Goal: Task Accomplishment & Management: Use online tool/utility

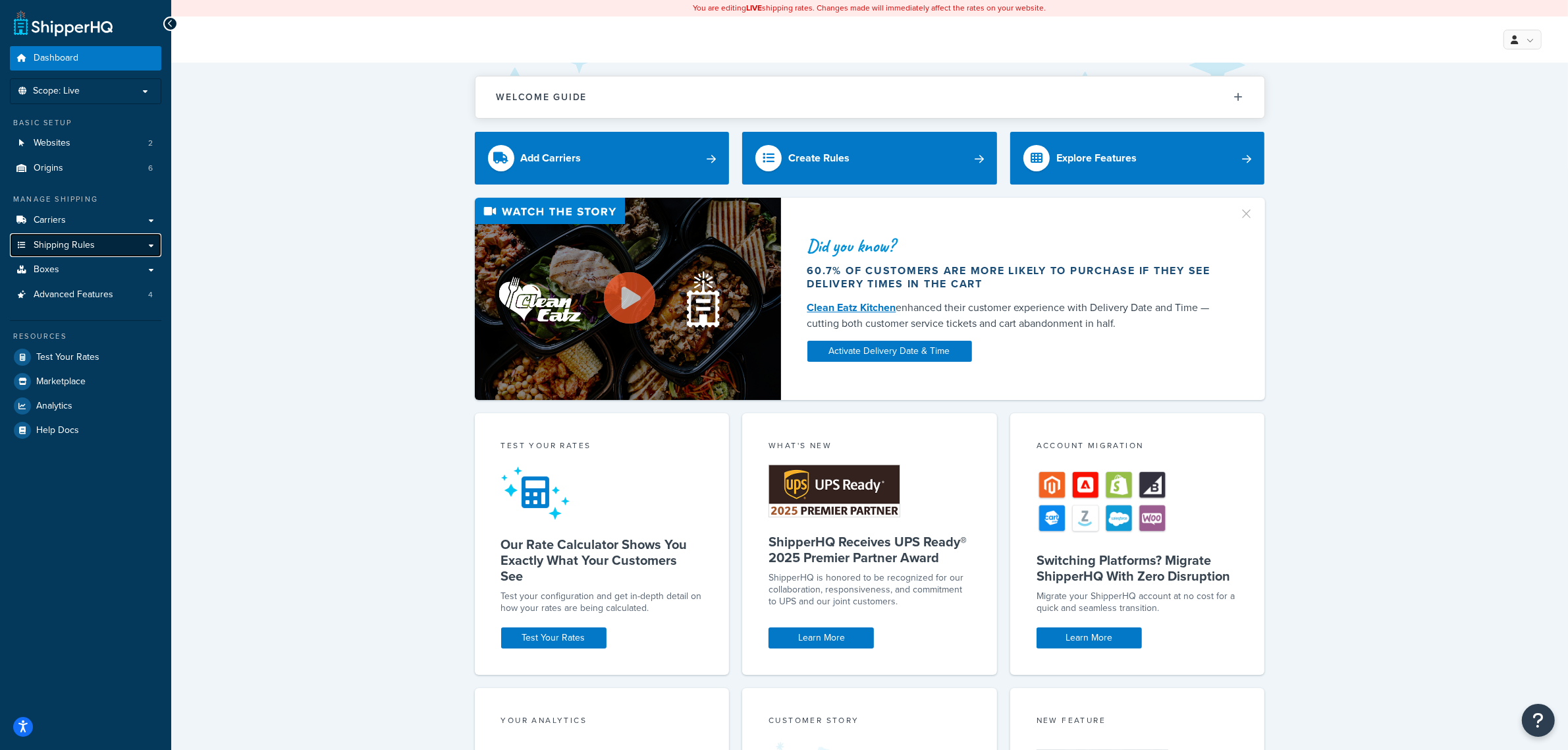
click at [104, 248] on link "Shipping Rules" at bounding box center [86, 246] width 151 height 25
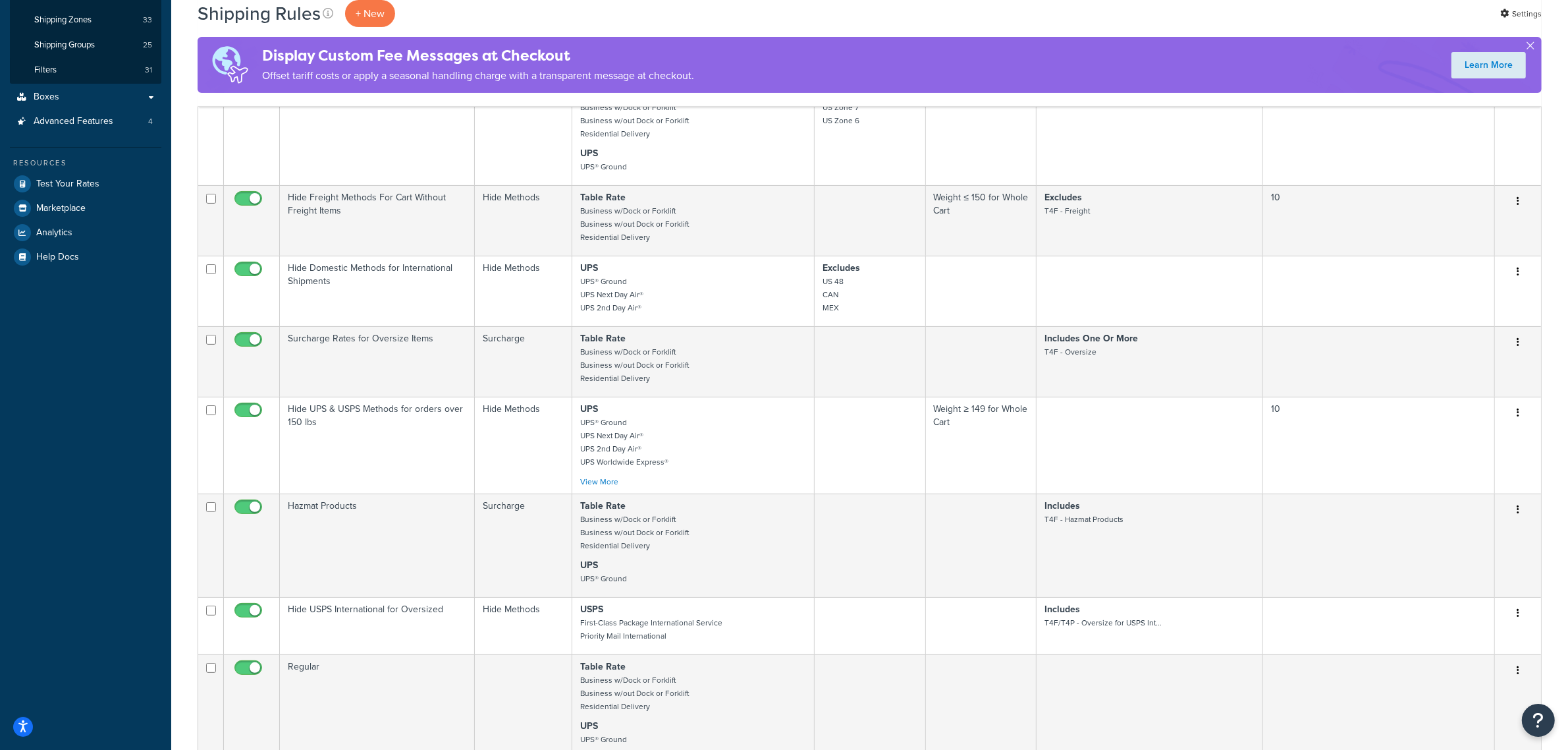
scroll to position [734, 0]
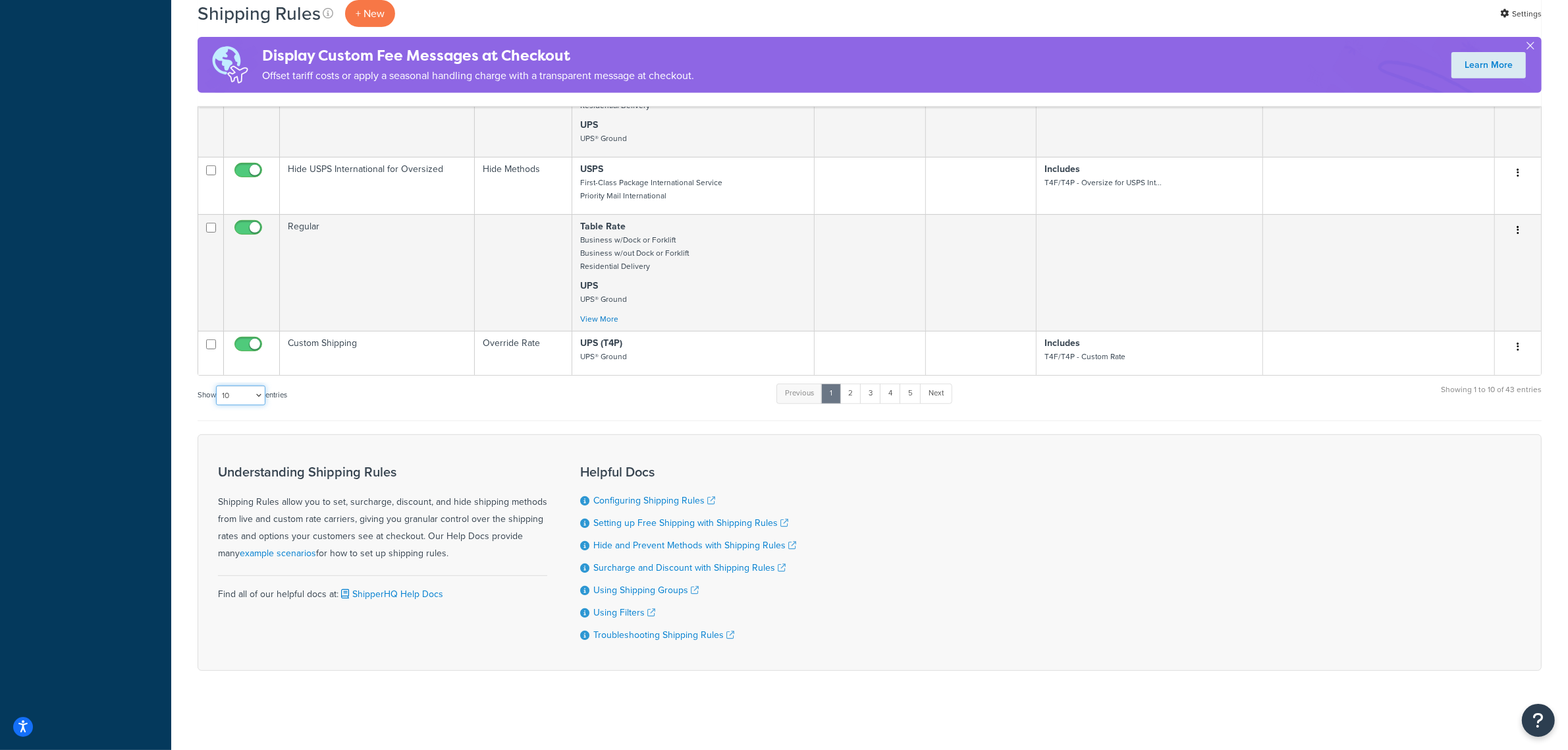
click at [259, 396] on select "10 15 25 50 100 1000" at bounding box center [241, 396] width 49 height 20
select select "1000"
click at [217, 386] on select "10 15 25 50 100 1000" at bounding box center [241, 396] width 49 height 20
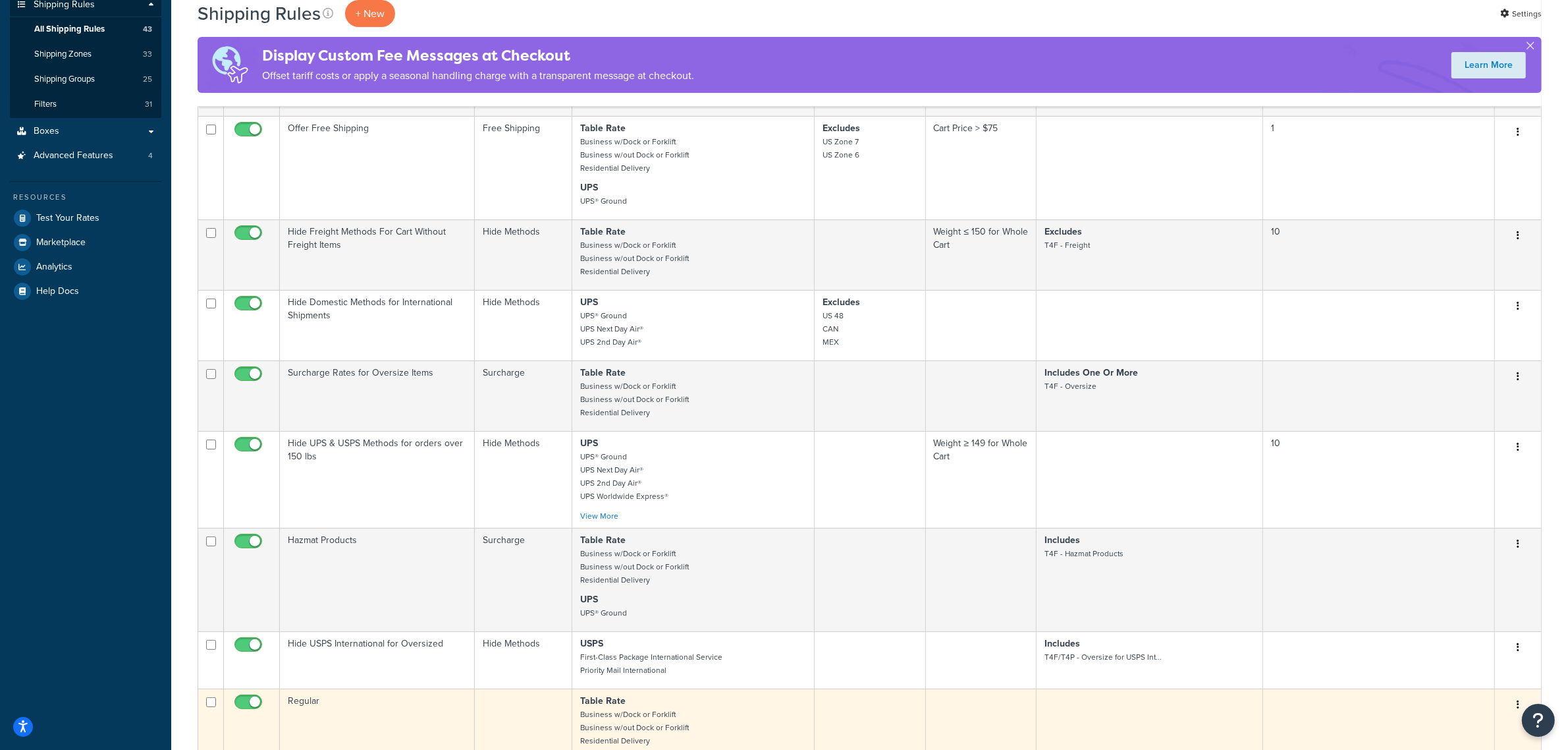
scroll to position [0, 0]
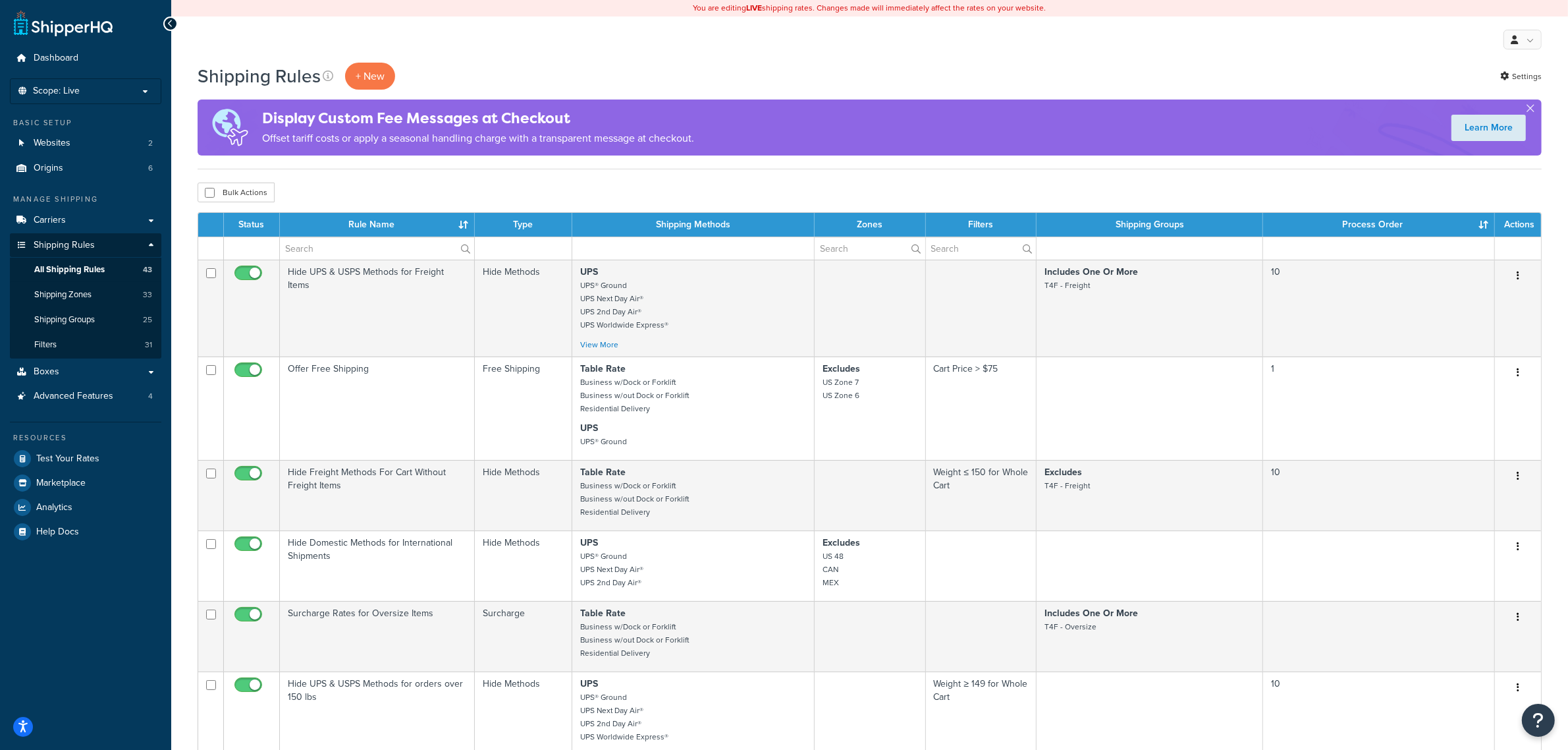
click at [395, 222] on th "Rule Name" at bounding box center [377, 225] width 195 height 24
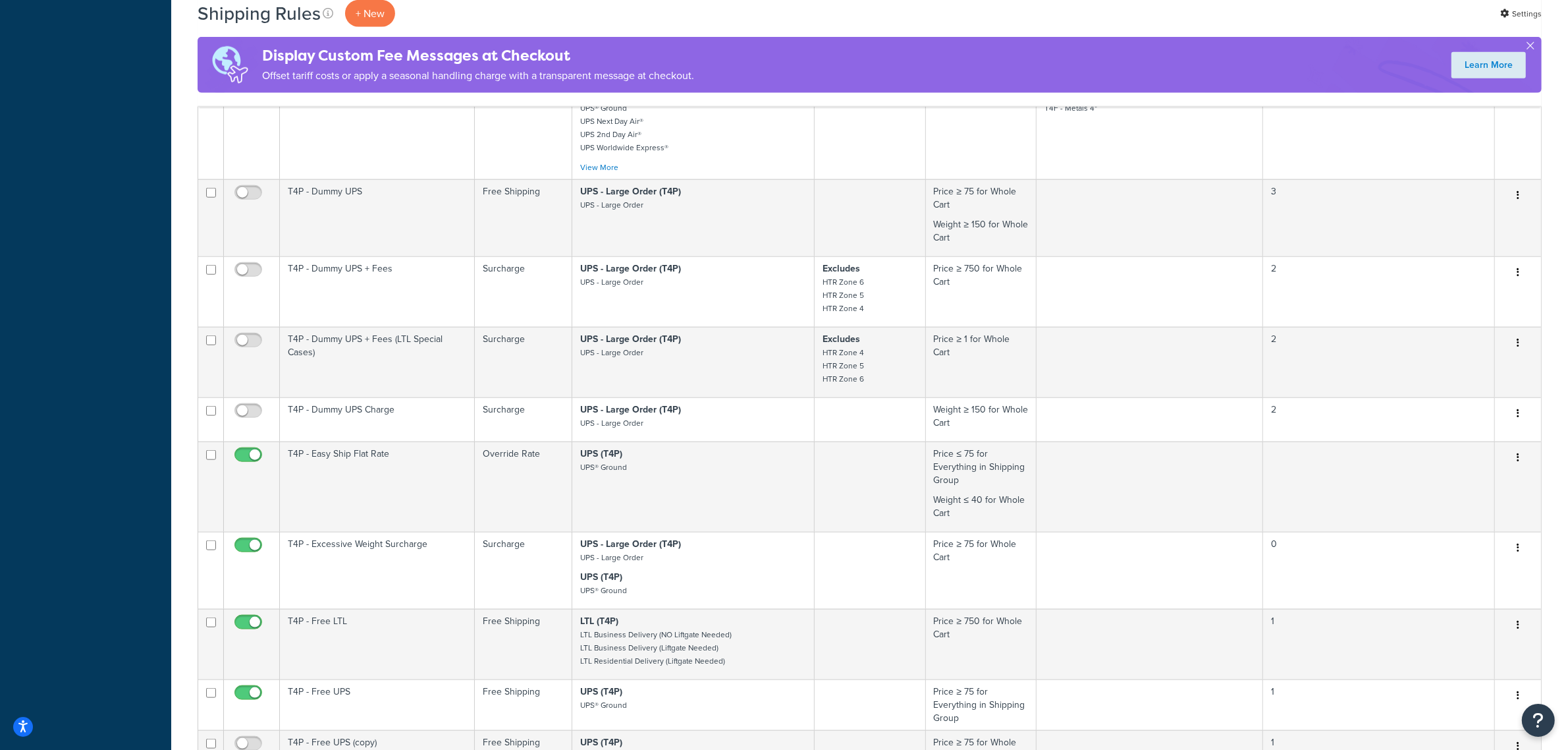
scroll to position [1780, 0]
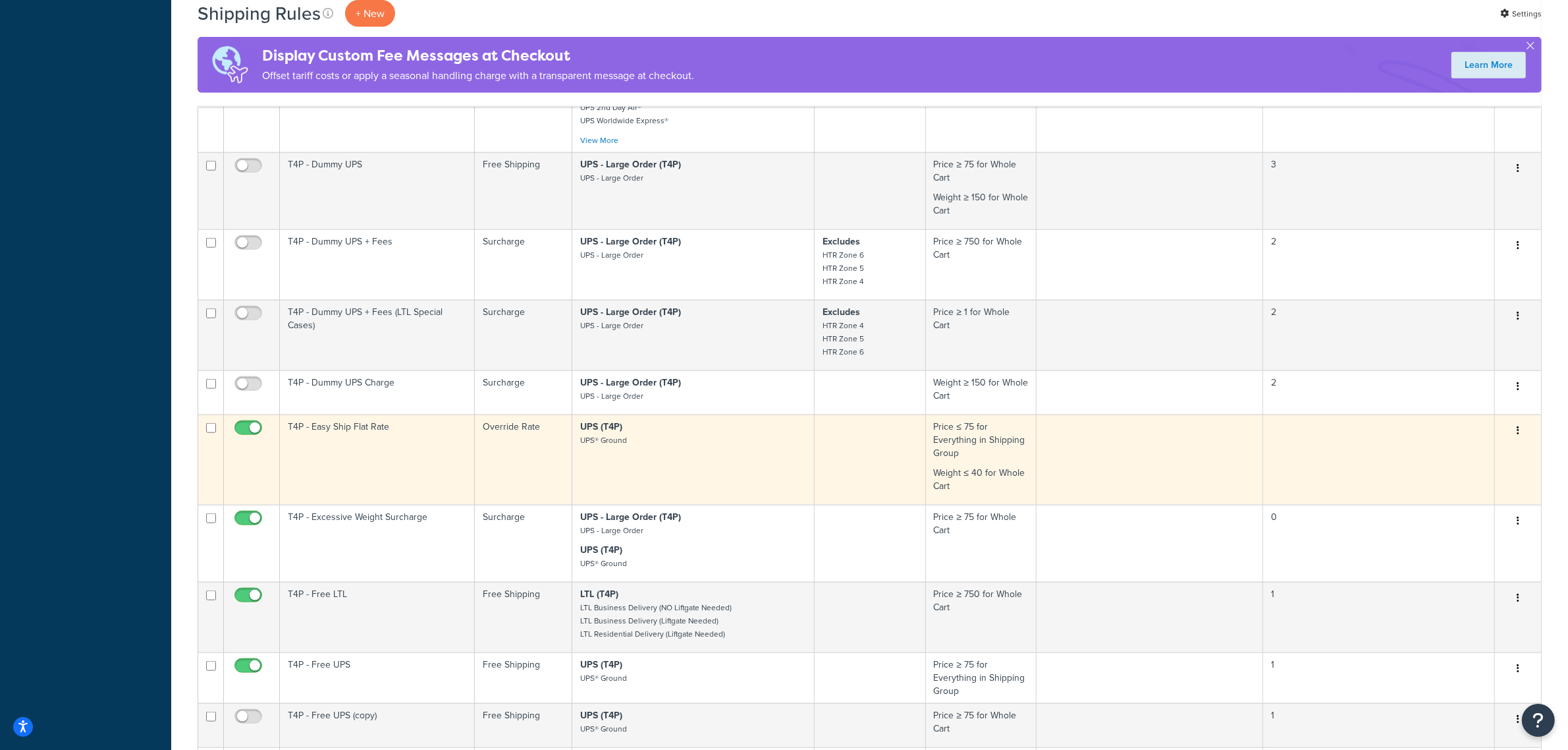
click at [343, 502] on td "T4P - Easy Ship Flat Rate" at bounding box center [377, 460] width 195 height 90
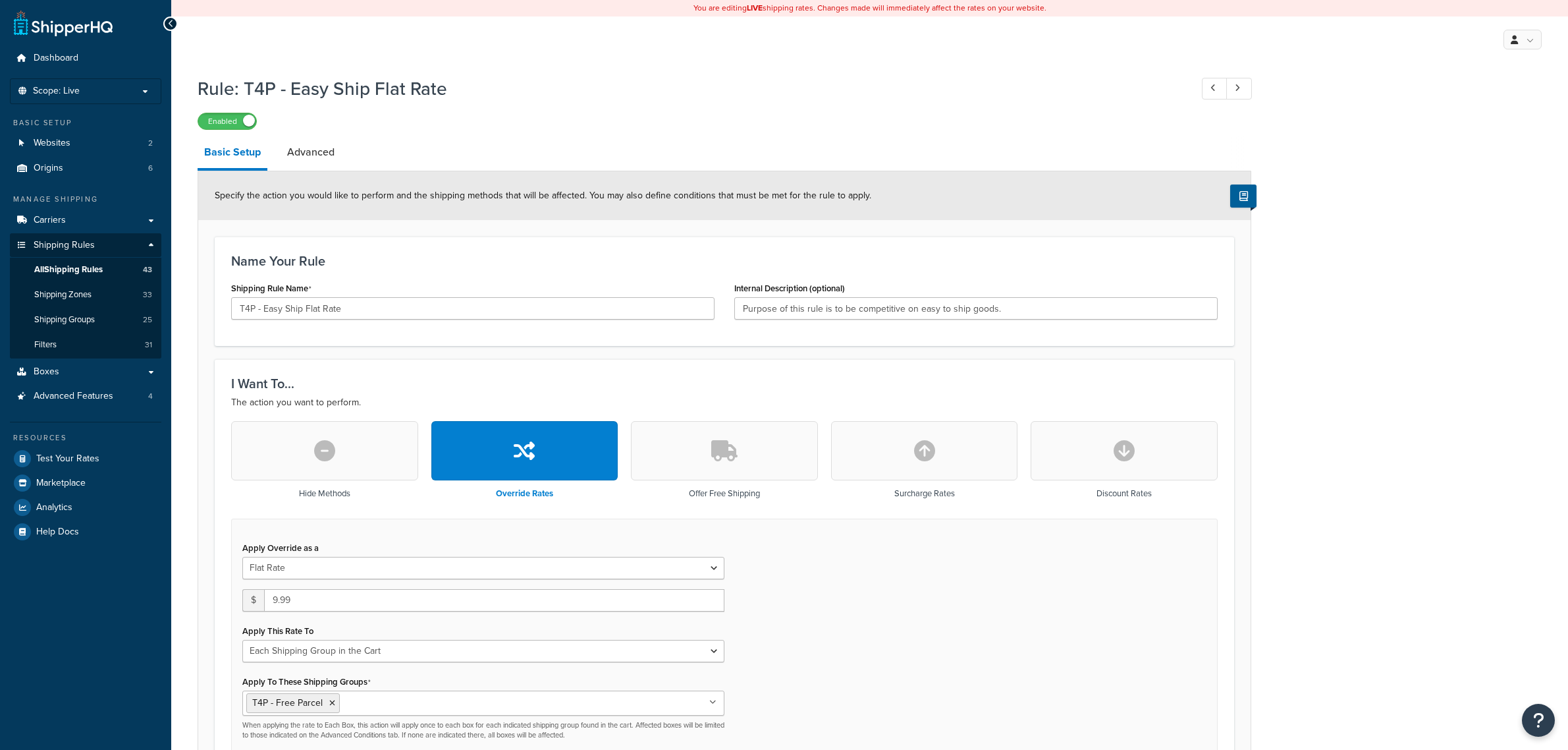
select select "SHIPPING_GROUP"
click at [272, 598] on input "9.99" at bounding box center [494, 600] width 460 height 22
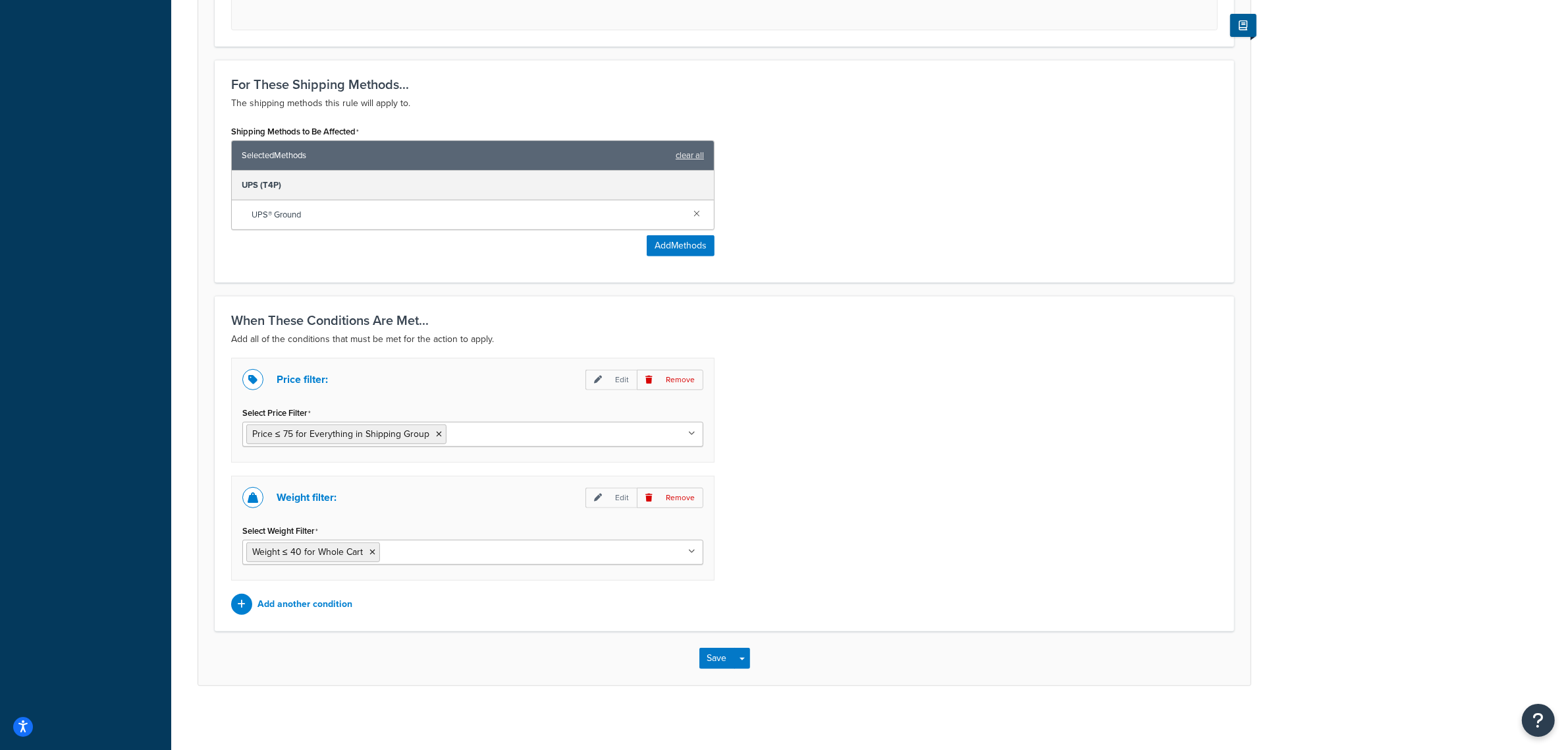
scroll to position [745, 0]
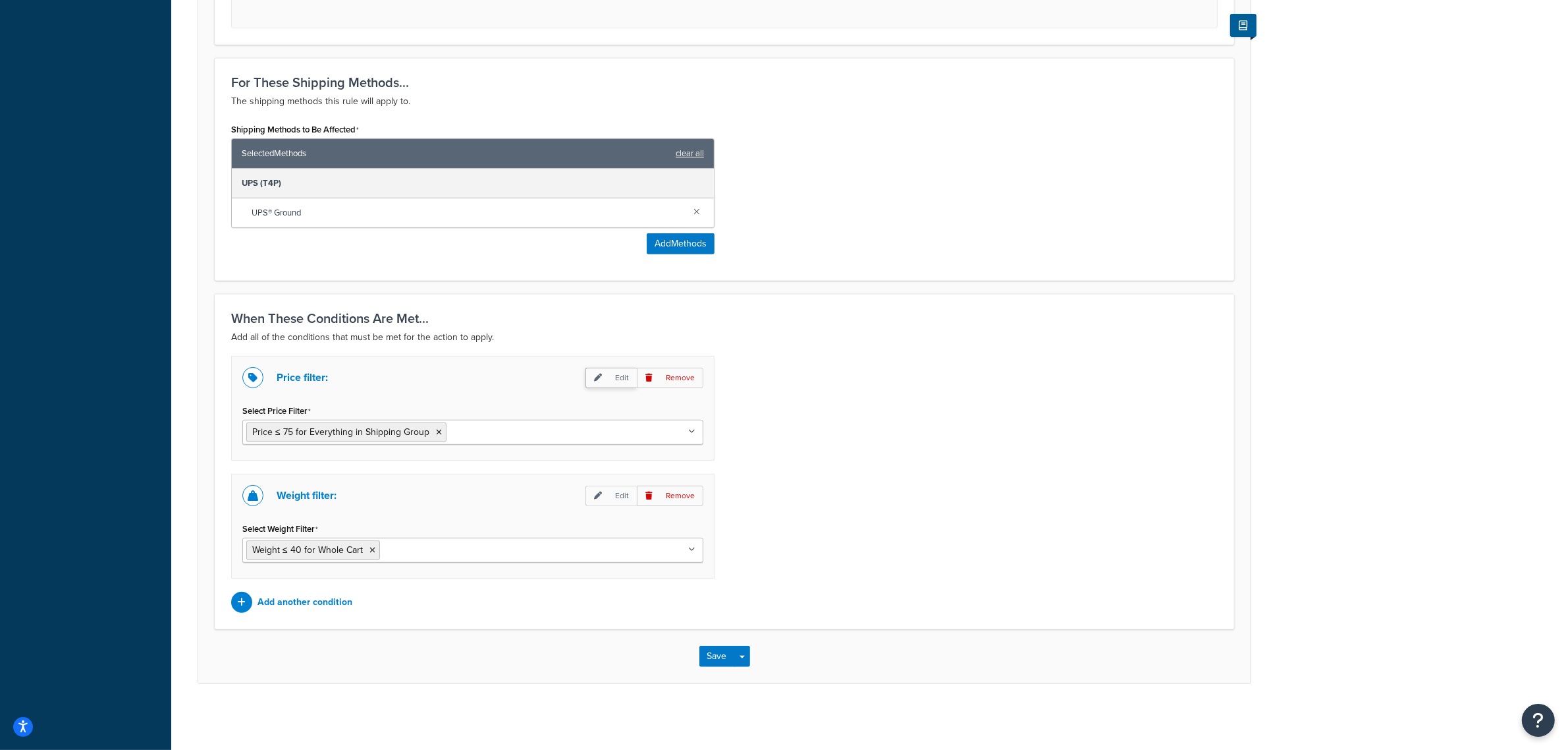
type input "7.99"
click at [596, 373] on icon at bounding box center [599, 377] width 8 height 8
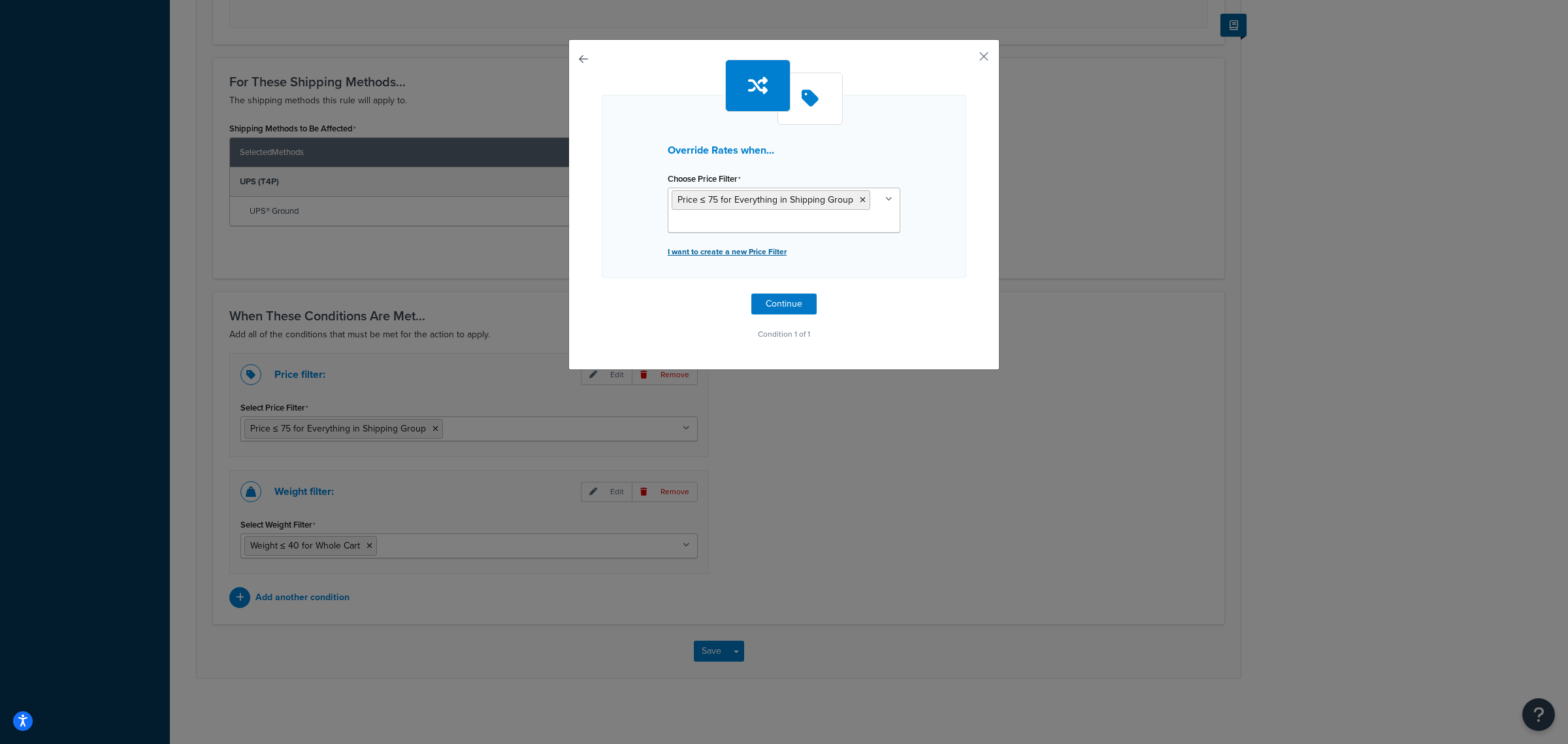
click at [700, 256] on p "I want to create a new Price Filter" at bounding box center [784, 251] width 232 height 18
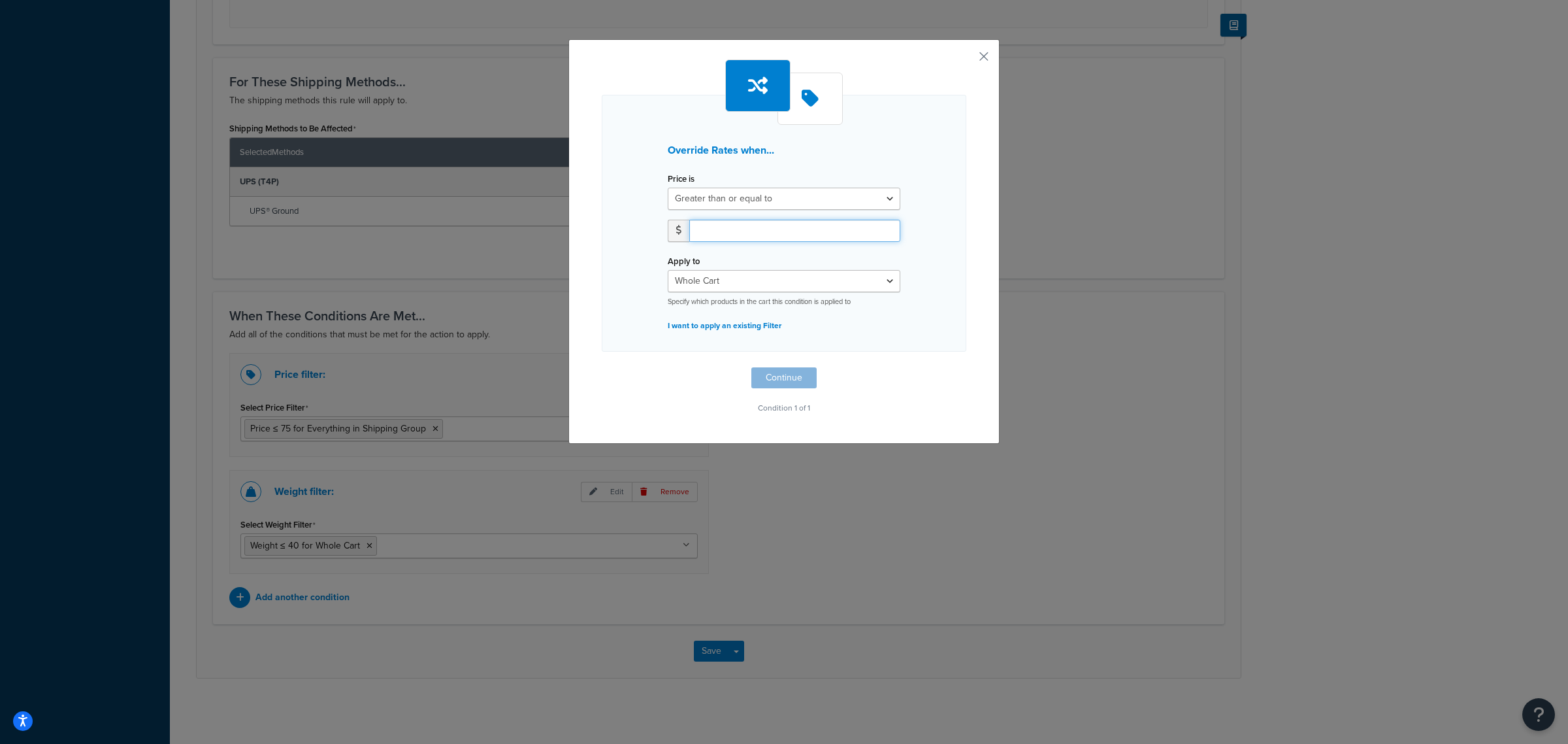
click at [718, 232] on input "number" at bounding box center [794, 230] width 211 height 22
type input "50"
click at [787, 376] on button "Continue" at bounding box center [784, 378] width 65 height 21
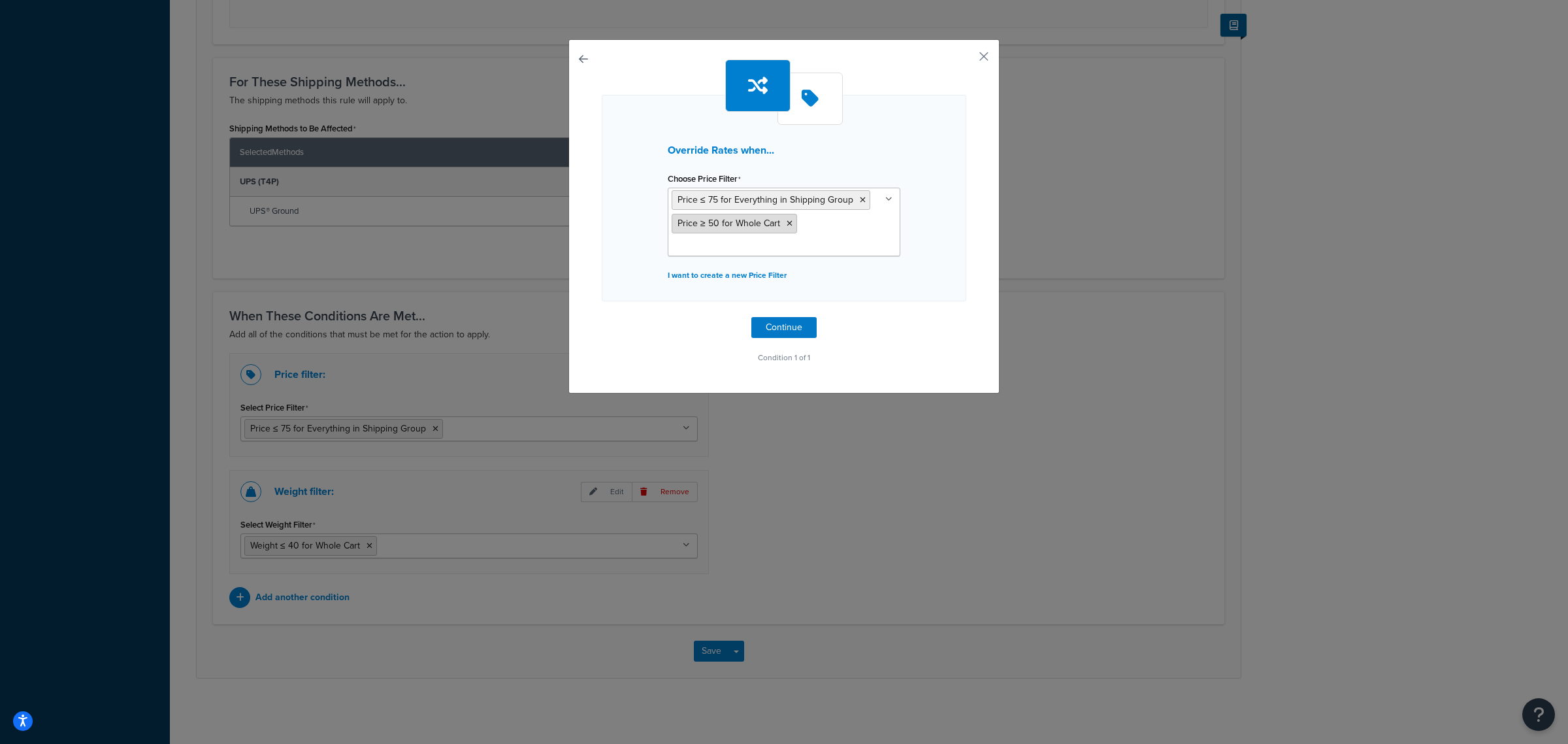
click at [787, 227] on li "Price ≥ 50 for Whole Cart" at bounding box center [734, 224] width 126 height 20
click at [786, 223] on icon at bounding box center [788, 224] width 6 height 8
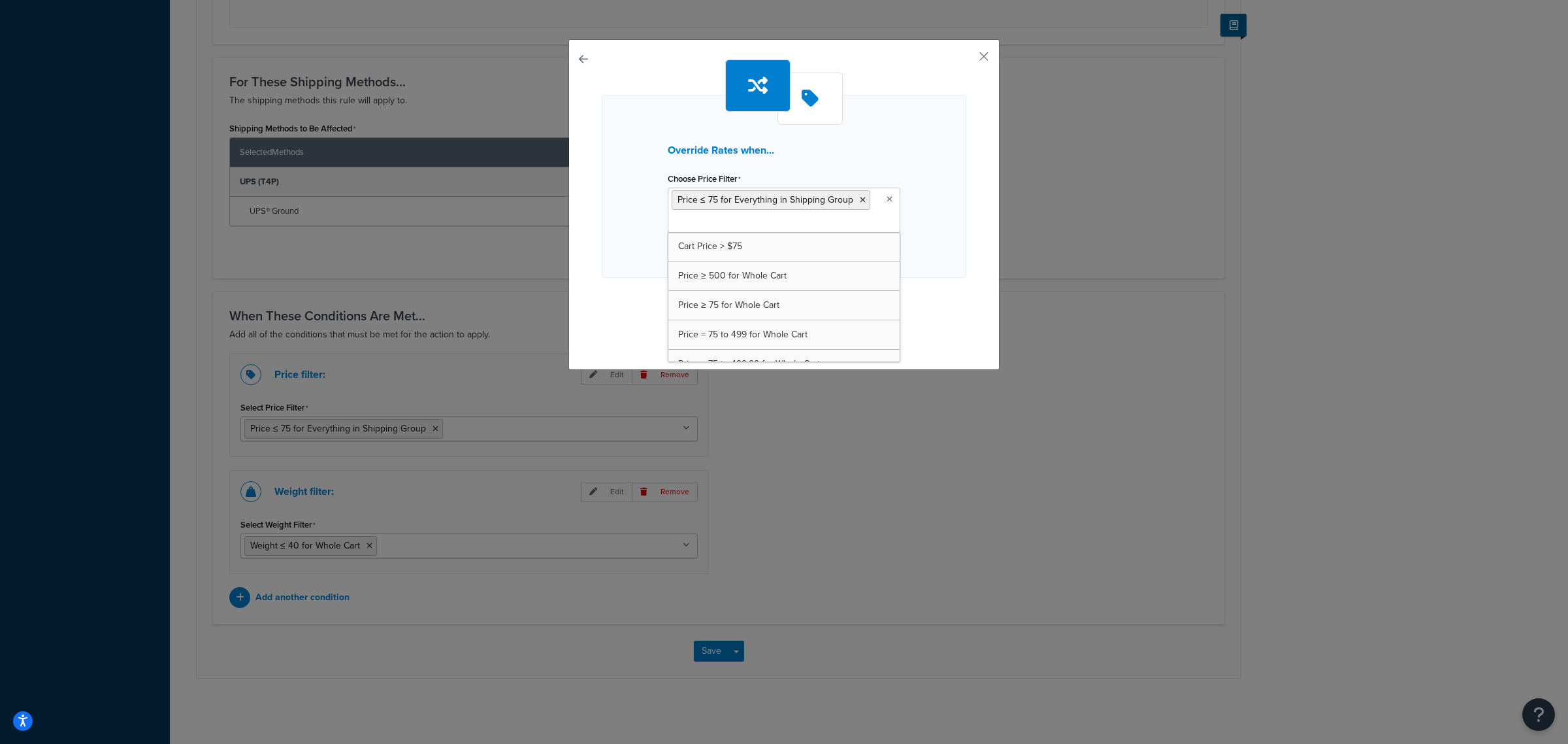
click at [640, 229] on div "Override Rates when... Choose Price Filter Price ≤ 75 for Everything in Shippin…" at bounding box center [784, 186] width 364 height 183
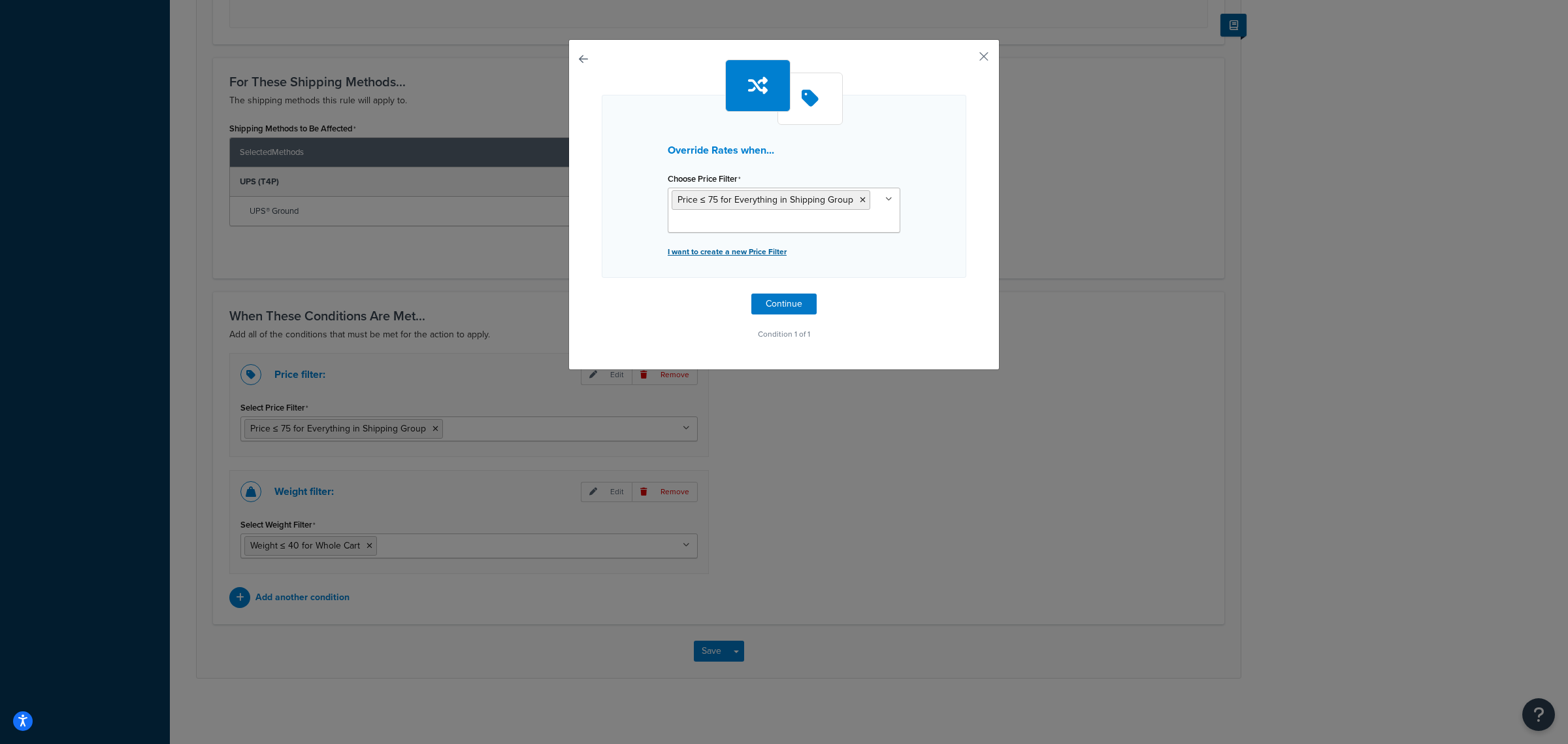
click at [689, 246] on p "I want to create a new Price Filter" at bounding box center [784, 251] width 232 height 18
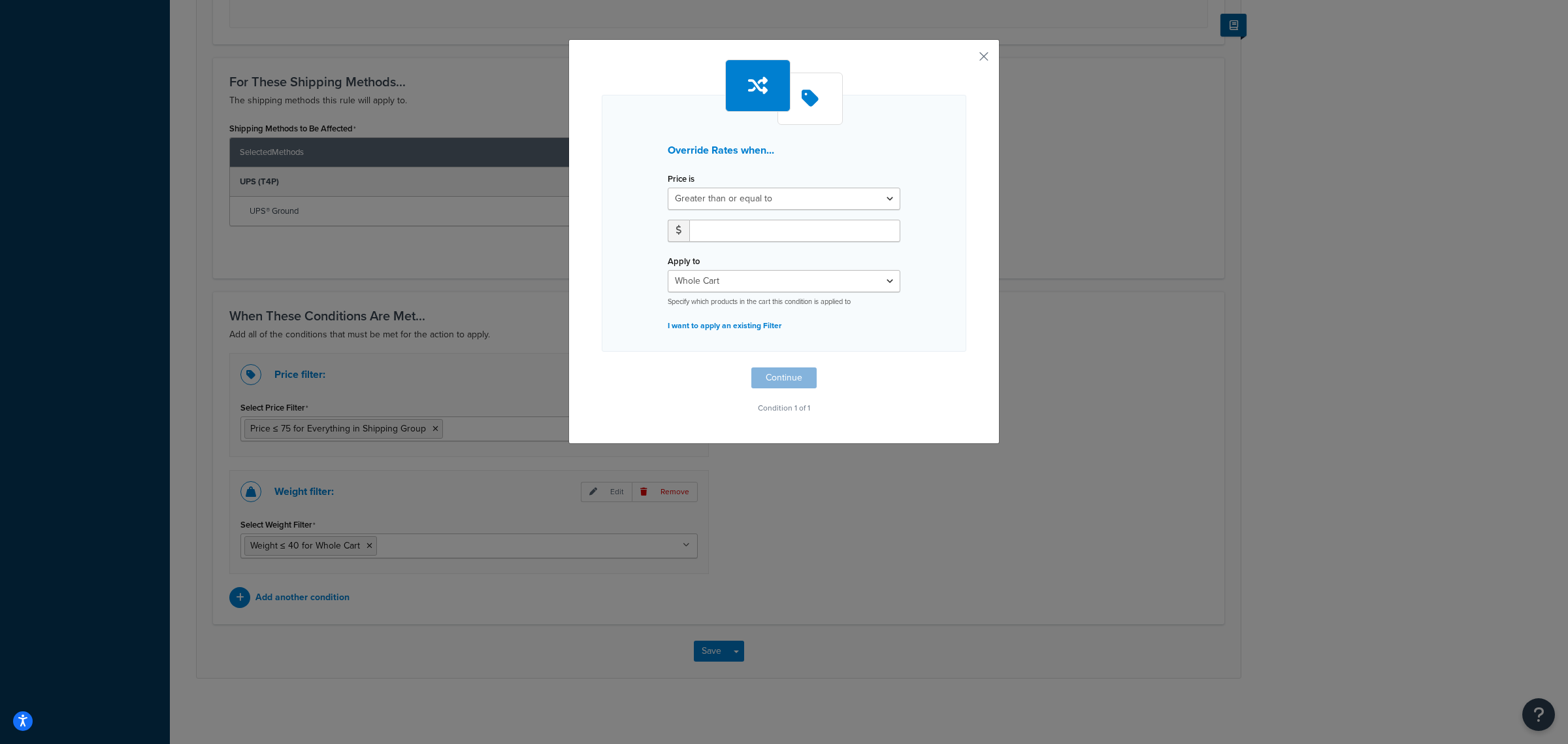
click at [701, 213] on div "Price is Greater than or equal to Between or equal to Less than or equal to" at bounding box center [784, 210] width 252 height 82
click at [705, 201] on select "Greater than or equal to Between or equal to Less than or equal to" at bounding box center [784, 198] width 232 height 22
select select "UNDER"
click at [668, 188] on select "Greater than or equal to Between or equal to Less than or equal to" at bounding box center [784, 198] width 232 height 22
click at [706, 235] on input "number" at bounding box center [794, 230] width 211 height 22
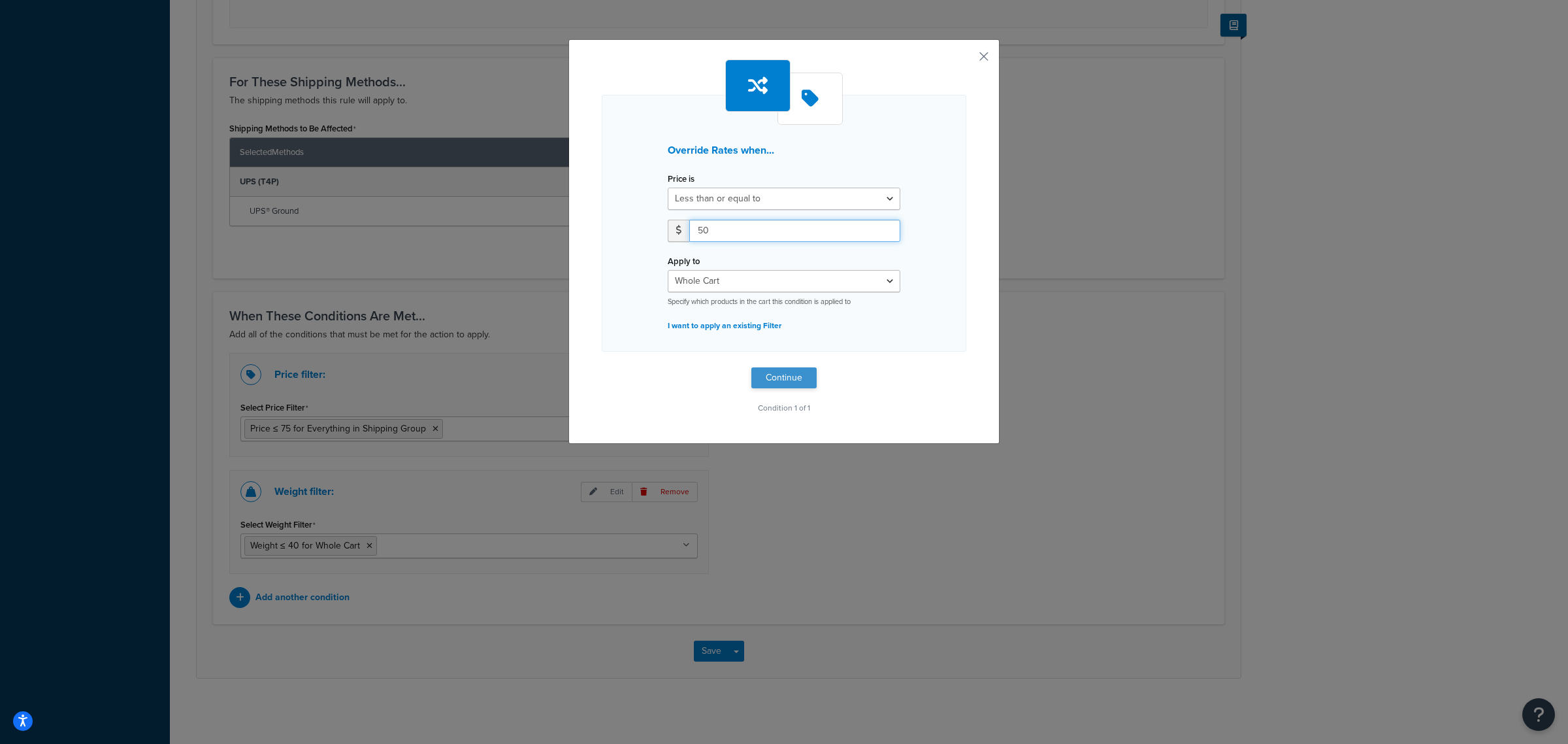
type input "50"
click at [773, 370] on button "Continue" at bounding box center [784, 378] width 65 height 21
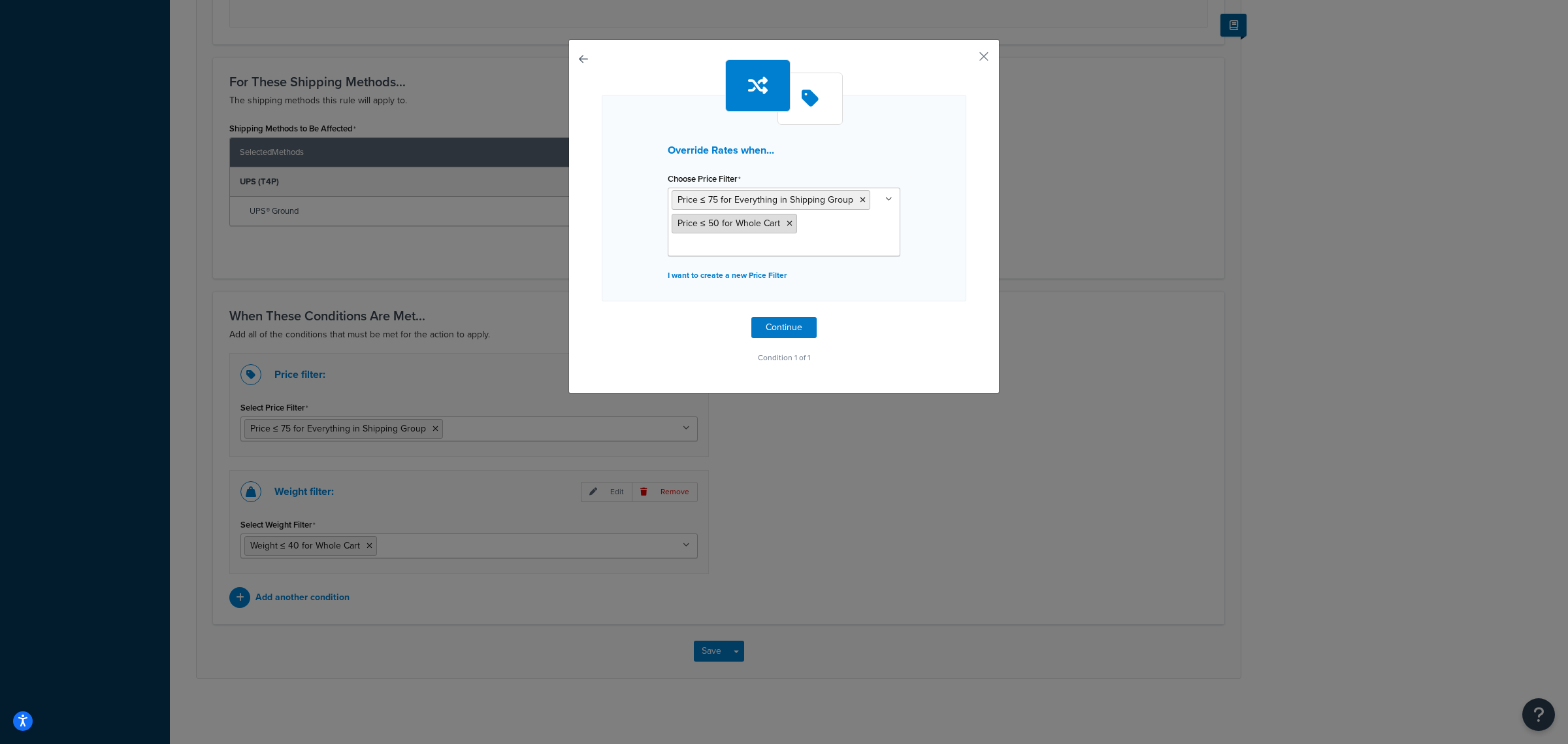
click at [786, 224] on icon at bounding box center [788, 224] width 6 height 8
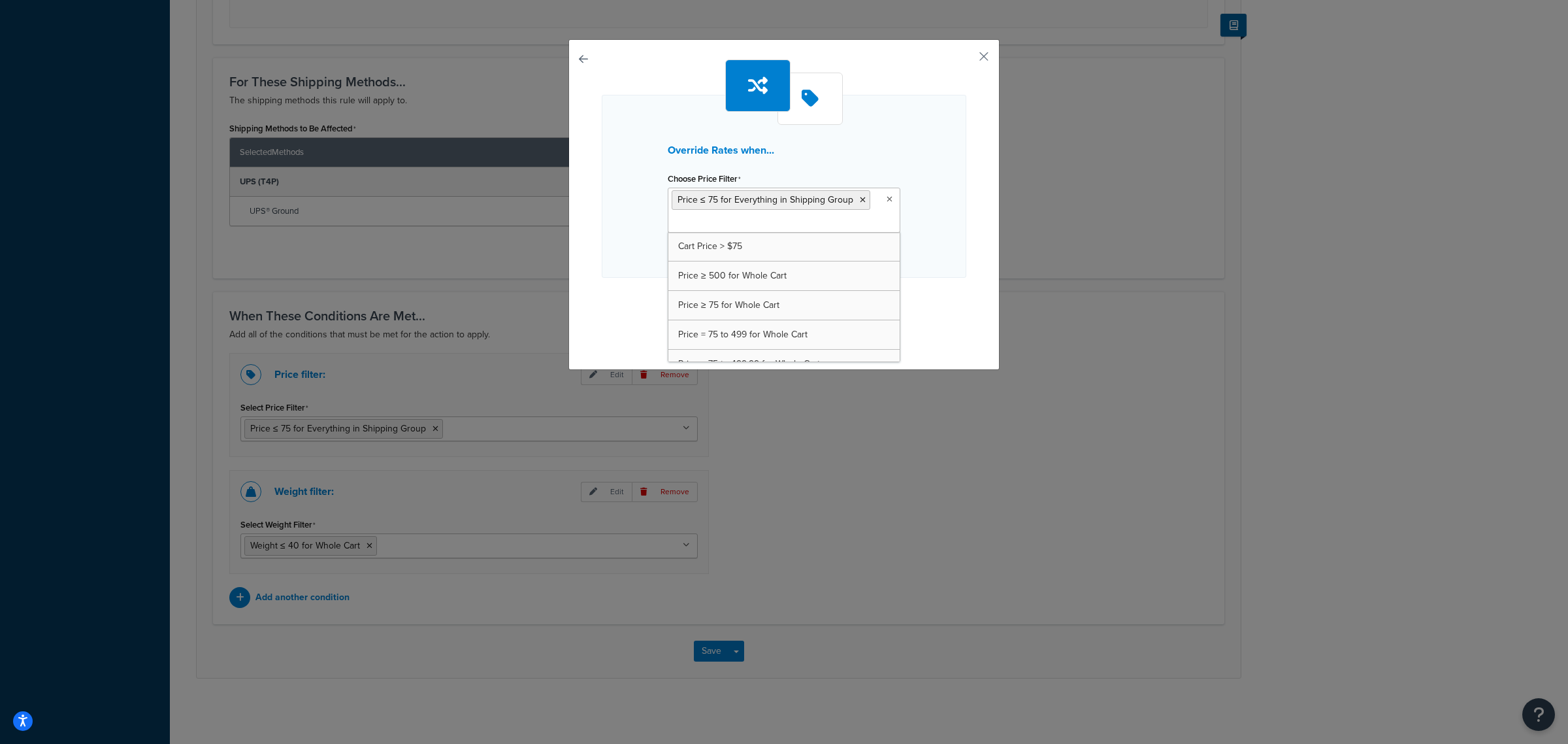
click at [632, 237] on div "Override Rates when... Choose Price Filter Price ≤ 75 for Everything in Shippin…" at bounding box center [784, 186] width 364 height 183
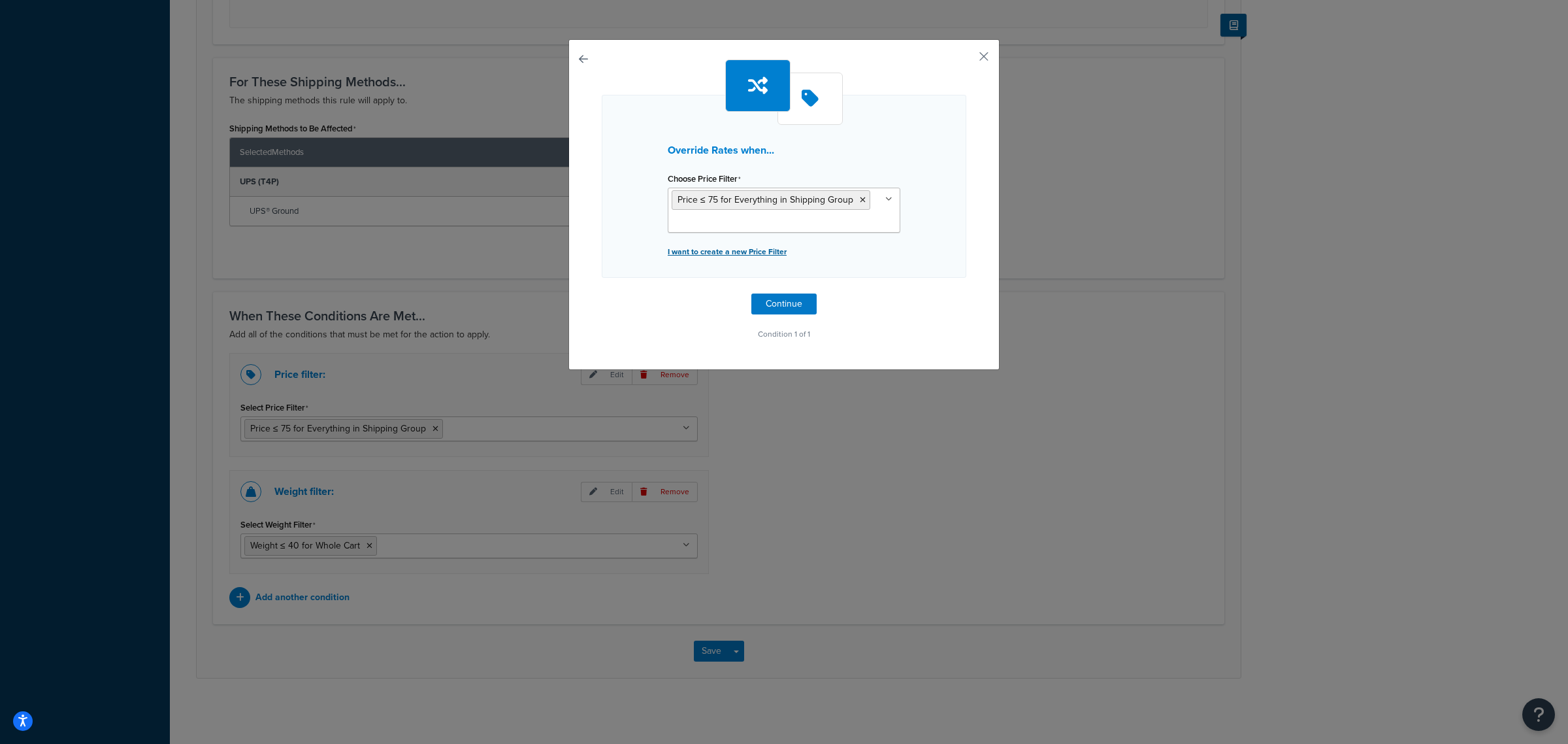
click at [703, 256] on p "I want to create a new Price Filter" at bounding box center [784, 251] width 232 height 18
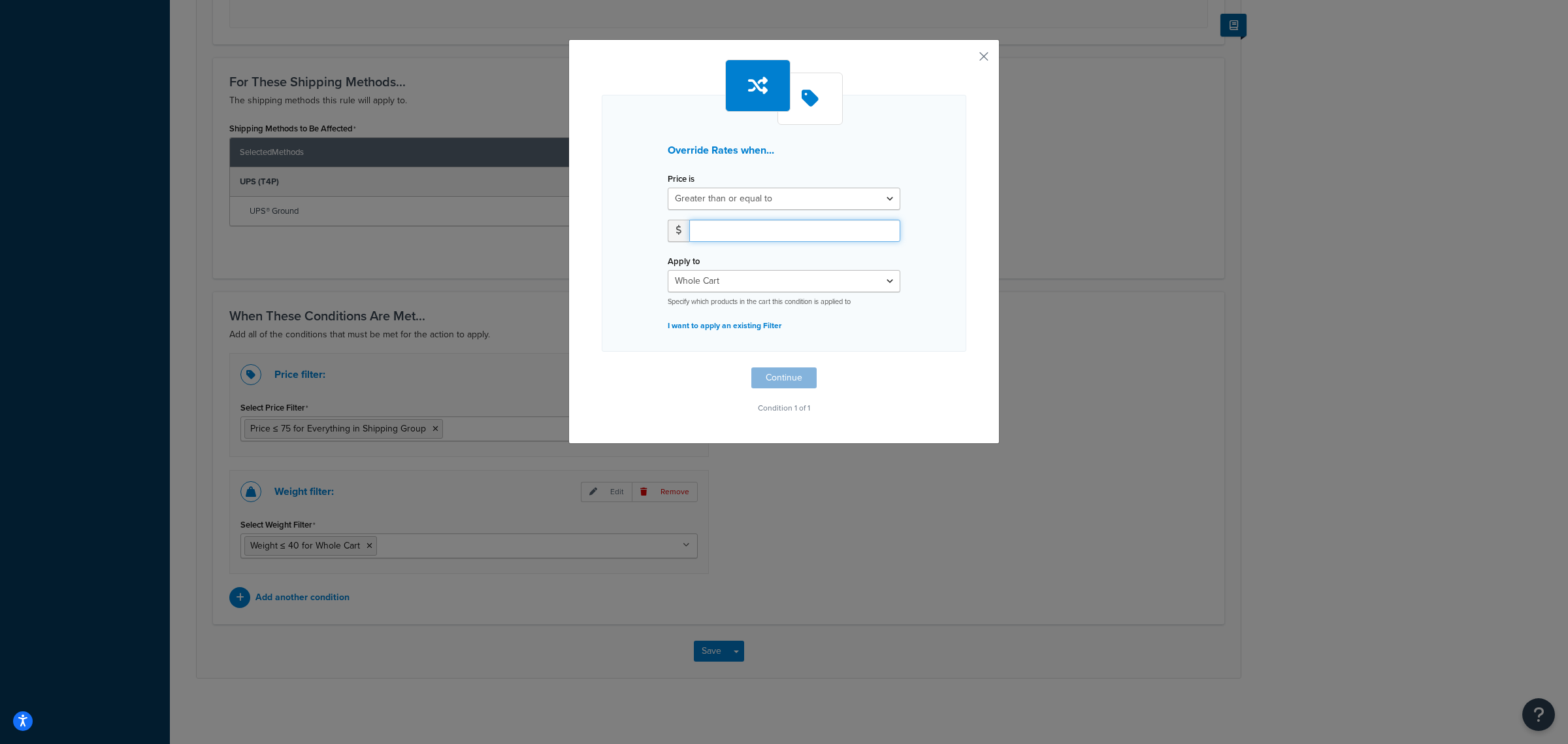
click at [709, 234] on input "number" at bounding box center [794, 230] width 211 height 22
type input "50"
click at [730, 204] on select "Greater than or equal to Between or equal to Less than or equal to" at bounding box center [784, 198] width 232 height 22
select select "UNDER"
click at [668, 188] on select "Greater than or equal to Between or equal to Less than or equal to" at bounding box center [784, 198] width 232 height 22
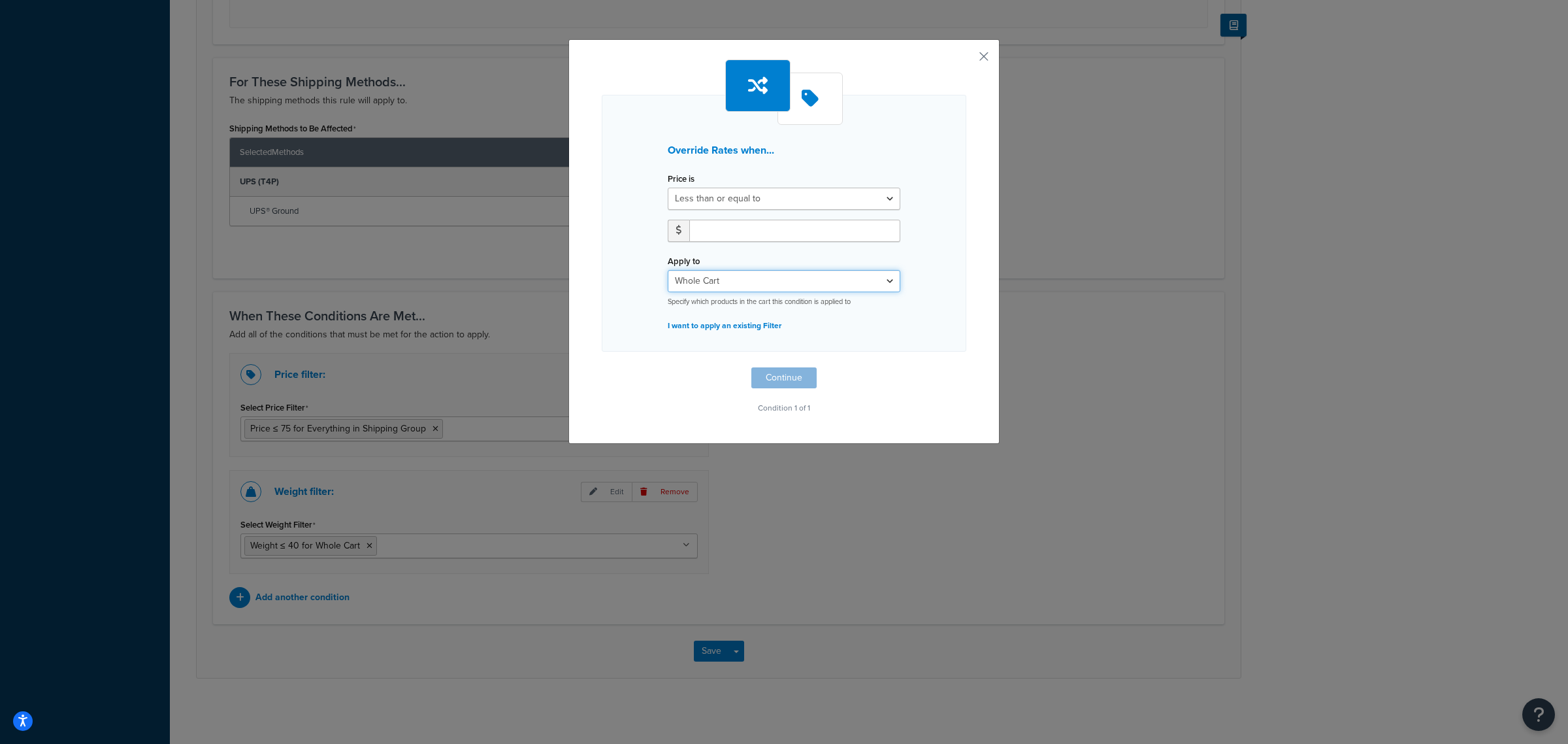
click at [732, 270] on select "Whole Cart Everything in Shipping Group Everything at Origin Each Item within S…" at bounding box center [784, 281] width 232 height 22
select select "SHIPPING_GROUP"
click at [668, 270] on select "Whole Cart Everything in Shipping Group Everything at Origin Each Item within S…" at bounding box center [784, 281] width 232 height 22
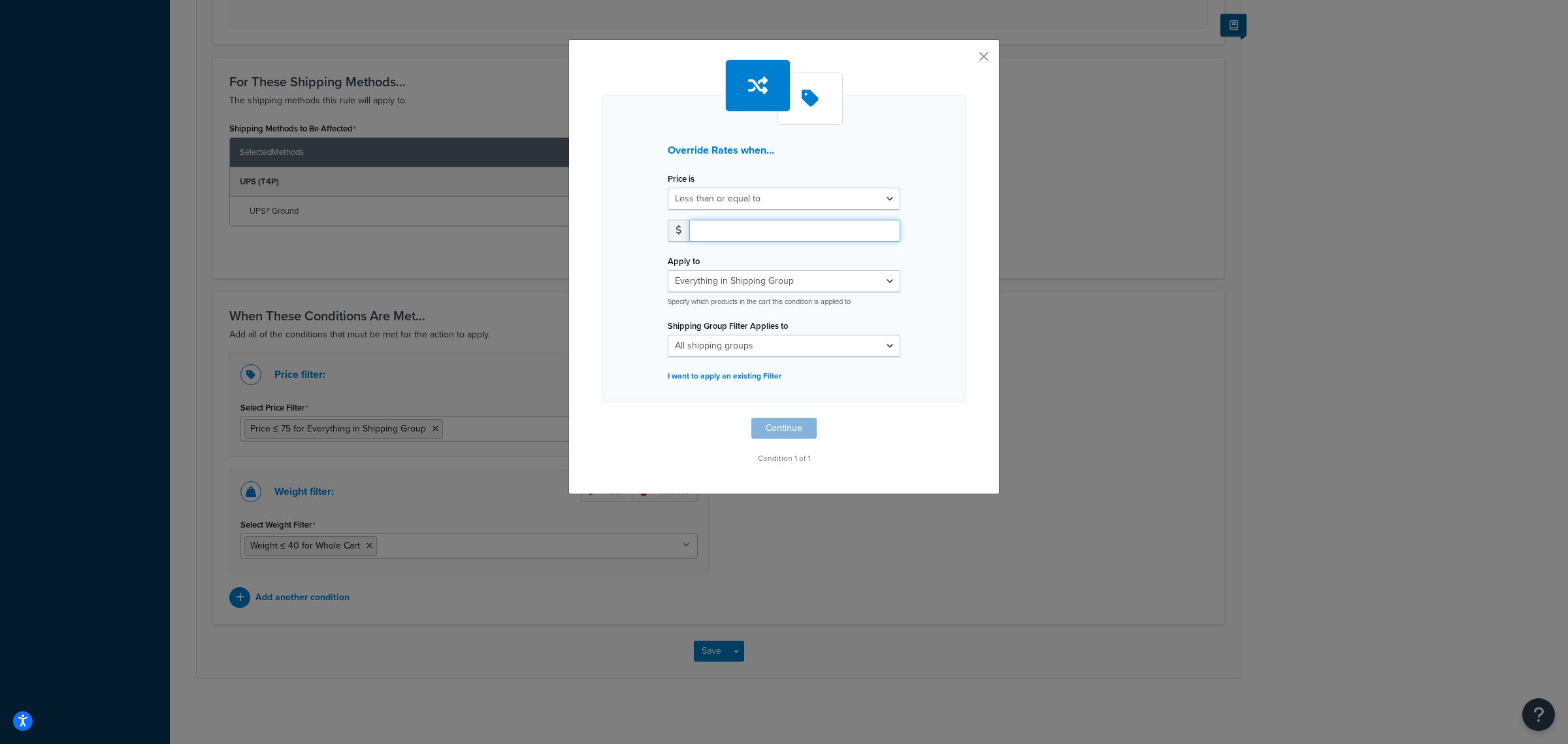
click at [723, 232] on input "number" at bounding box center [794, 230] width 211 height 22
type input "50"
click at [813, 342] on select "All shipping groups T4F - Charge Parcel + Surcharge T4F - Exclude Expedited Shi…" at bounding box center [784, 345] width 232 height 22
select select "279054"
click at [668, 334] on select "All shipping groups T4F - Charge Parcel + Surcharge T4F - Exclude Expedited Shi…" at bounding box center [784, 345] width 232 height 22
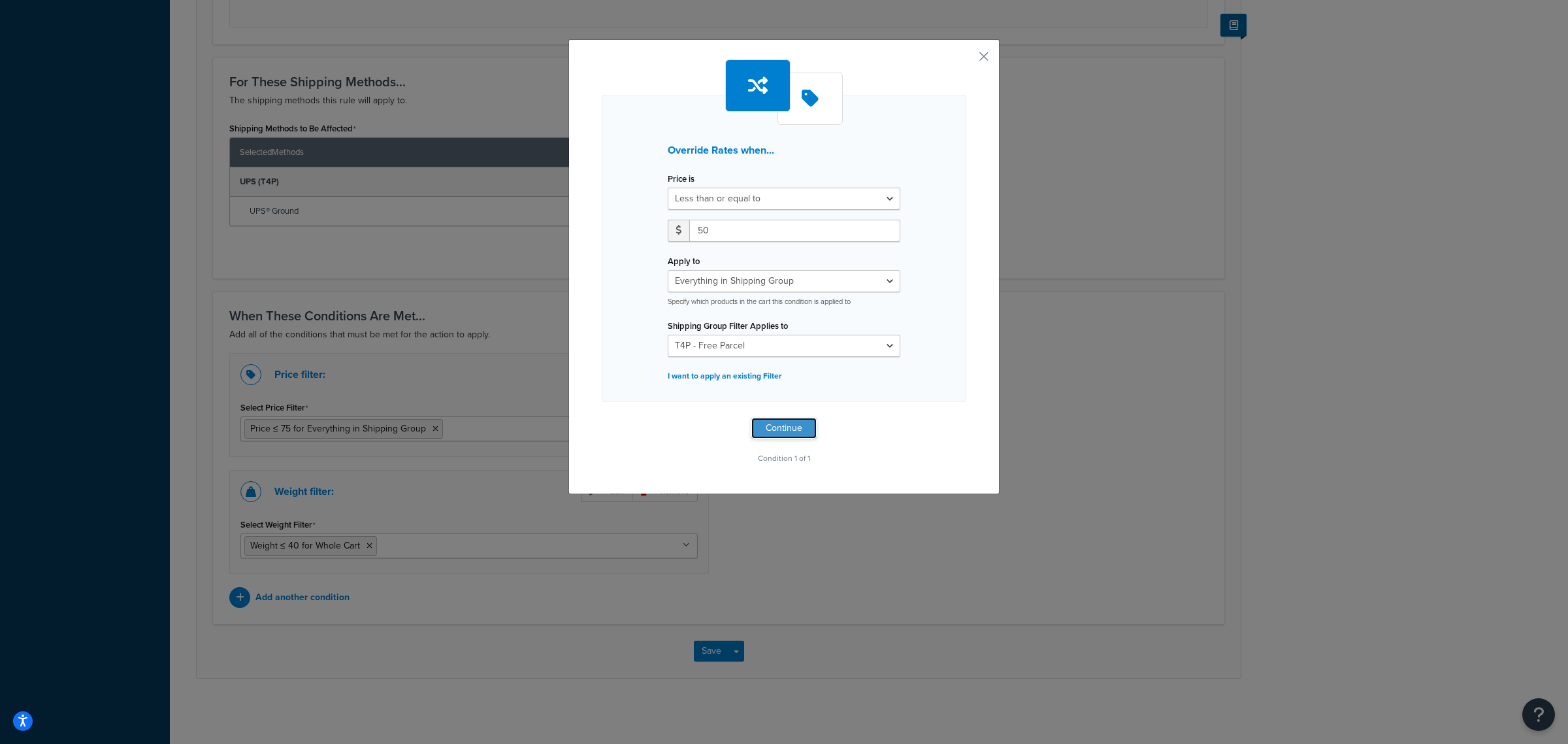
click at [777, 435] on button "Continue" at bounding box center [784, 428] width 65 height 21
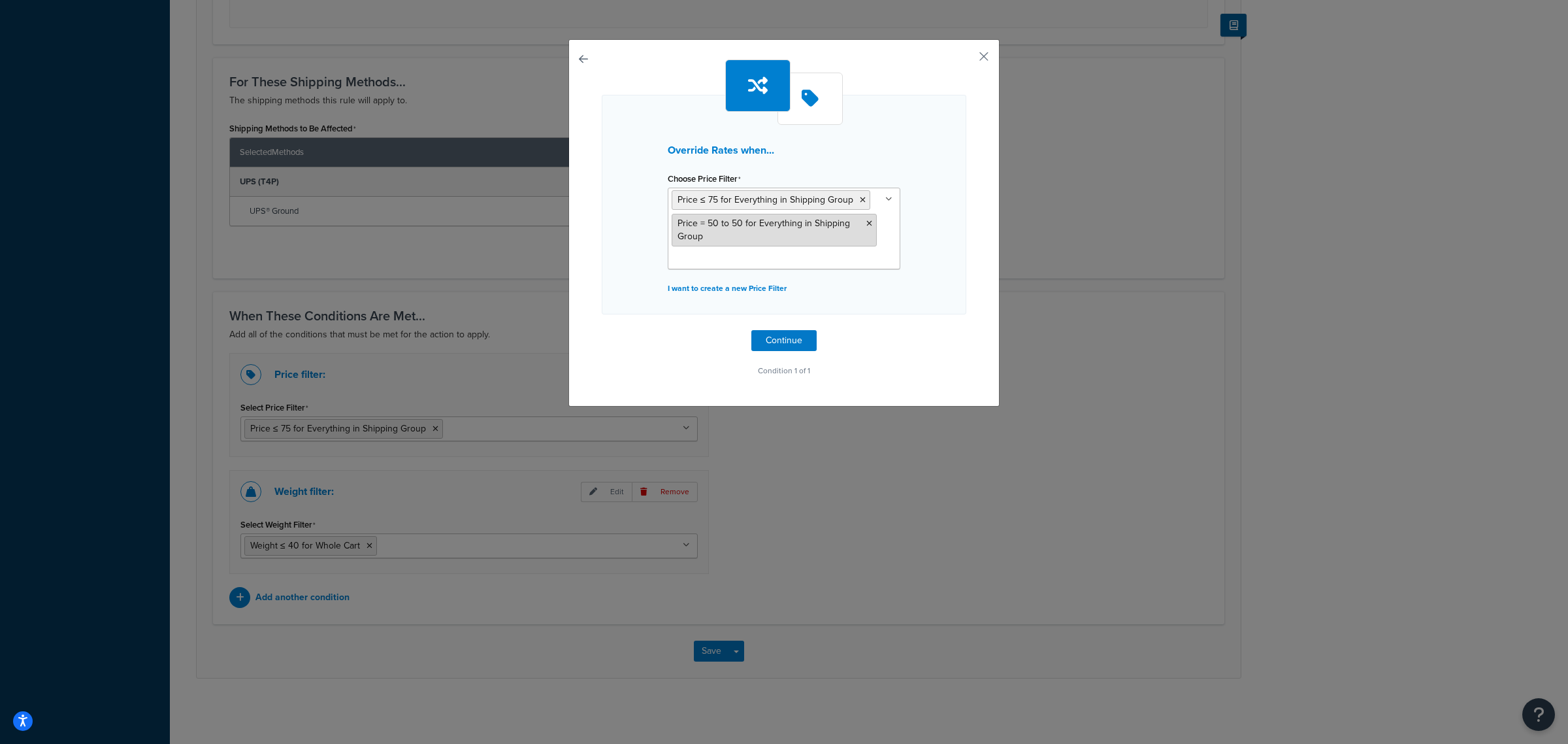
click at [866, 224] on icon at bounding box center [868, 224] width 6 height 8
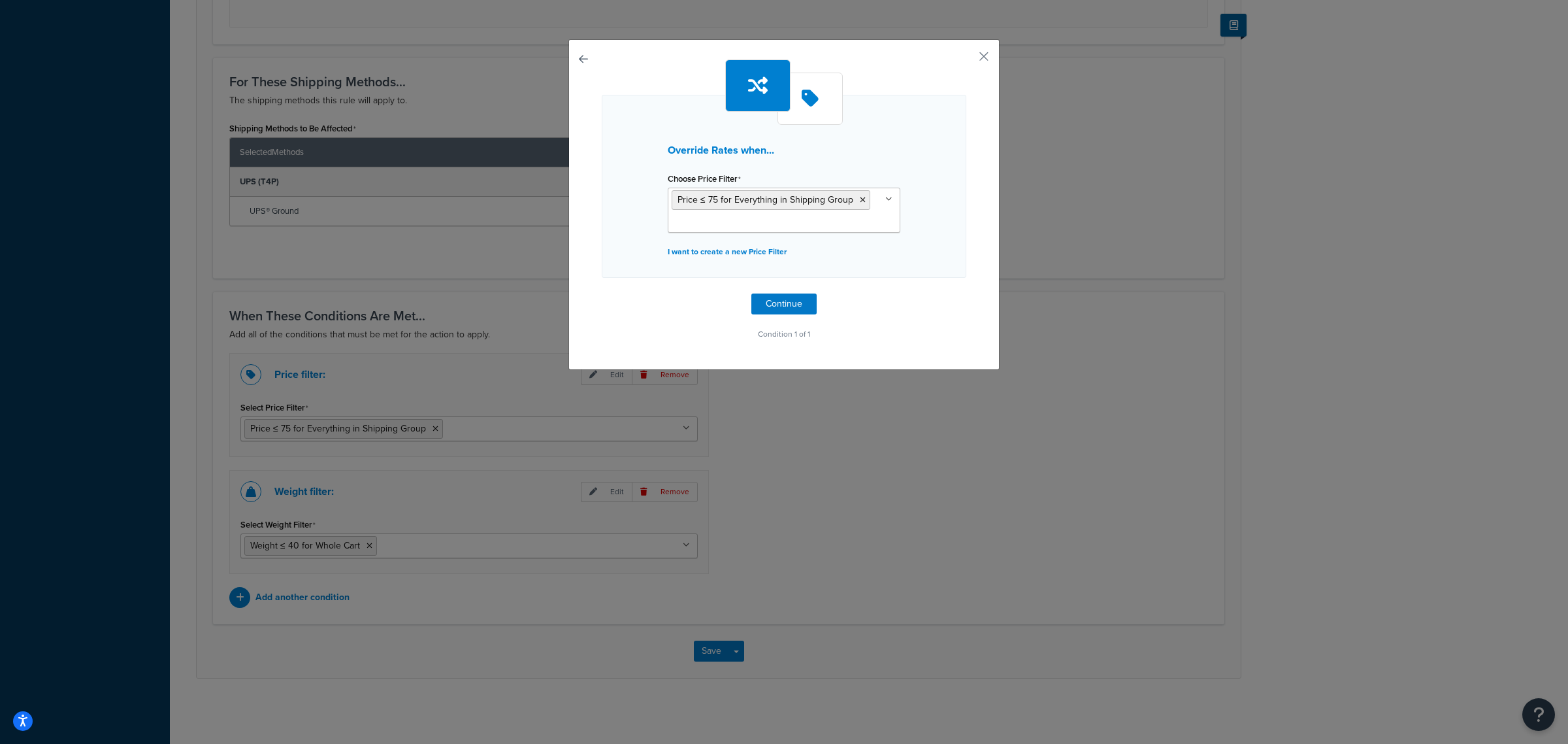
click at [591, 264] on div "Override Rates when... Choose Price Filter Price ≤ 75 for Everything in Shippin…" at bounding box center [784, 204] width 431 height 330
click at [671, 257] on p "I want to create a new Price Filter" at bounding box center [784, 251] width 232 height 18
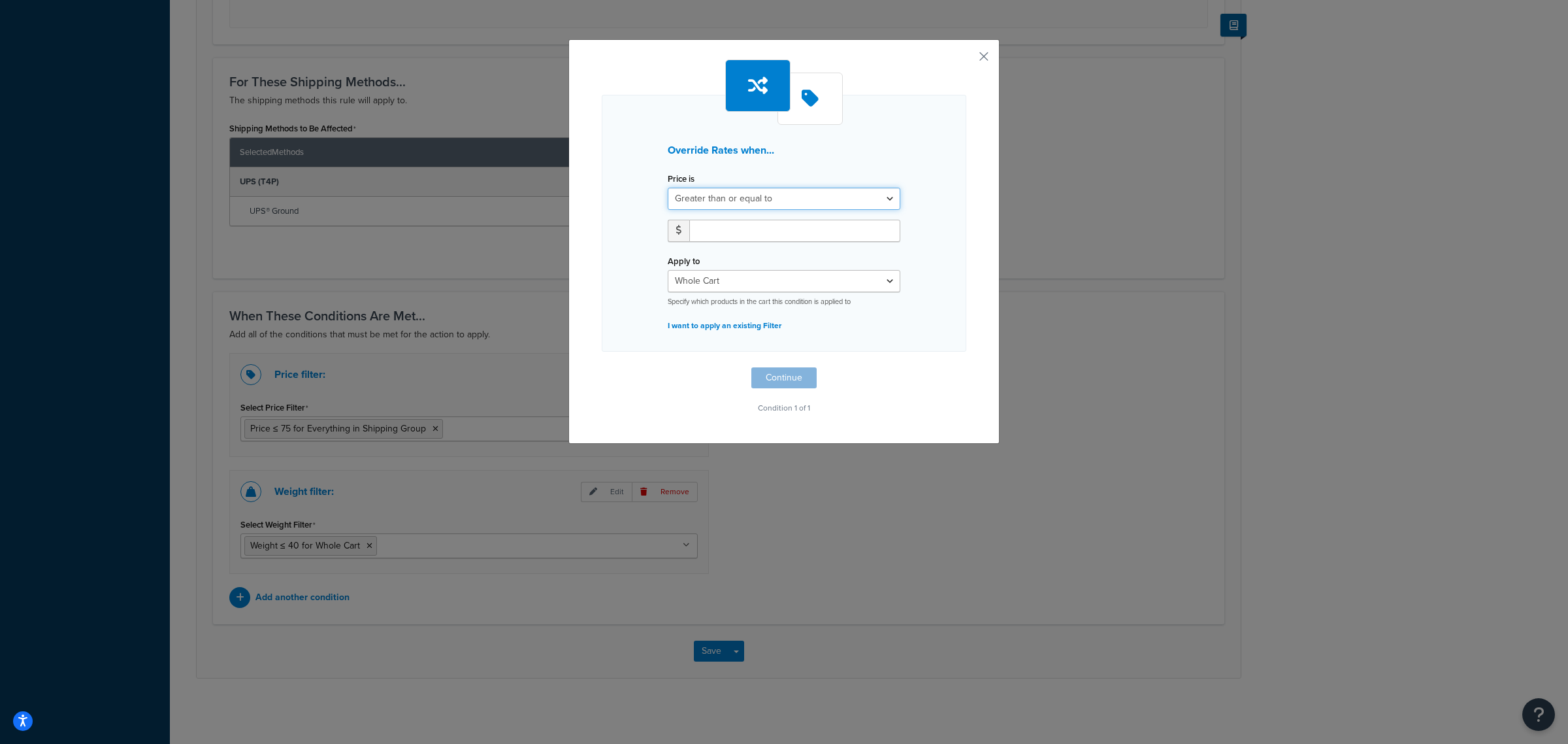
click at [702, 191] on select "Greater than or equal to Between or equal to Less than or equal to" at bounding box center [784, 198] width 232 height 22
select select "UNDER"
click at [668, 188] on select "Greater than or equal to Between or equal to Less than or equal to" at bounding box center [784, 198] width 232 height 22
click at [715, 232] on input "number" at bounding box center [794, 230] width 211 height 22
type input "50"
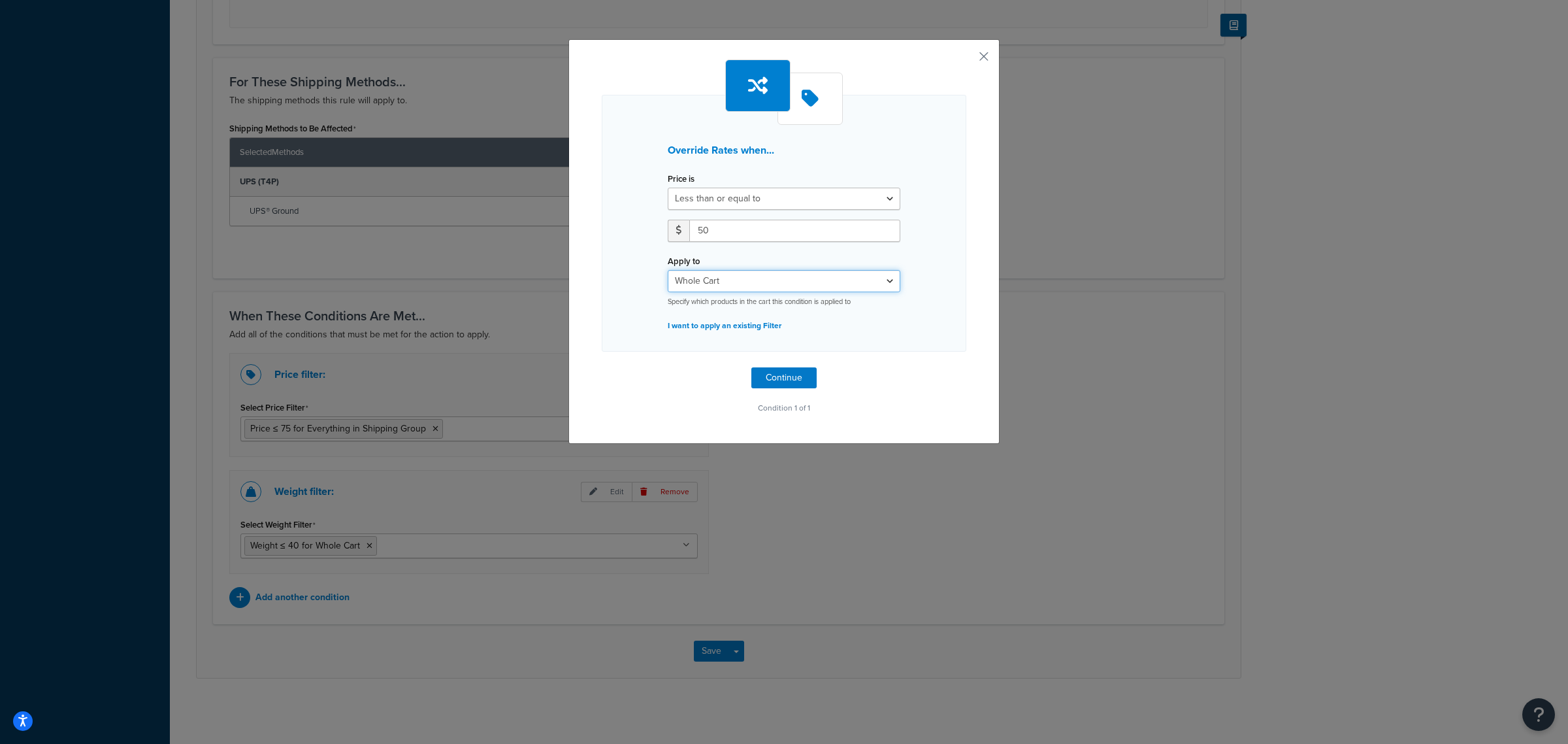
click at [743, 276] on select "Whole Cart Everything in Shipping Group Everything at Origin Each Item within S…" at bounding box center [784, 281] width 232 height 22
select select "SHIPPING_GROUP"
click at [668, 270] on select "Whole Cart Everything in Shipping Group Everything at Origin Each Item within S…" at bounding box center [784, 281] width 232 height 22
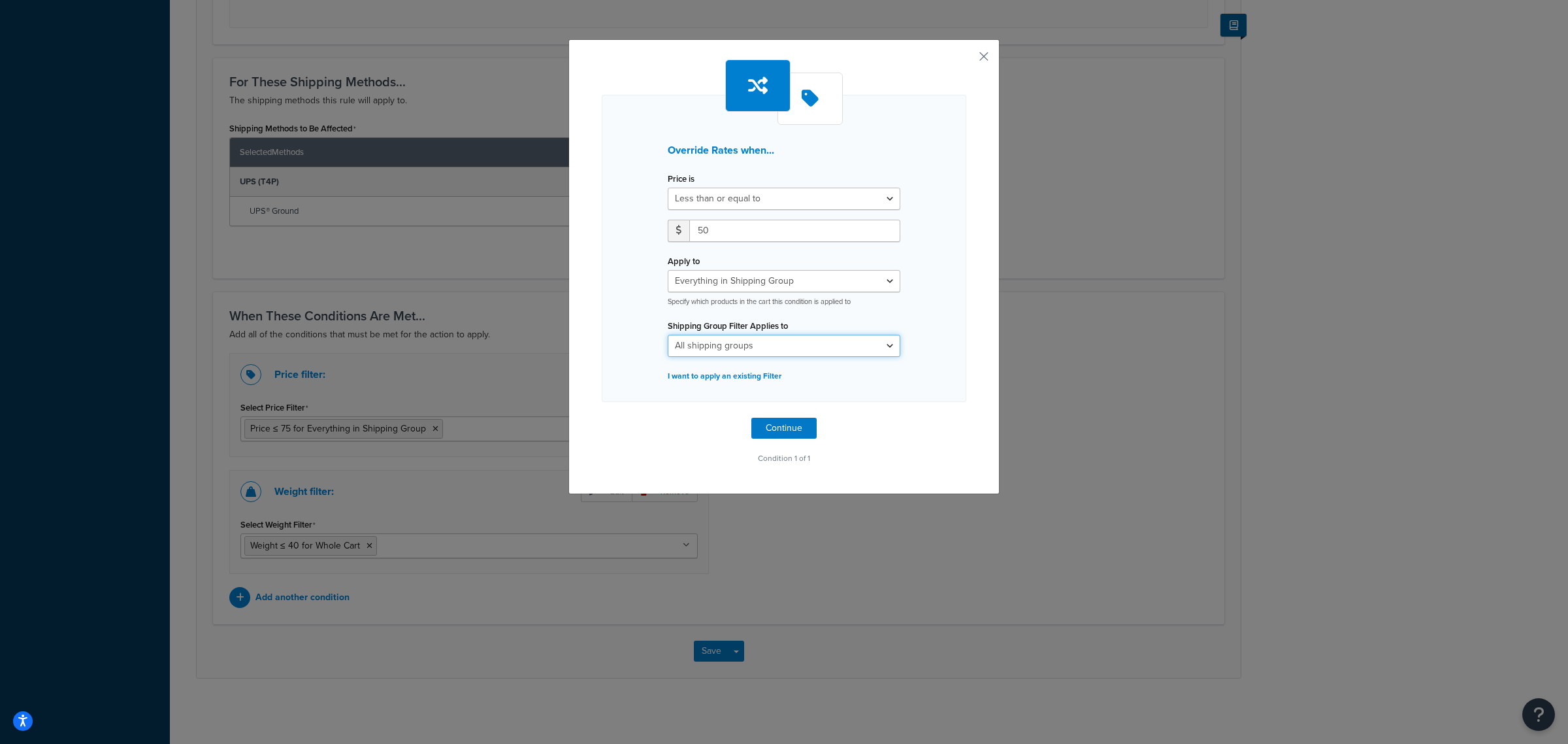
click at [752, 339] on select "All shipping groups T4F - Charge Parcel + Surcharge T4F - Exclude Expedited Shi…" at bounding box center [784, 345] width 232 height 22
select select "279054"
click at [668, 334] on select "All shipping groups T4F - Charge Parcel + Surcharge T4F - Exclude Expedited Shi…" at bounding box center [784, 345] width 232 height 22
click at [771, 432] on button "Continue" at bounding box center [784, 428] width 65 height 21
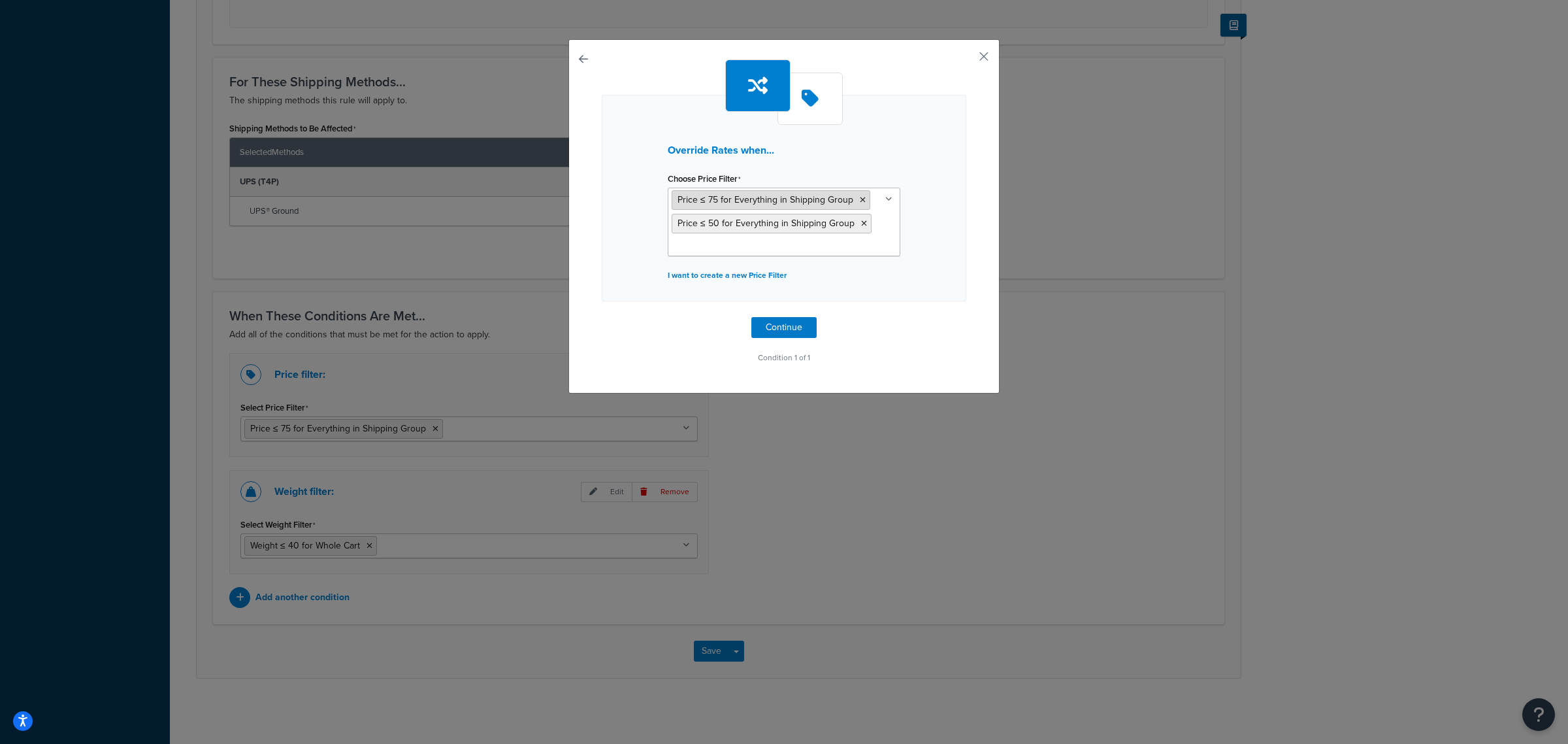
click at [859, 196] on icon at bounding box center [862, 200] width 6 height 8
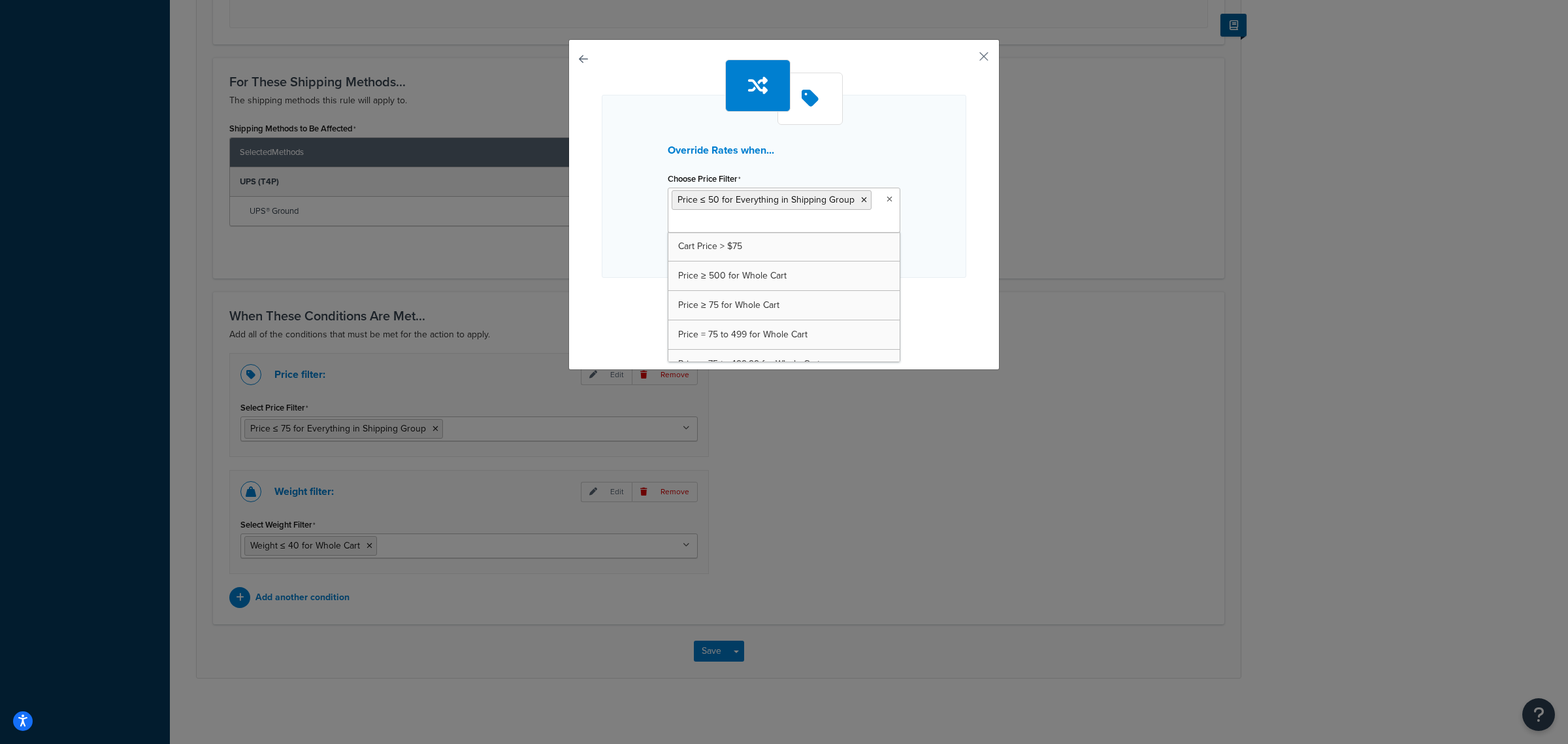
click at [951, 286] on div "Override Rates when... Choose Price Filter Price ≤ 50 for Everything in Shippin…" at bounding box center [784, 202] width 364 height 284
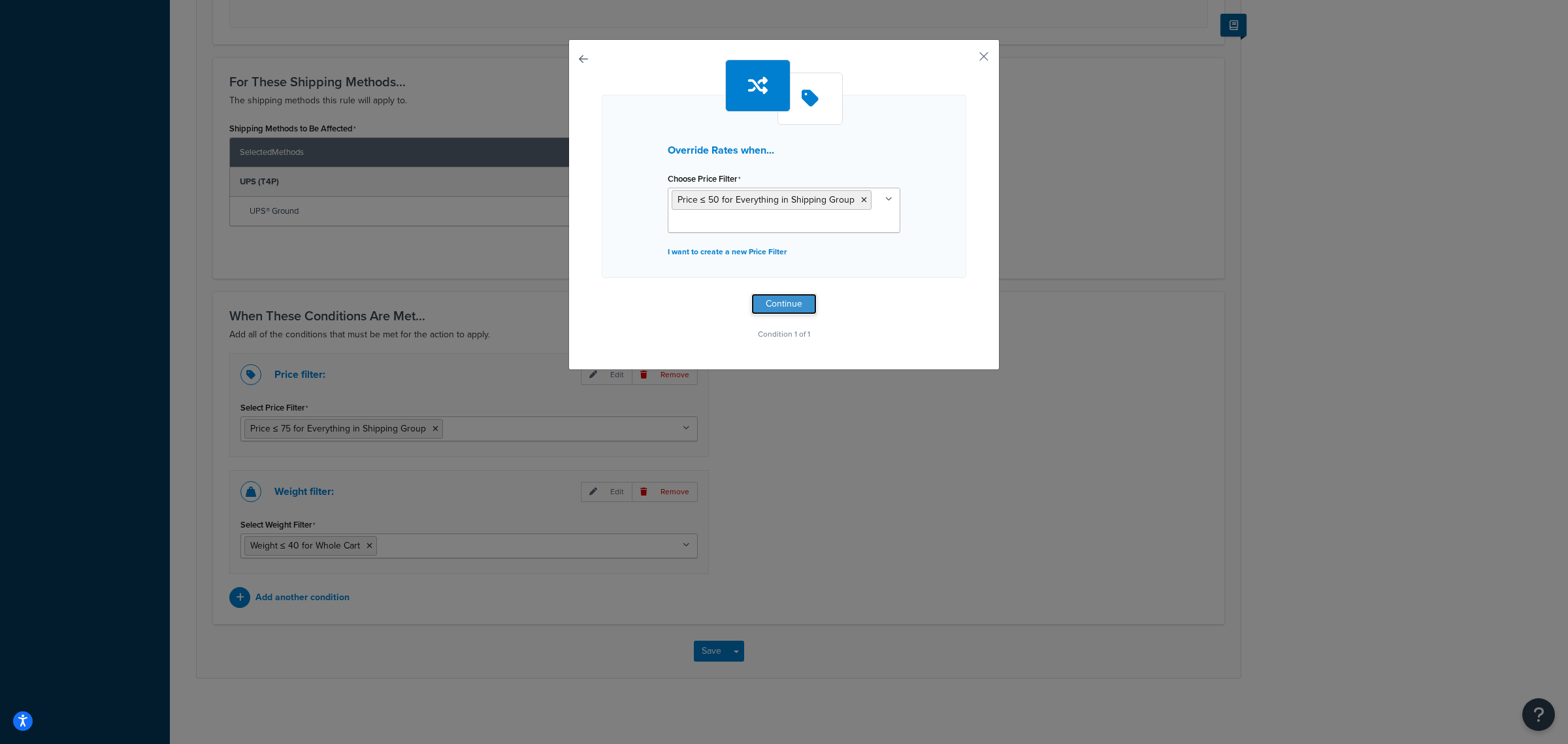
click at [785, 308] on button "Continue" at bounding box center [784, 304] width 65 height 21
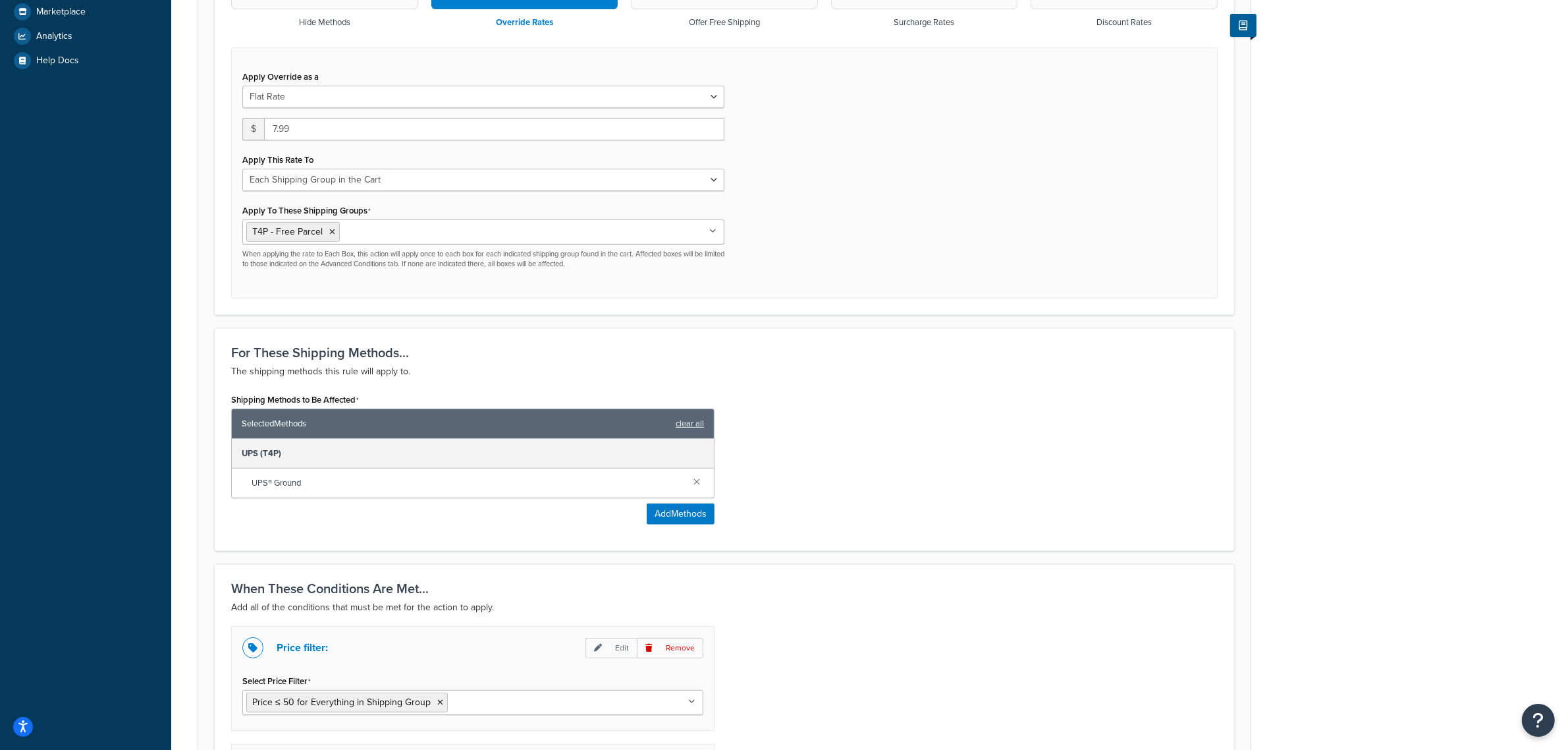
scroll to position [745, 0]
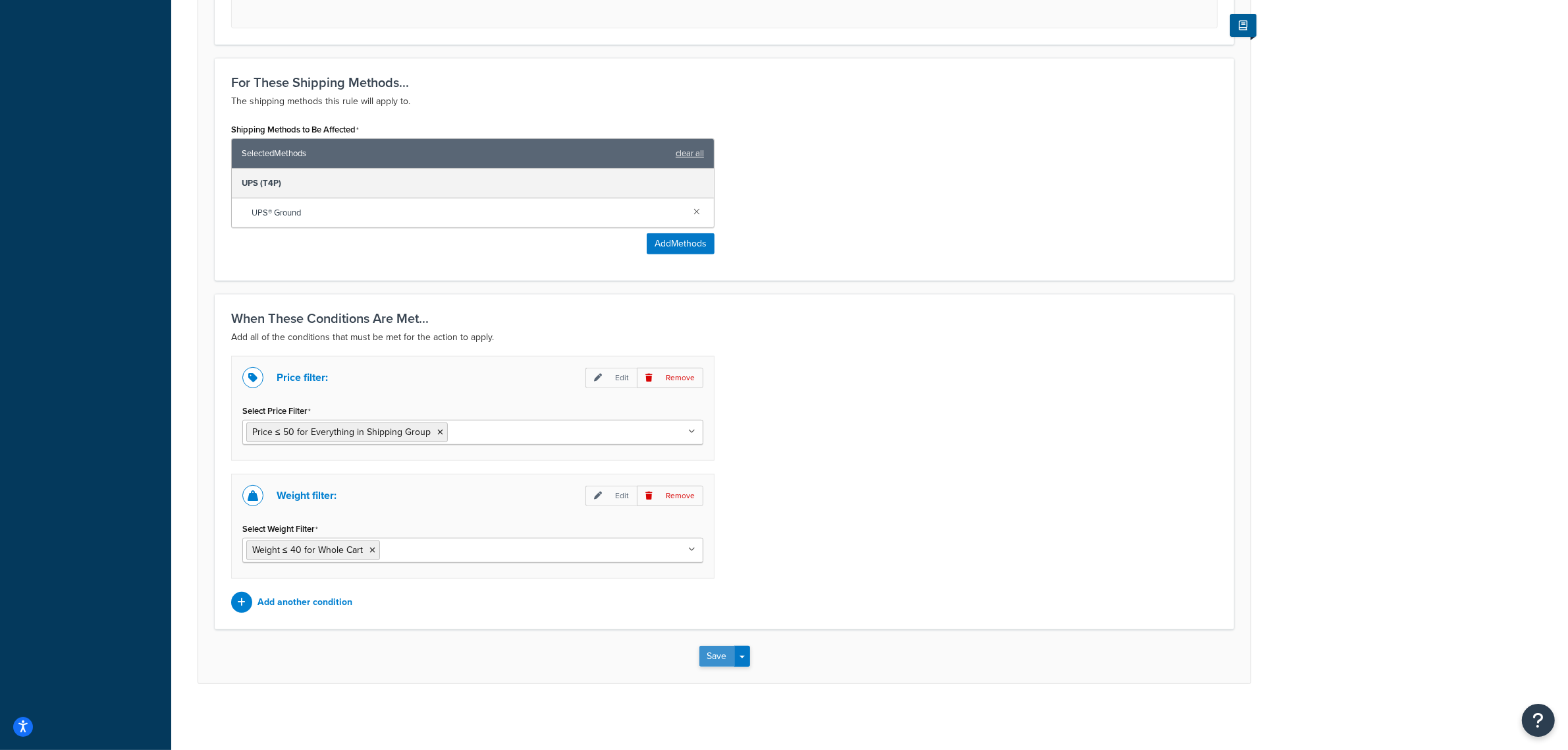
click at [724, 652] on button "Save" at bounding box center [717, 656] width 35 height 21
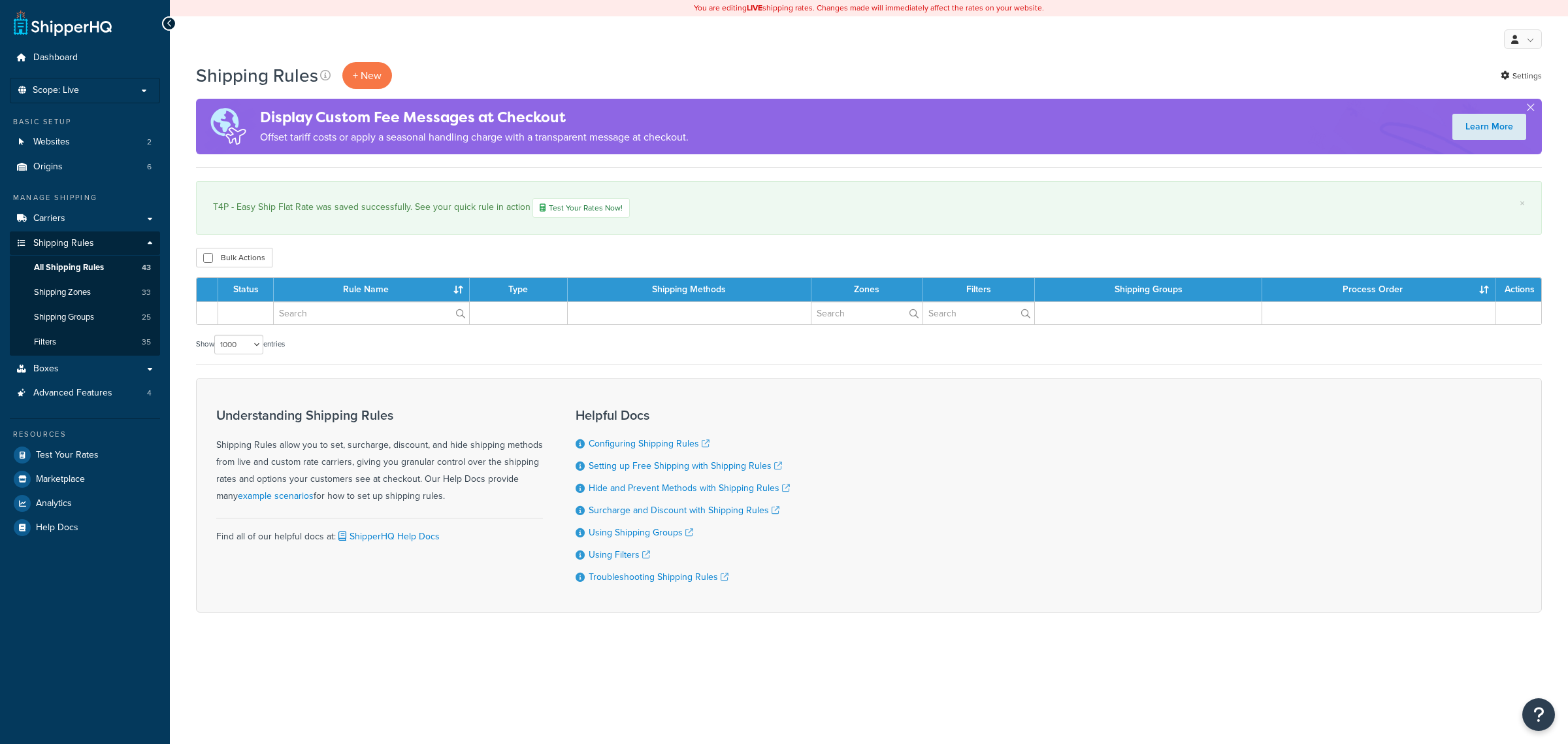
select select "1000"
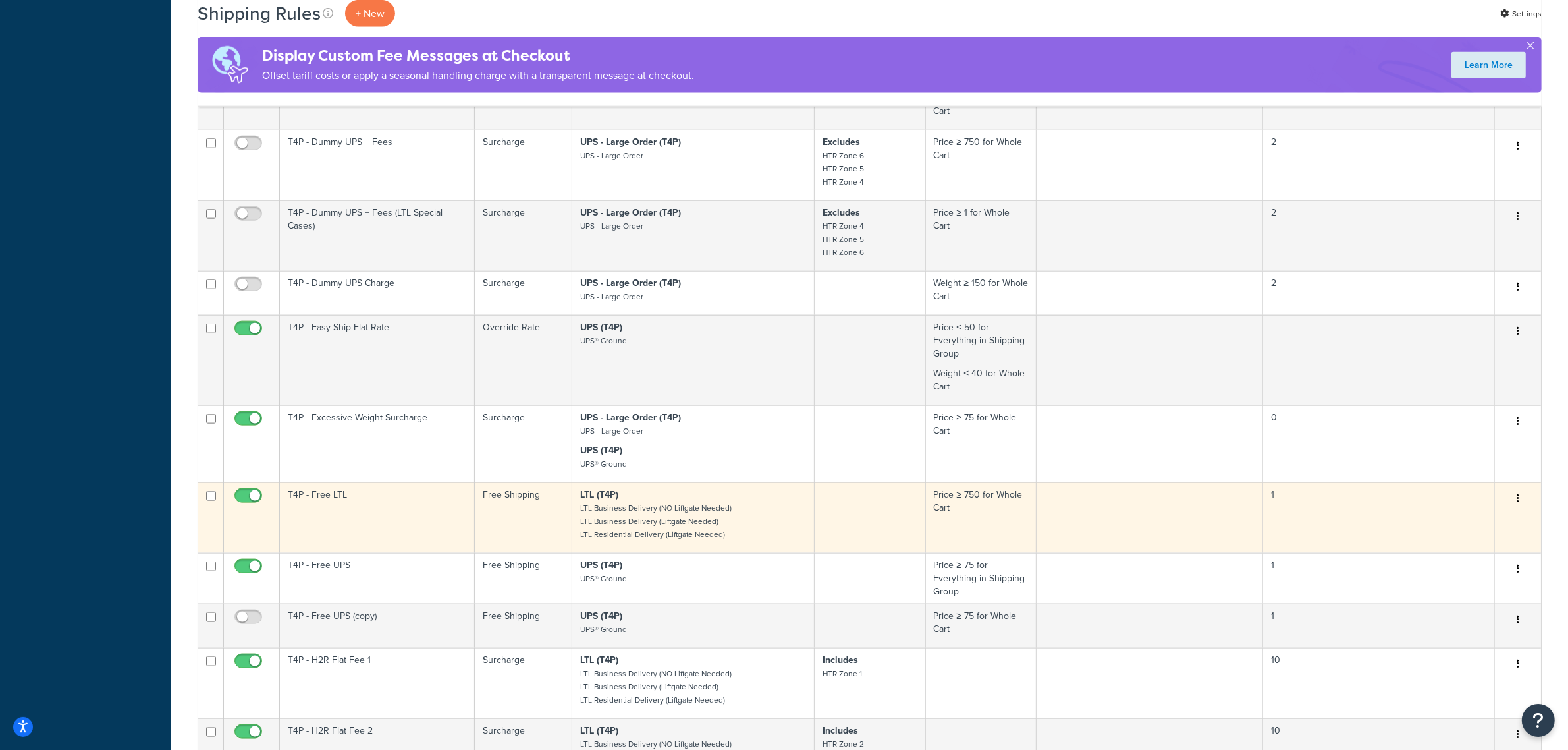
scroll to position [1976, 0]
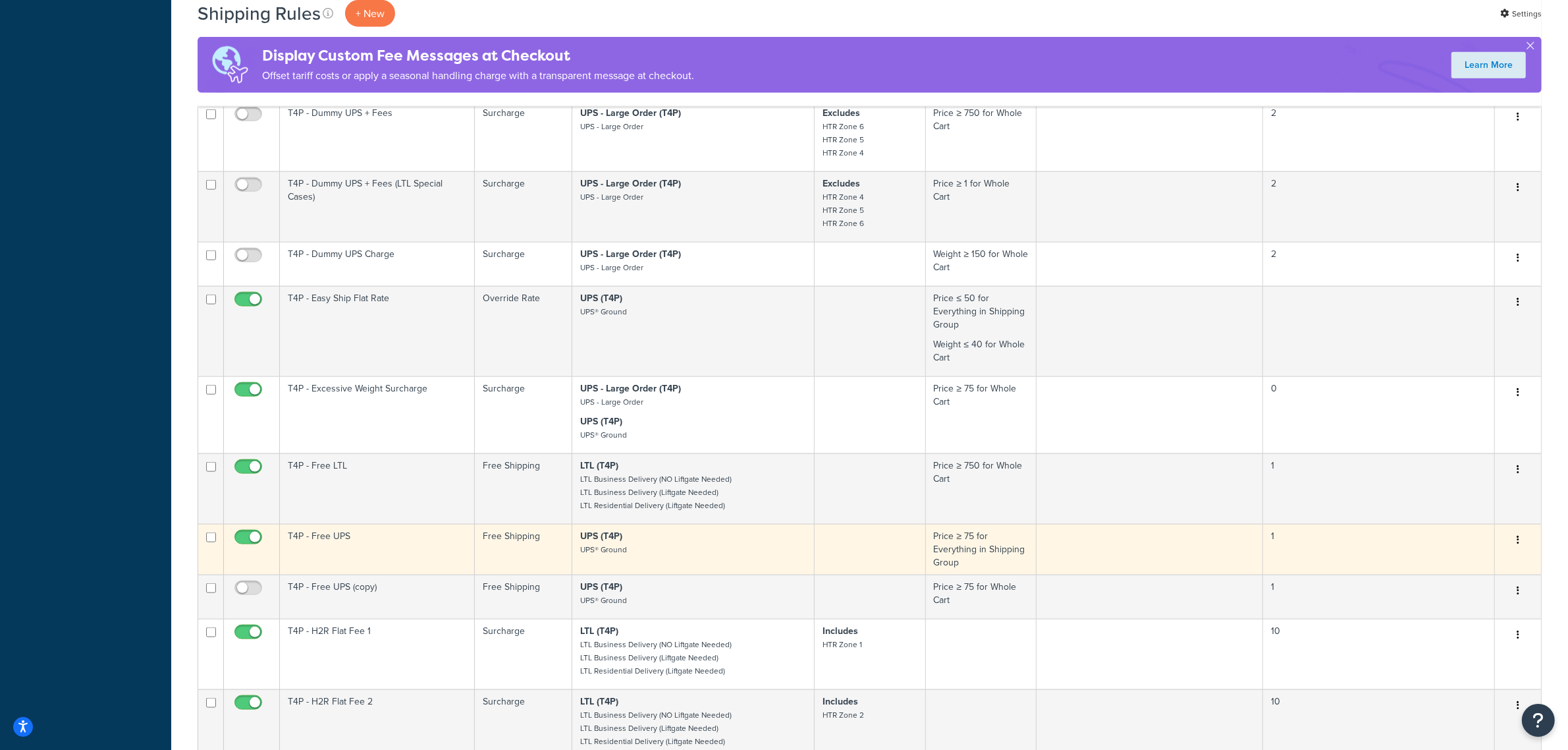
click at [326, 575] on td "T4P - Free UPS" at bounding box center [377, 549] width 195 height 51
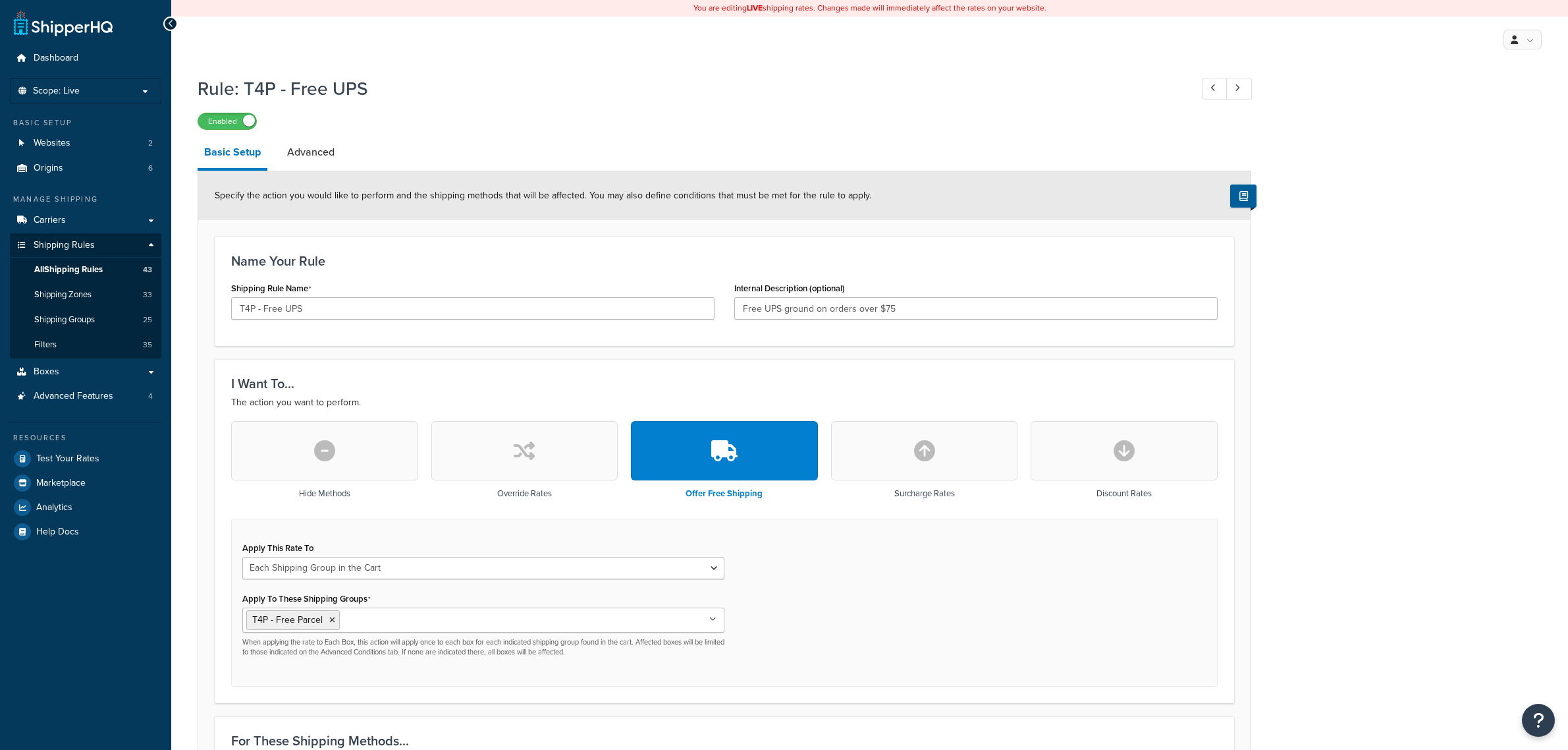
select select "SHIPPING_GROUP"
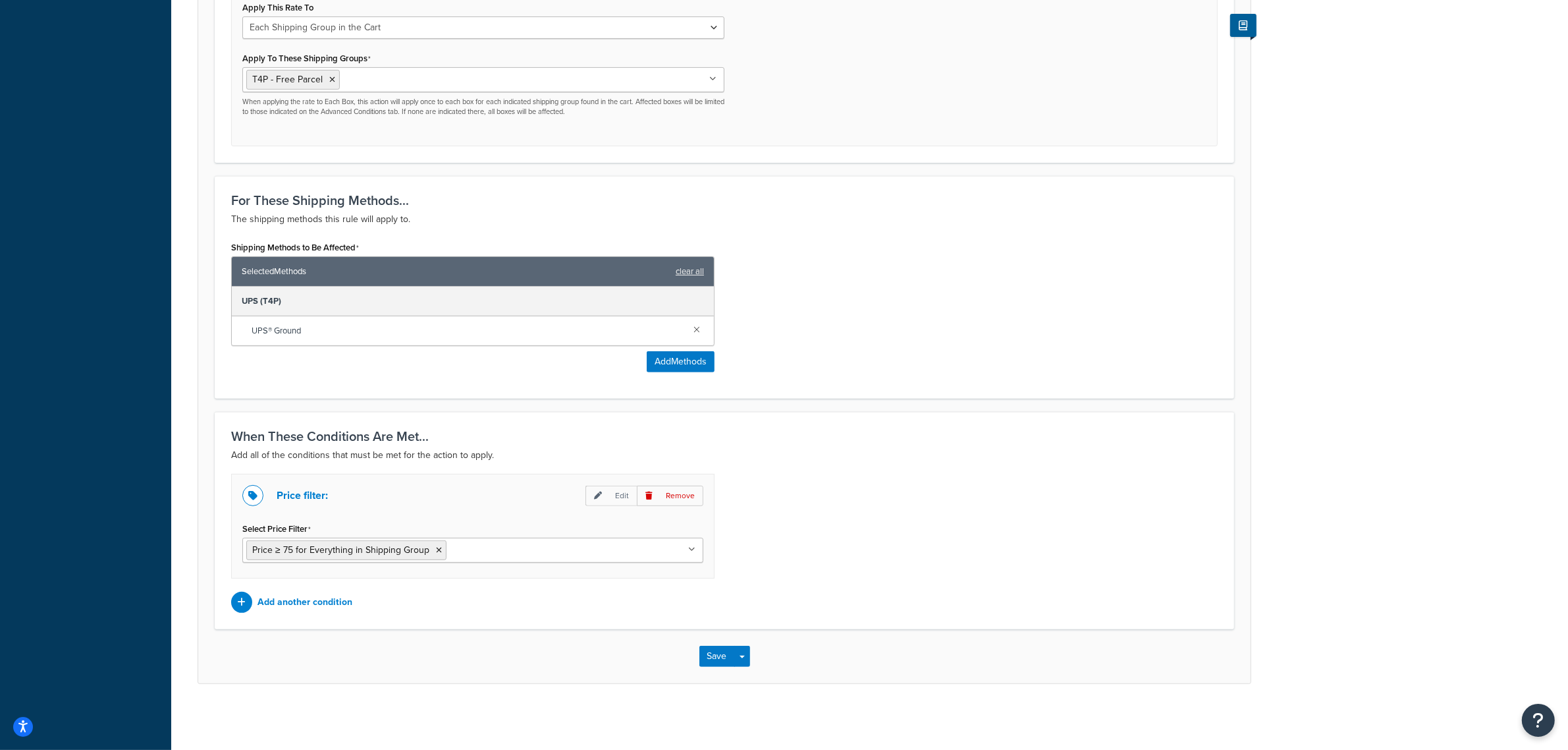
scroll to position [544, 0]
click at [515, 548] on input "Select Price Filter" at bounding box center [508, 549] width 117 height 15
click at [764, 549] on div "Price filter: Edit Remove Select Price Filter Price ≥ 75 for Everything in Ship…" at bounding box center [724, 543] width 1006 height 139
click at [621, 488] on p "Edit" at bounding box center [611, 495] width 51 height 21
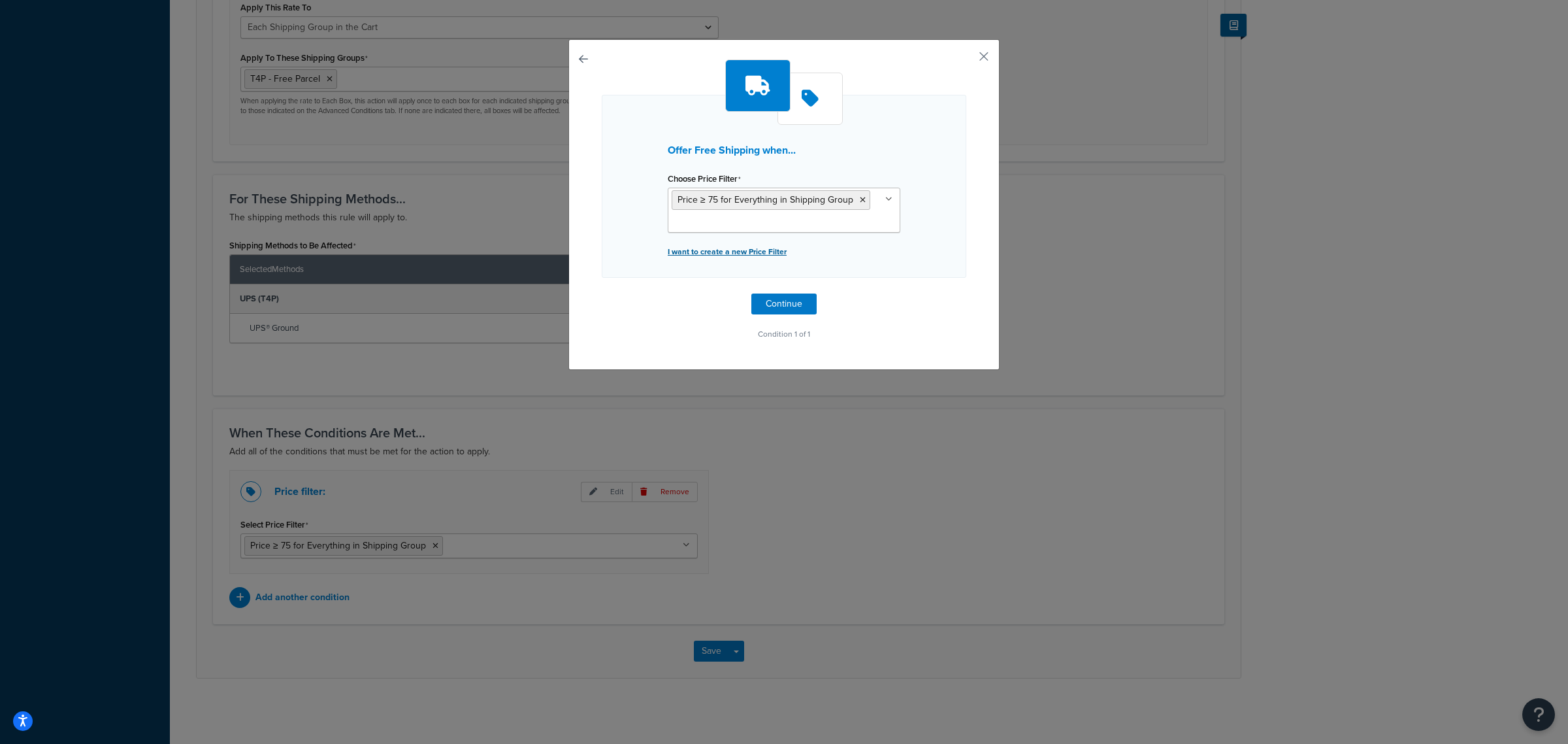
click at [716, 248] on p "I want to create a new Price Filter" at bounding box center [784, 251] width 232 height 18
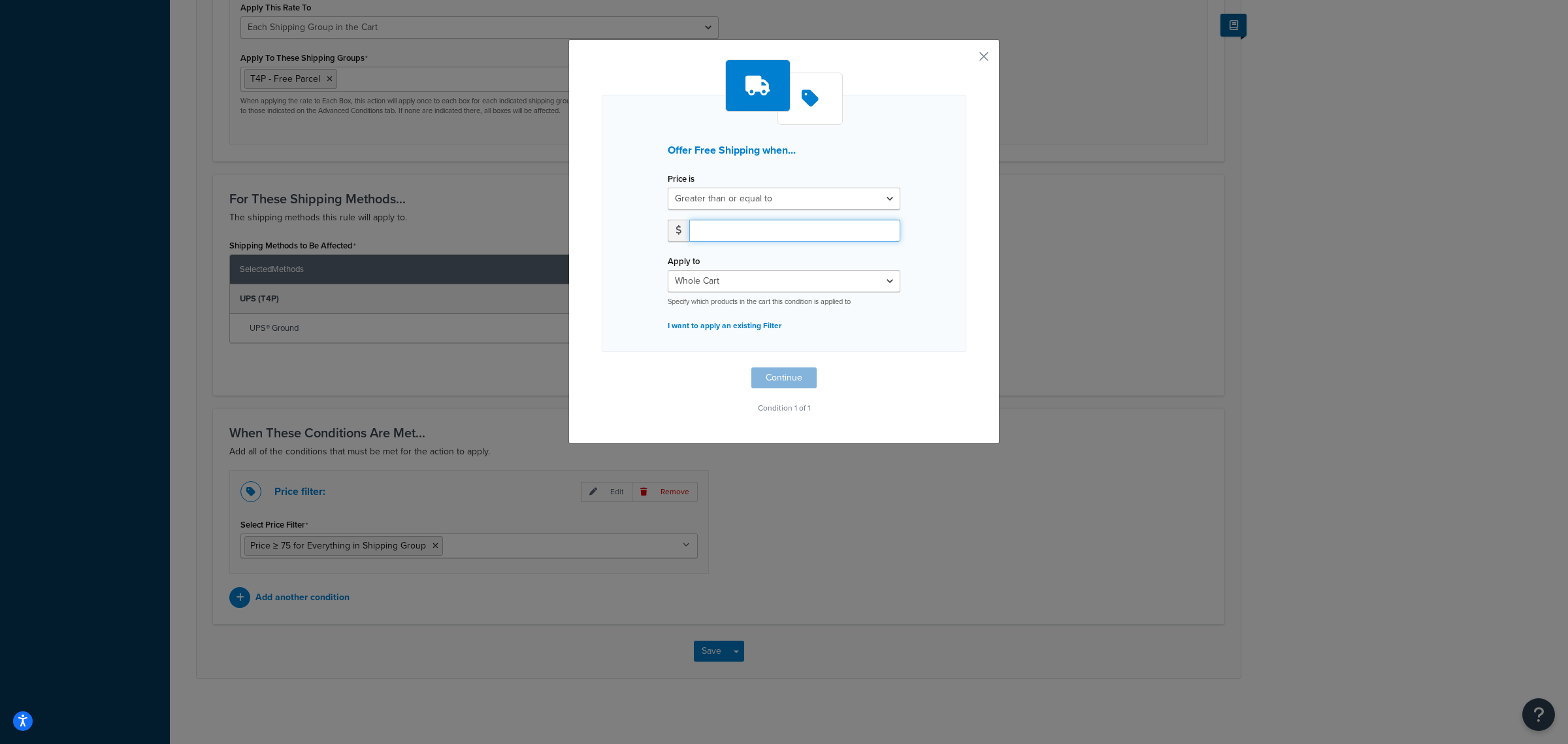
click at [719, 232] on input "number" at bounding box center [794, 230] width 211 height 22
type input "50"
click at [887, 288] on select "Whole Cart Everything in Shipping Group Everything at Origin Each Item within S…" at bounding box center [784, 281] width 232 height 22
select select "SHIPPING_GROUP"
click at [668, 270] on select "Whole Cart Everything in Shipping Group Everything at Origin Each Item within S…" at bounding box center [784, 281] width 232 height 22
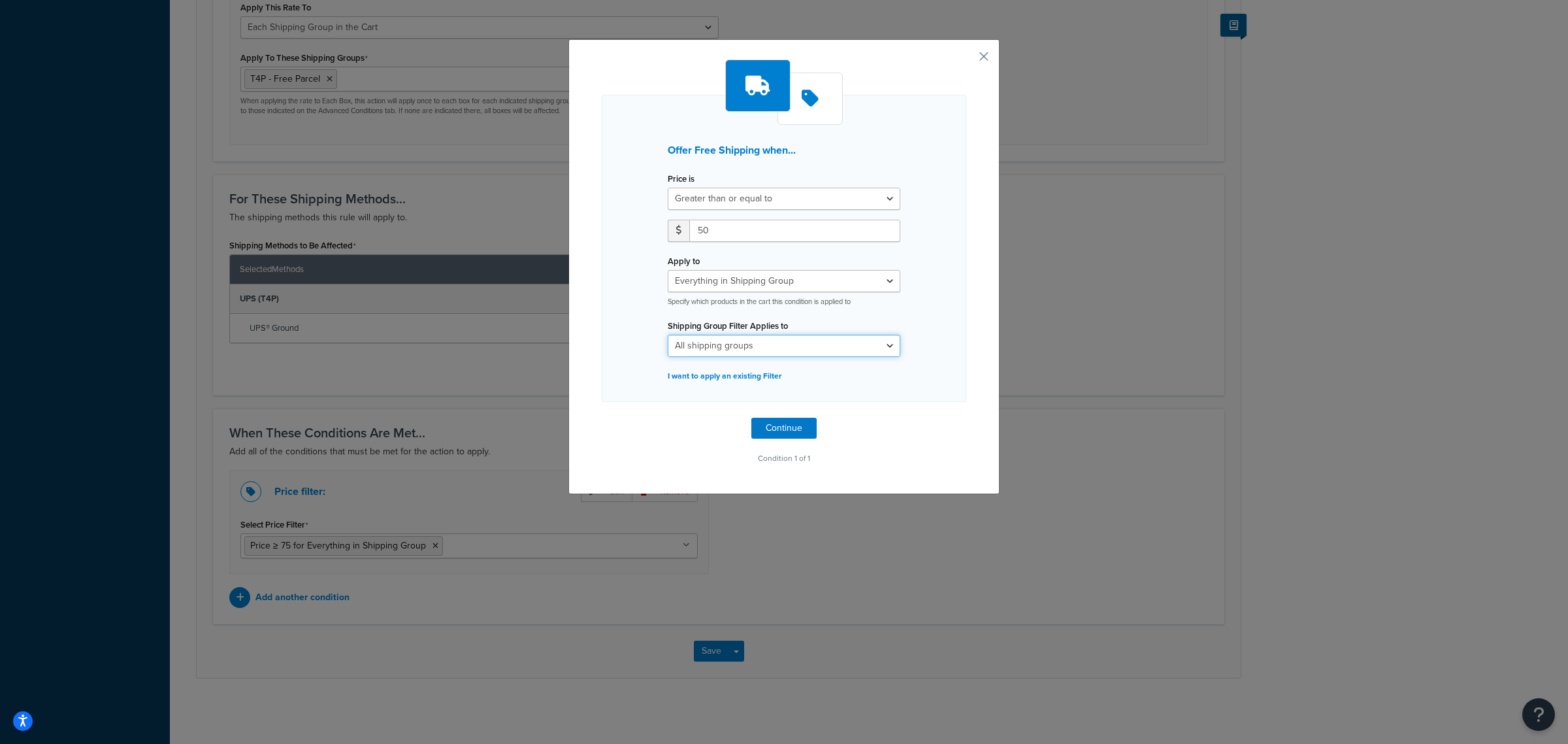
click at [857, 338] on select "All shipping groups T4F - Charge Parcel + Surcharge T4F - Exclude Expedited Shi…" at bounding box center [784, 345] width 232 height 22
select select "279054"
click at [668, 334] on select "All shipping groups T4F - Charge Parcel + Surcharge T4F - Exclude Expedited Shi…" at bounding box center [784, 345] width 232 height 22
click at [774, 432] on button "Continue" at bounding box center [784, 428] width 65 height 21
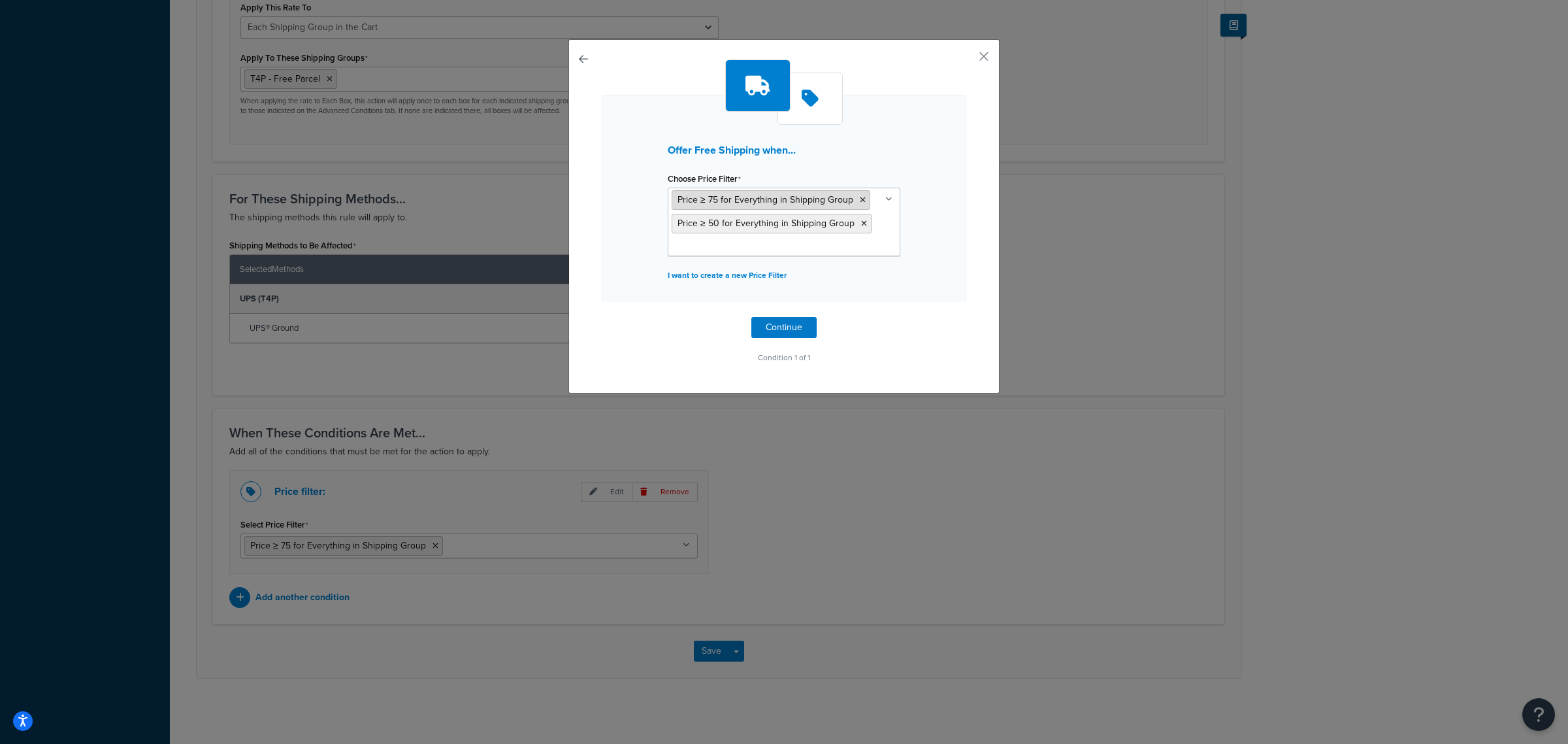
click at [859, 201] on icon at bounding box center [862, 200] width 6 height 8
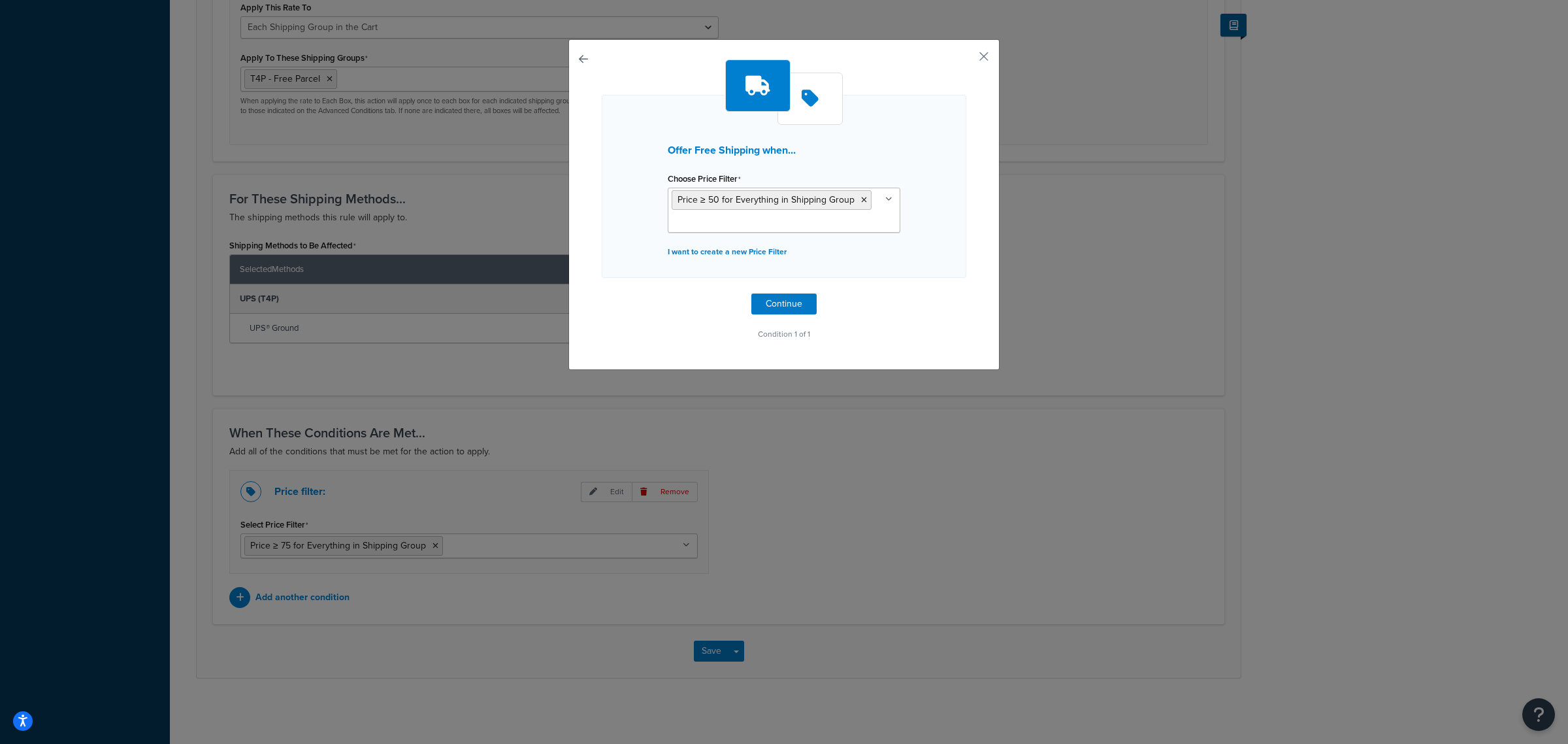
drag, startPoint x: 952, startPoint y: 294, endPoint x: 906, endPoint y: 301, distance: 46.5
click at [952, 294] on div "Offer Free Shipping when... Choose Price Filter Price ≥ 50 for Everything in Sh…" at bounding box center [784, 202] width 364 height 284
click at [802, 304] on button "Continue" at bounding box center [784, 304] width 65 height 21
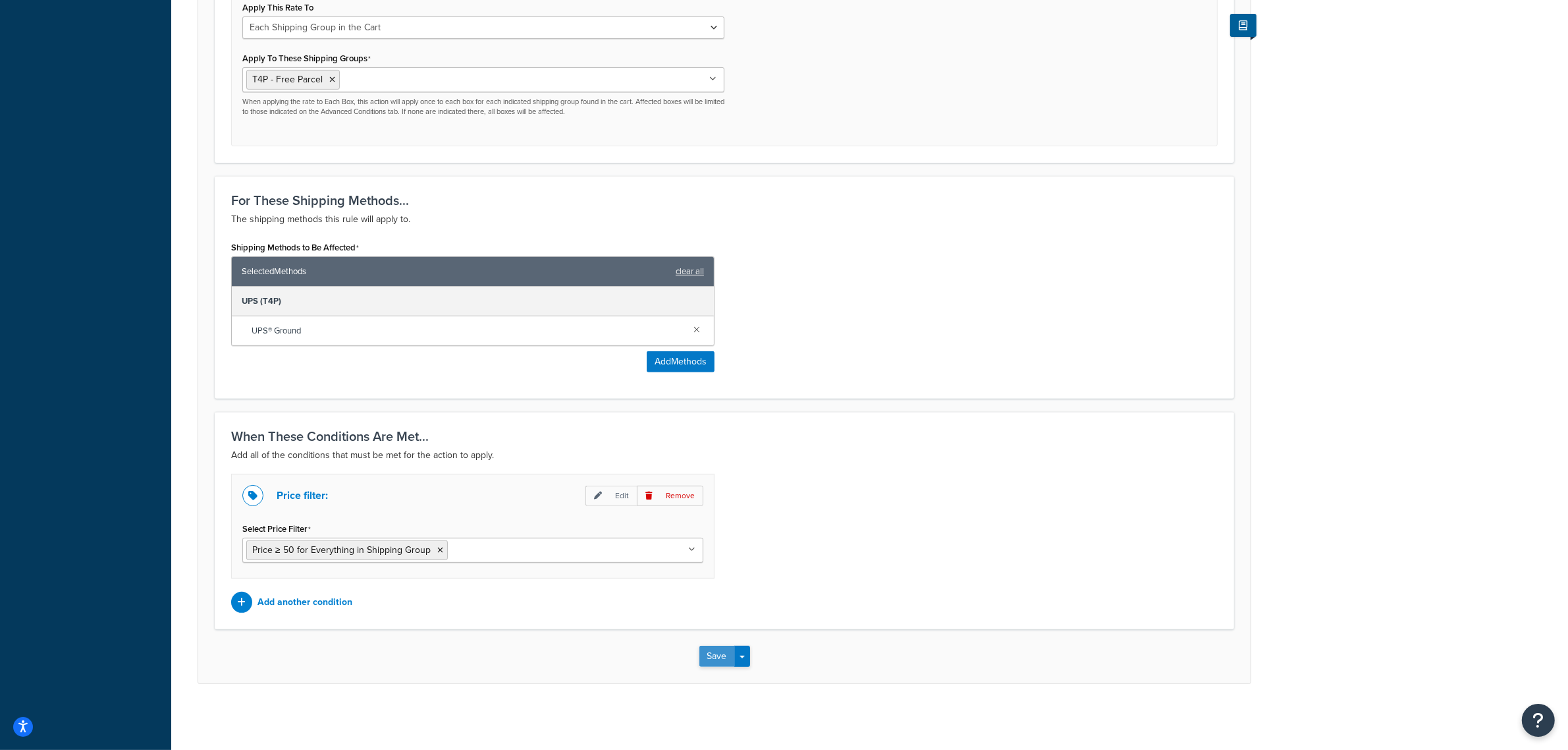
click at [722, 655] on button "Save" at bounding box center [717, 656] width 35 height 21
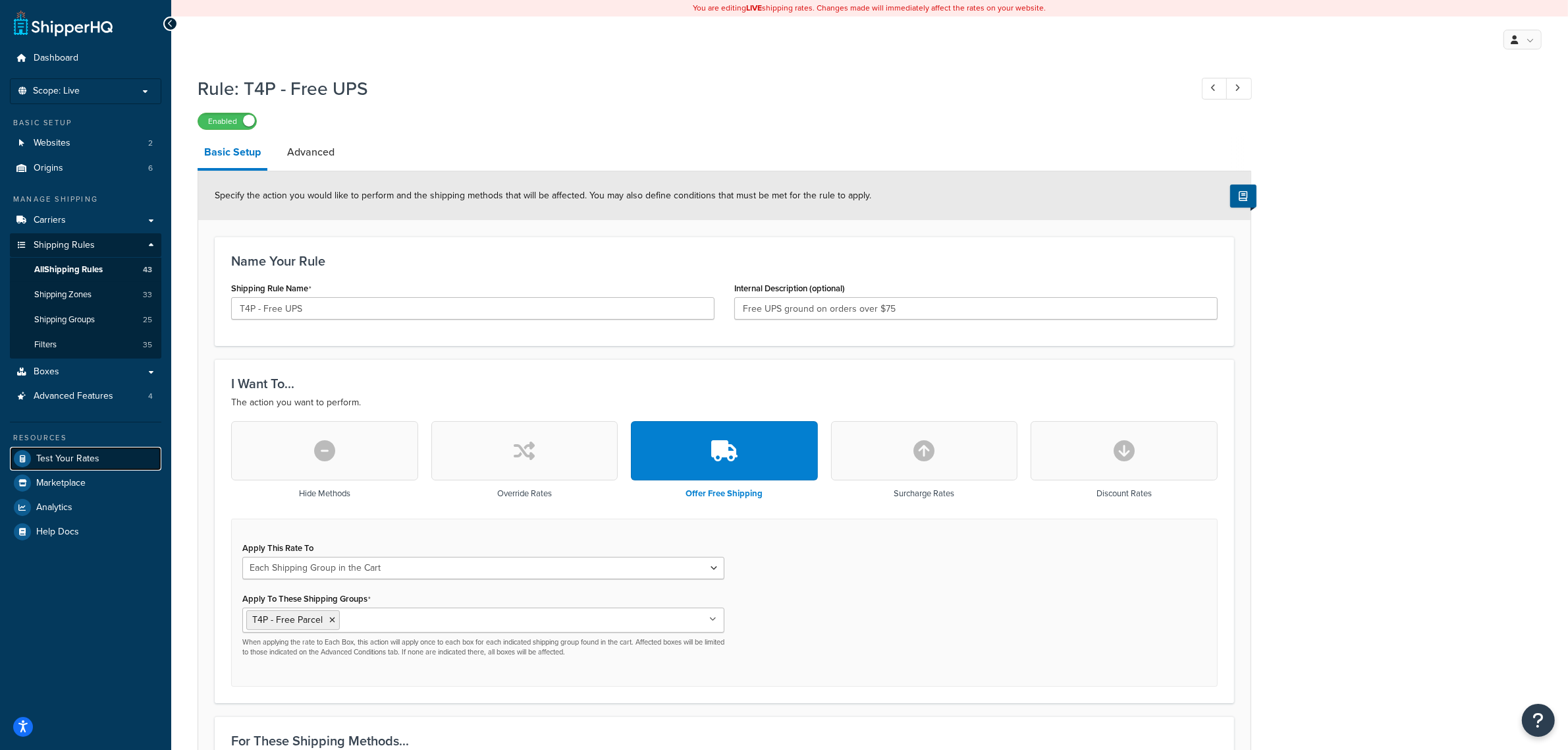
click at [84, 456] on span "Test Your Rates" at bounding box center [67, 459] width 63 height 12
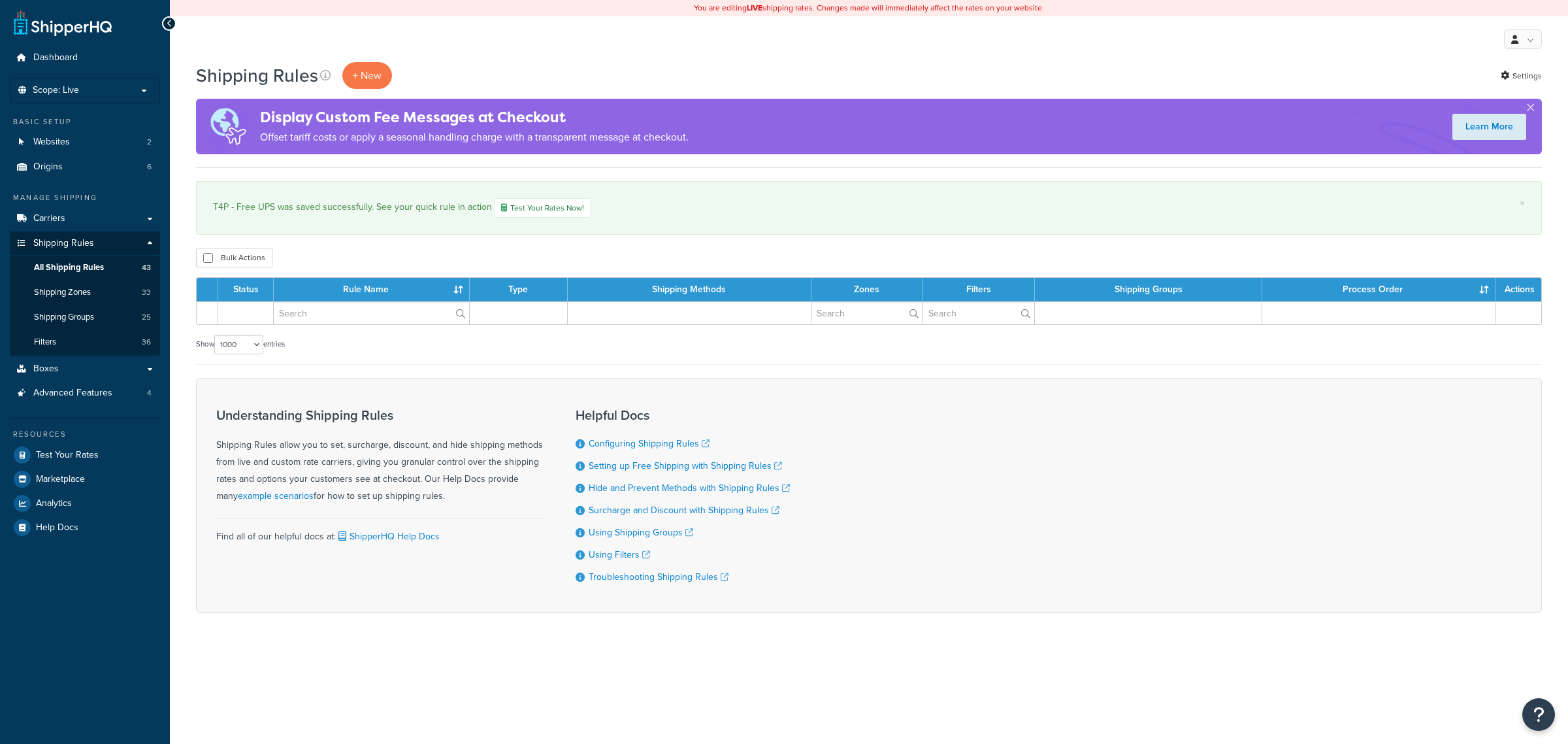
select select "1000"
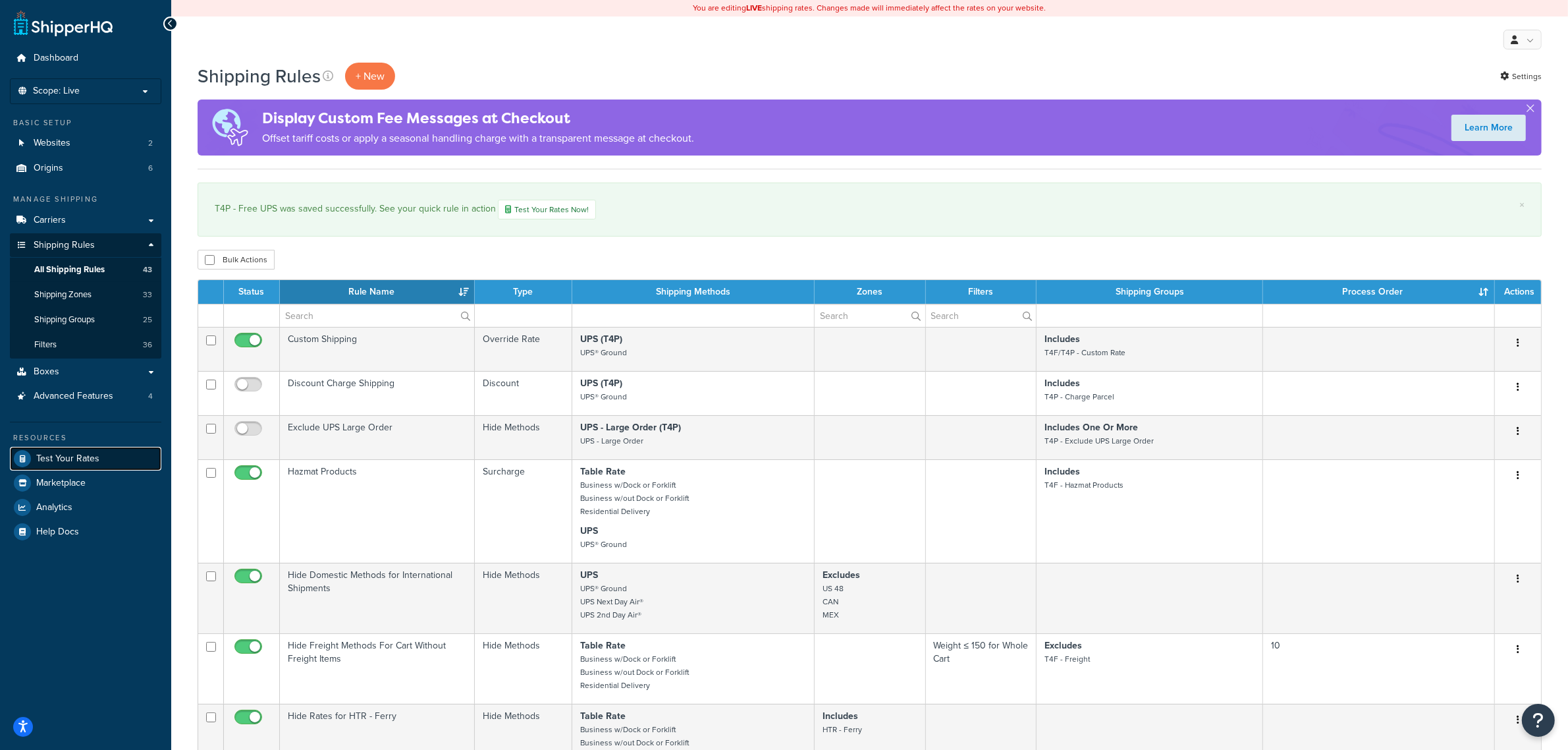
click at [81, 456] on span "Test Your Rates" at bounding box center [67, 459] width 63 height 12
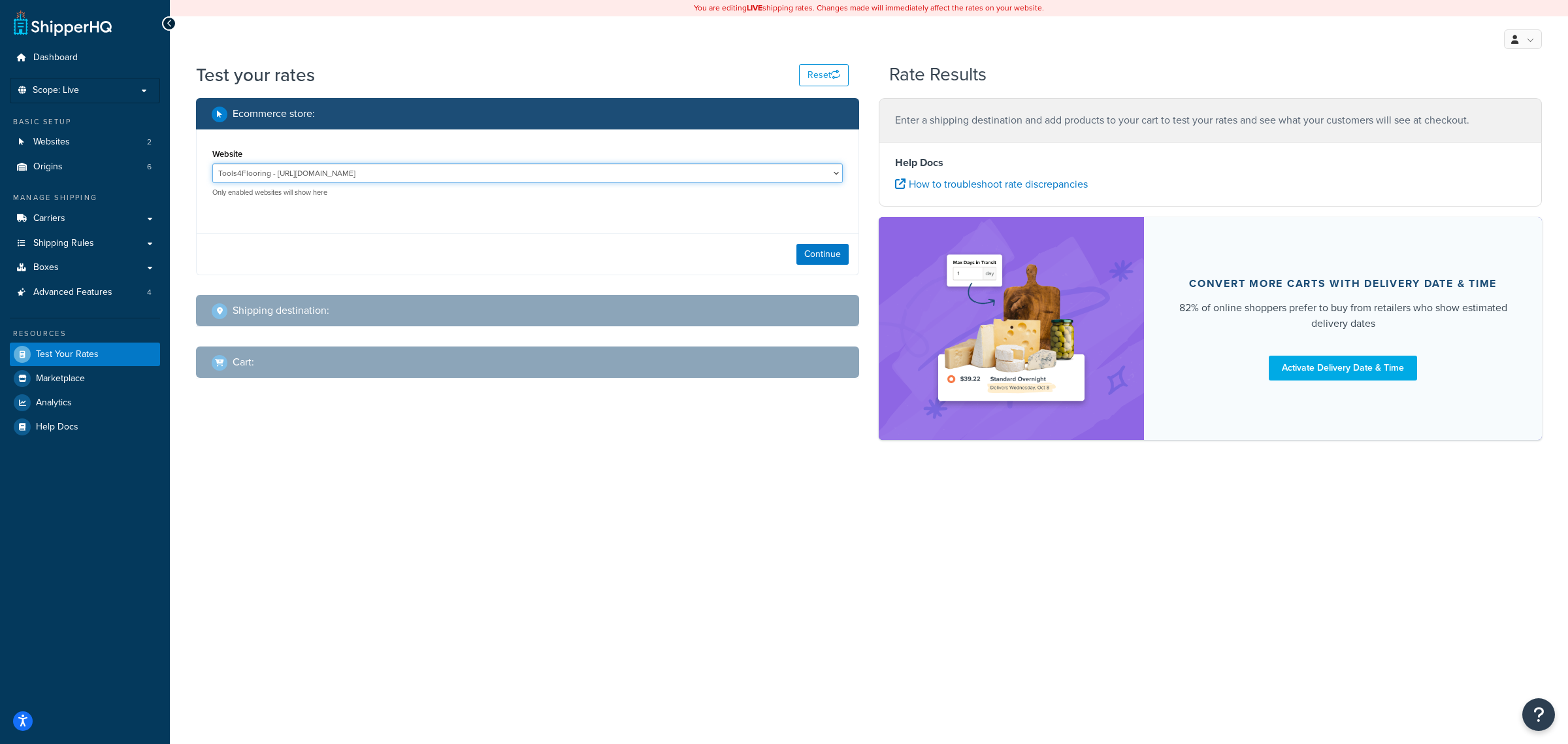
drag, startPoint x: 338, startPoint y: 166, endPoint x: 337, endPoint y: 182, distance: 16.0
click at [338, 166] on select "Tools4Flooring - [URL][DOMAIN_NAME] Tools4Painting - [URL][DOMAIN_NAME]" at bounding box center [527, 173] width 630 height 20
select select "0c1529739547ae53229c3e74a347ff76"
click at [212, 163] on select "Tools4Flooring - [URL][DOMAIN_NAME] Tools4Painting - [URL][DOMAIN_NAME]" at bounding box center [527, 173] width 630 height 20
click at [810, 254] on button "Continue" at bounding box center [822, 255] width 52 height 21
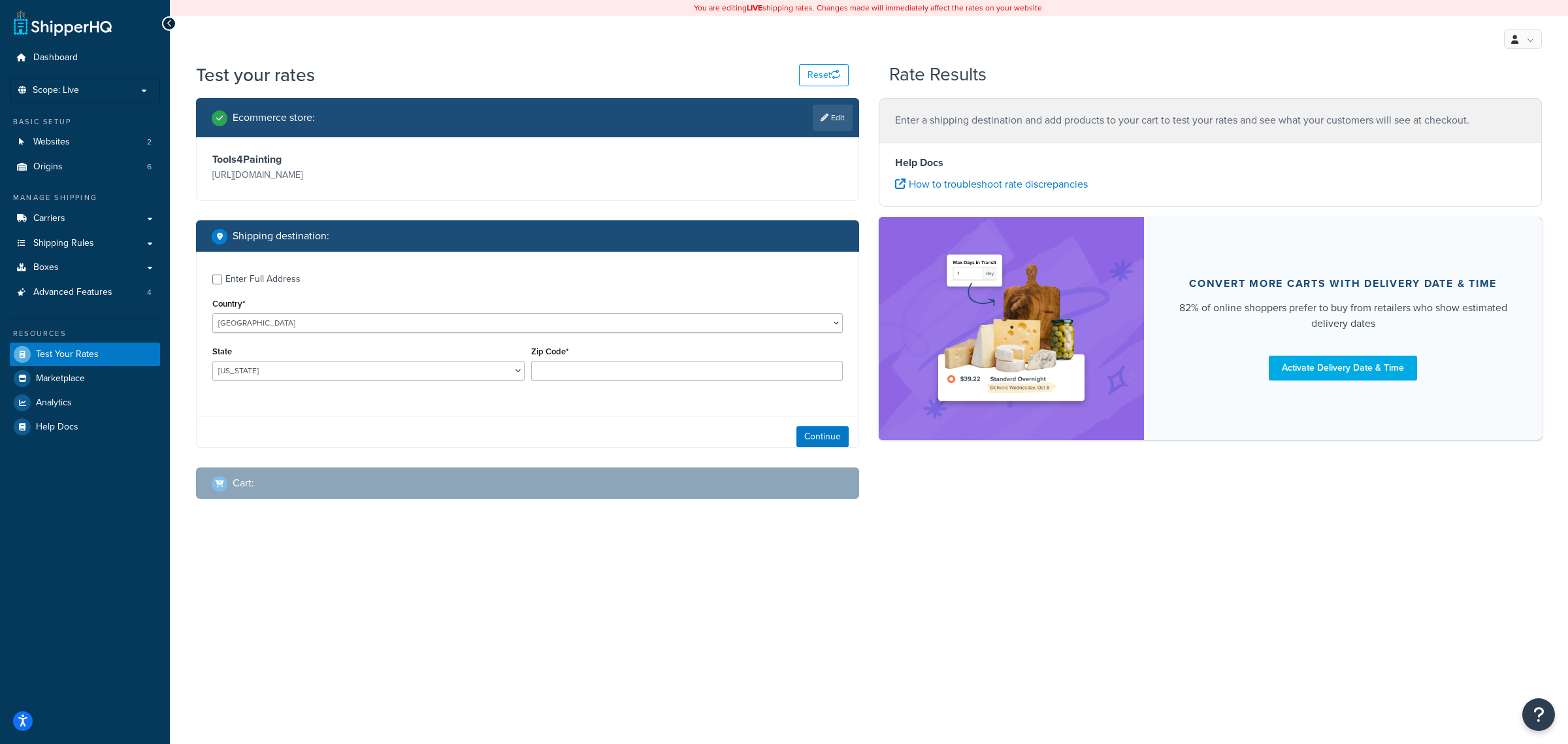
drag, startPoint x: 292, startPoint y: 399, endPoint x: 294, endPoint y: 374, distance: 25.1
click at [294, 392] on div "Enter Full Address Country* [GEOGRAPHIC_DATA] [GEOGRAPHIC_DATA] [GEOGRAPHIC_DAT…" at bounding box center [527, 328] width 661 height 154
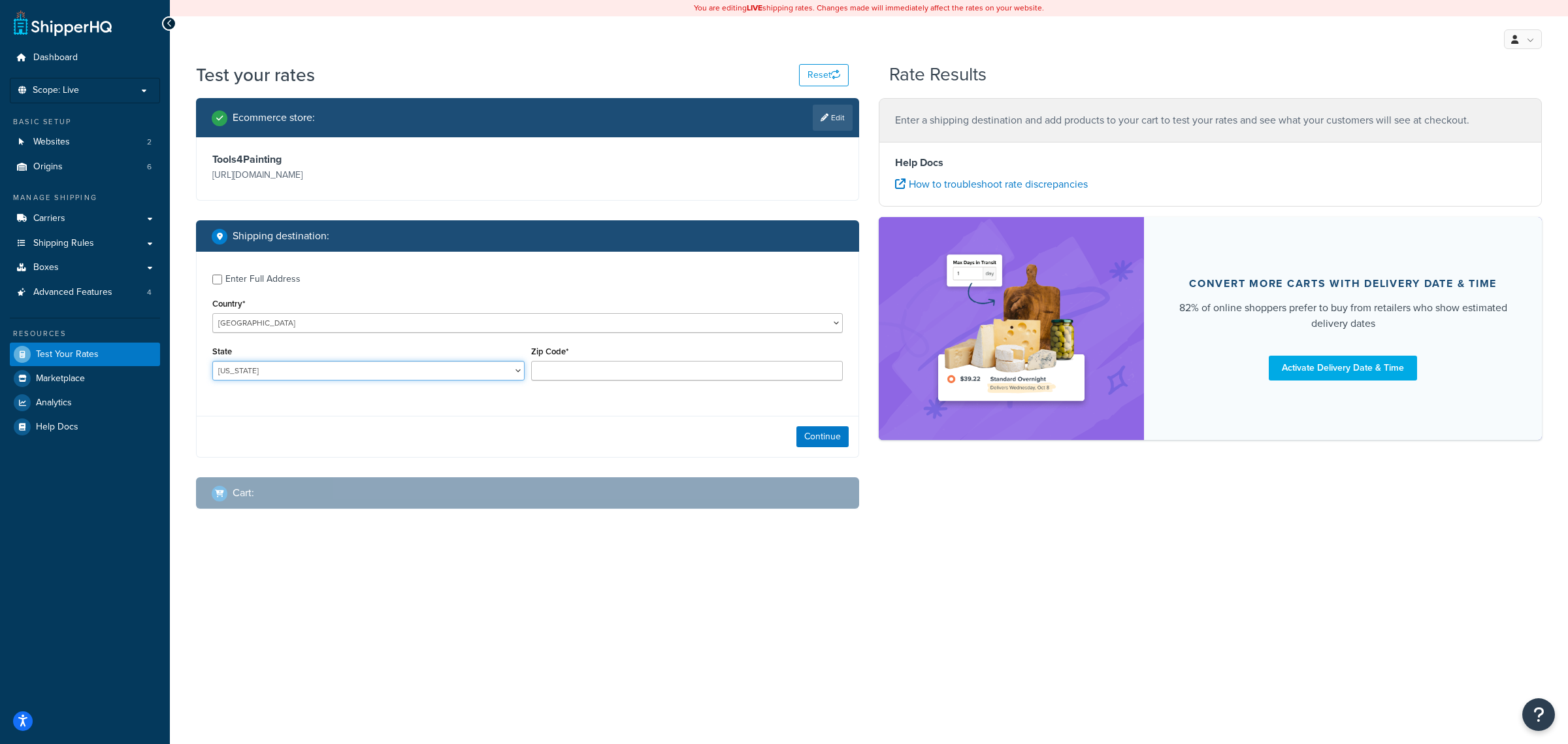
click at [294, 373] on select "[US_STATE] [US_STATE] [US_STATE] [US_STATE] [US_STATE] Armed Forces Americas Ar…" at bounding box center [368, 370] width 312 height 20
select select "SC"
drag, startPoint x: 317, startPoint y: 388, endPoint x: 335, endPoint y: 388, distance: 18.0
click at [322, 388] on div "State [US_STATE] [US_STATE] [US_STATE] [US_STATE] [US_STATE] Armed Forces Ameri…" at bounding box center [368, 366] width 319 height 47
click at [547, 377] on input "Zip Code*" at bounding box center [687, 370] width 312 height 20
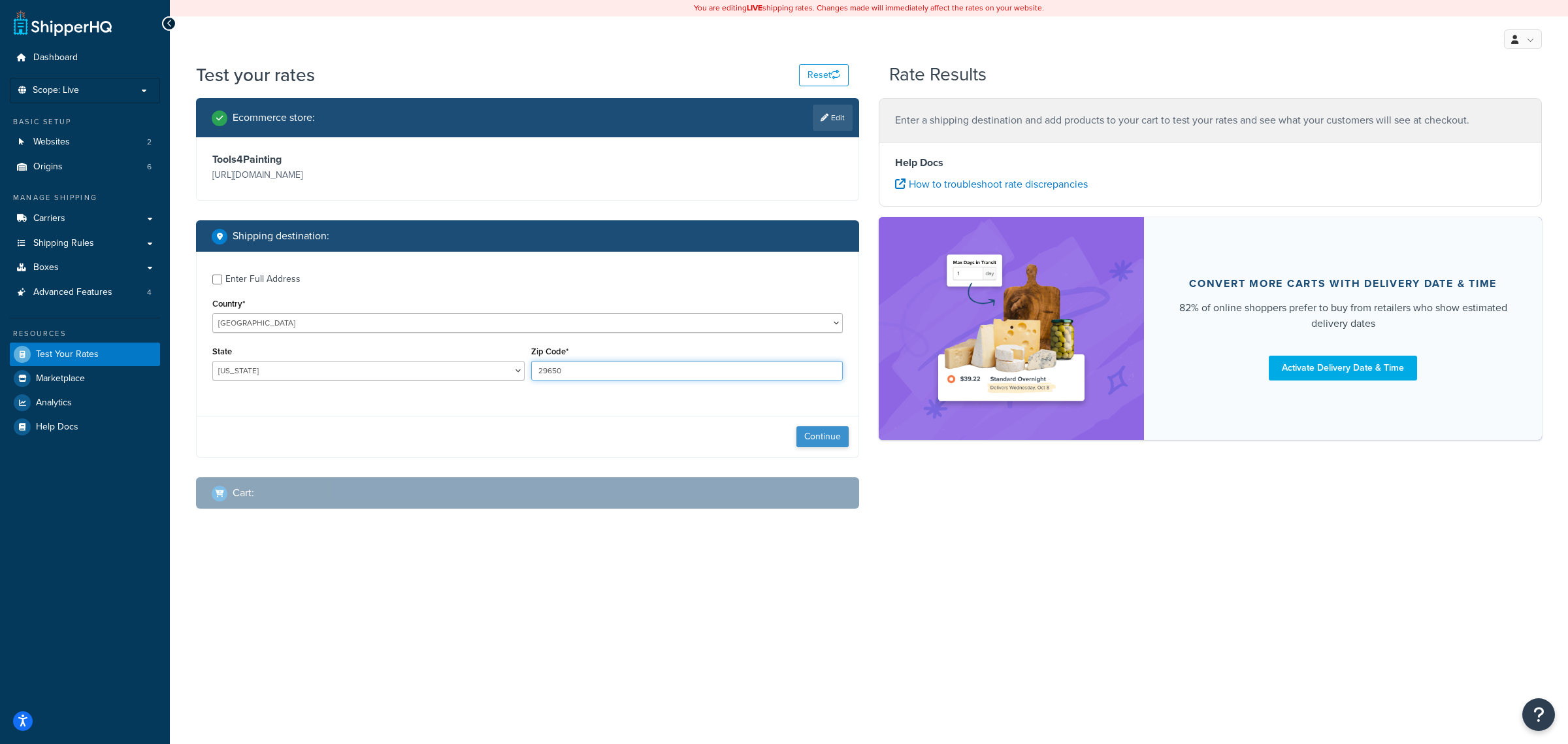
type input "29650"
click at [822, 436] on button "Continue" at bounding box center [822, 436] width 52 height 21
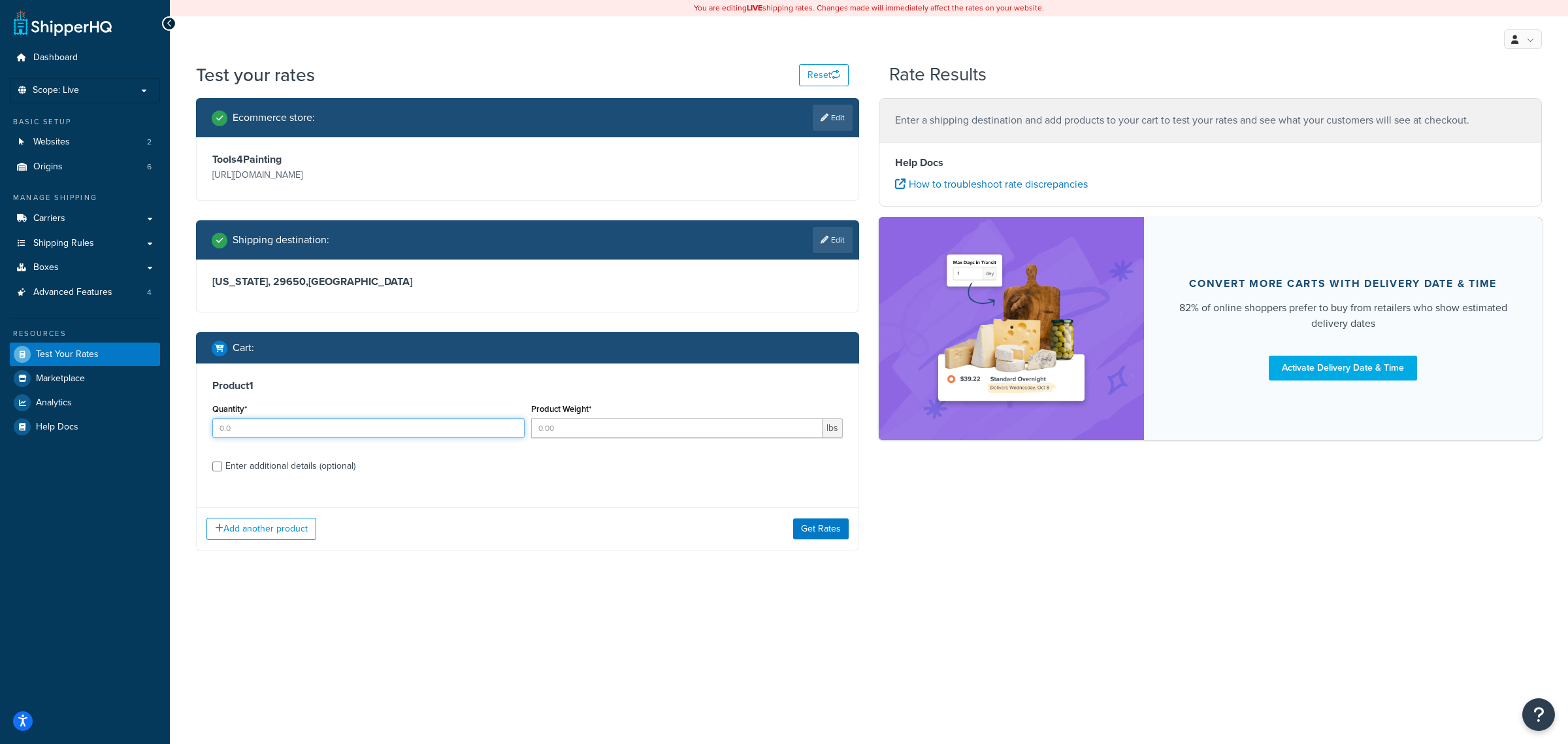
click at [298, 423] on input "Quantity*" at bounding box center [368, 428] width 312 height 20
type input "1"
click at [557, 436] on input "Product Weight*" at bounding box center [677, 428] width 292 height 20
type input "1"
click at [324, 465] on div "Enter additional details (optional)" at bounding box center [289, 466] width 130 height 18
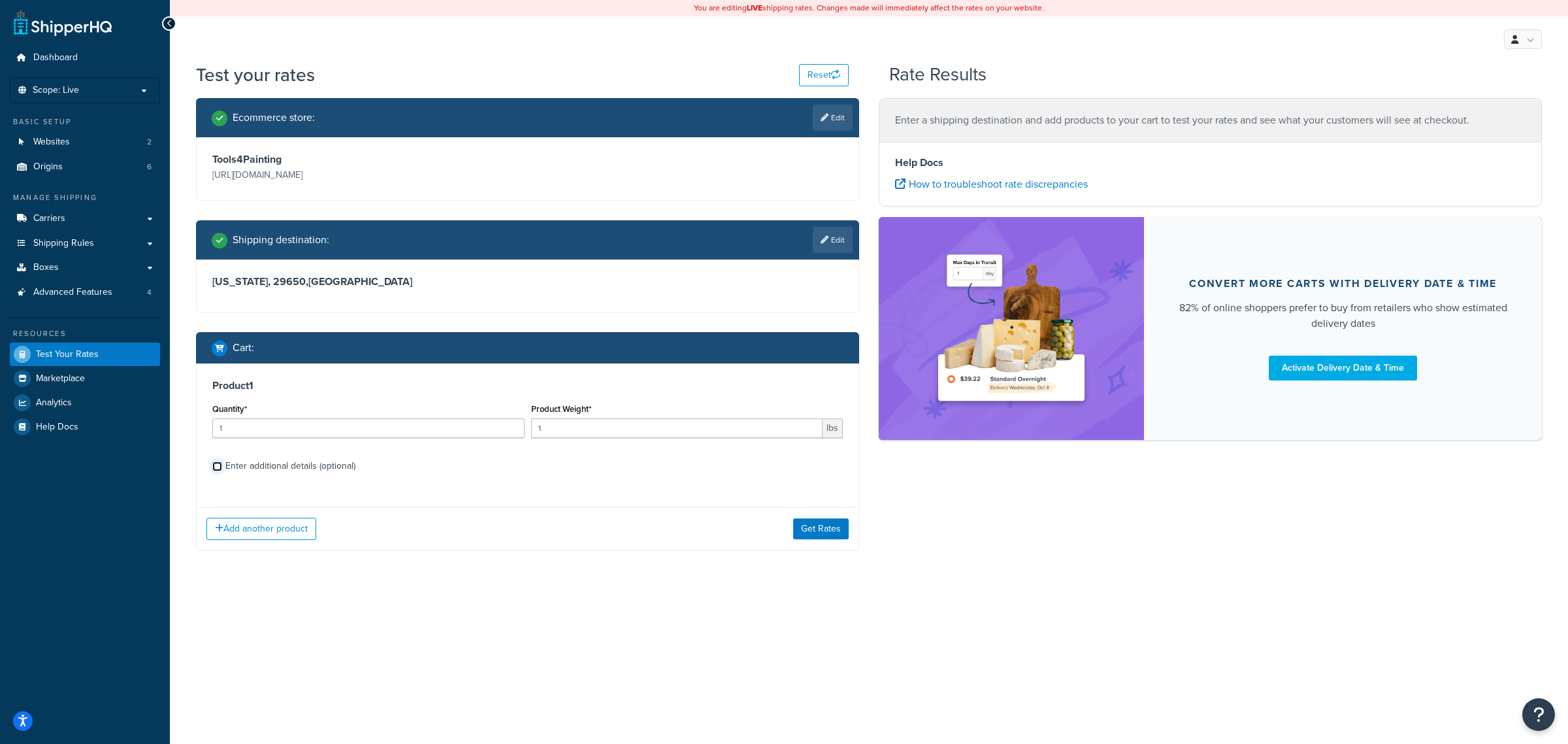
click at [222, 465] on input "Enter additional details (optional)" at bounding box center [217, 467] width 10 height 10
checkbox input "true"
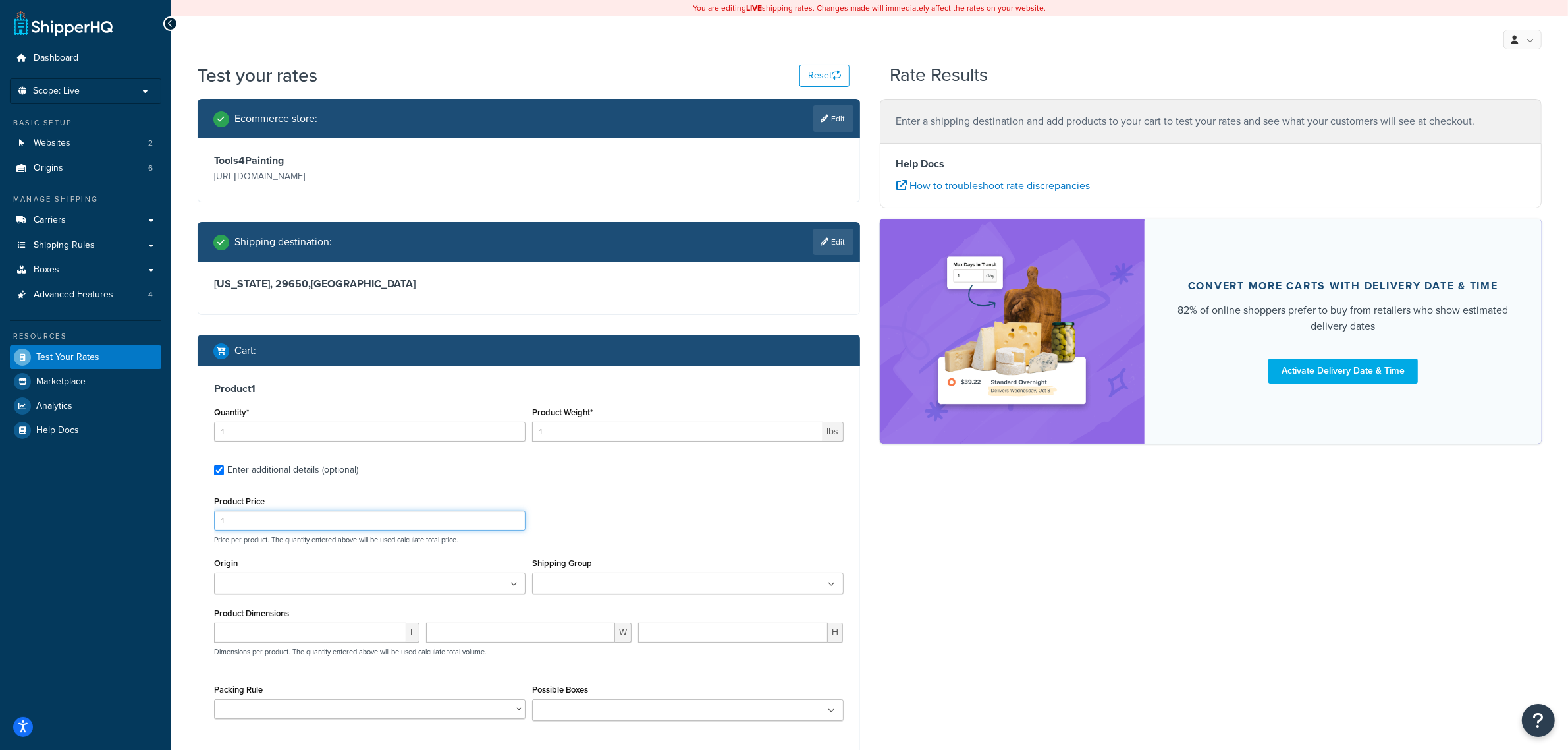
click at [286, 521] on input "1" at bounding box center [369, 521] width 312 height 20
drag, startPoint x: 286, startPoint y: 521, endPoint x: 221, endPoint y: 521, distance: 65.0
click at [221, 521] on input "1" at bounding box center [369, 521] width 312 height 20
type input "51"
click at [672, 580] on ul at bounding box center [687, 583] width 312 height 21
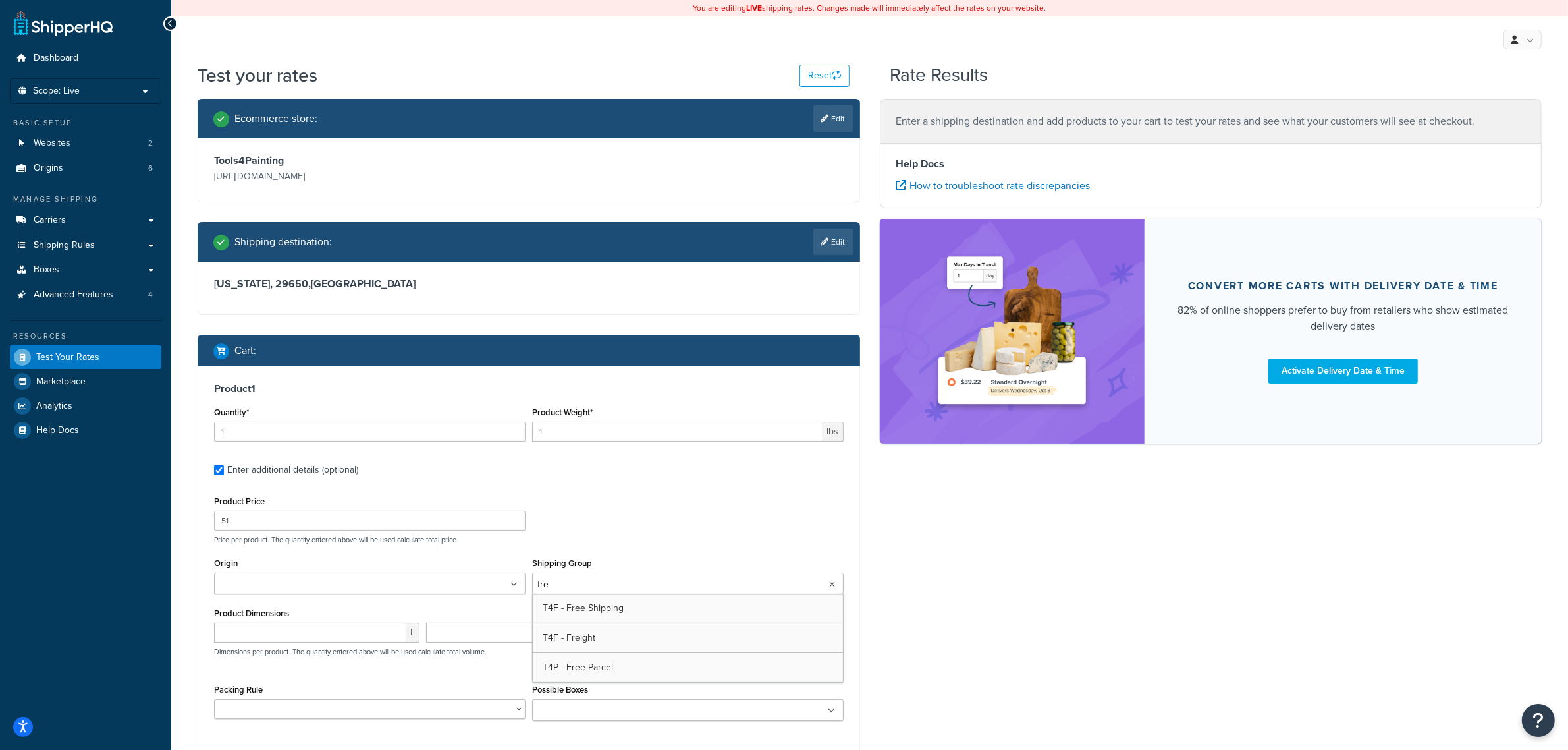
type input "free"
click at [941, 670] on div "Ecommerce store : Edit Tools4Painting [URL][DOMAIN_NAME] Shipping destination :…" at bounding box center [869, 461] width 1364 height 725
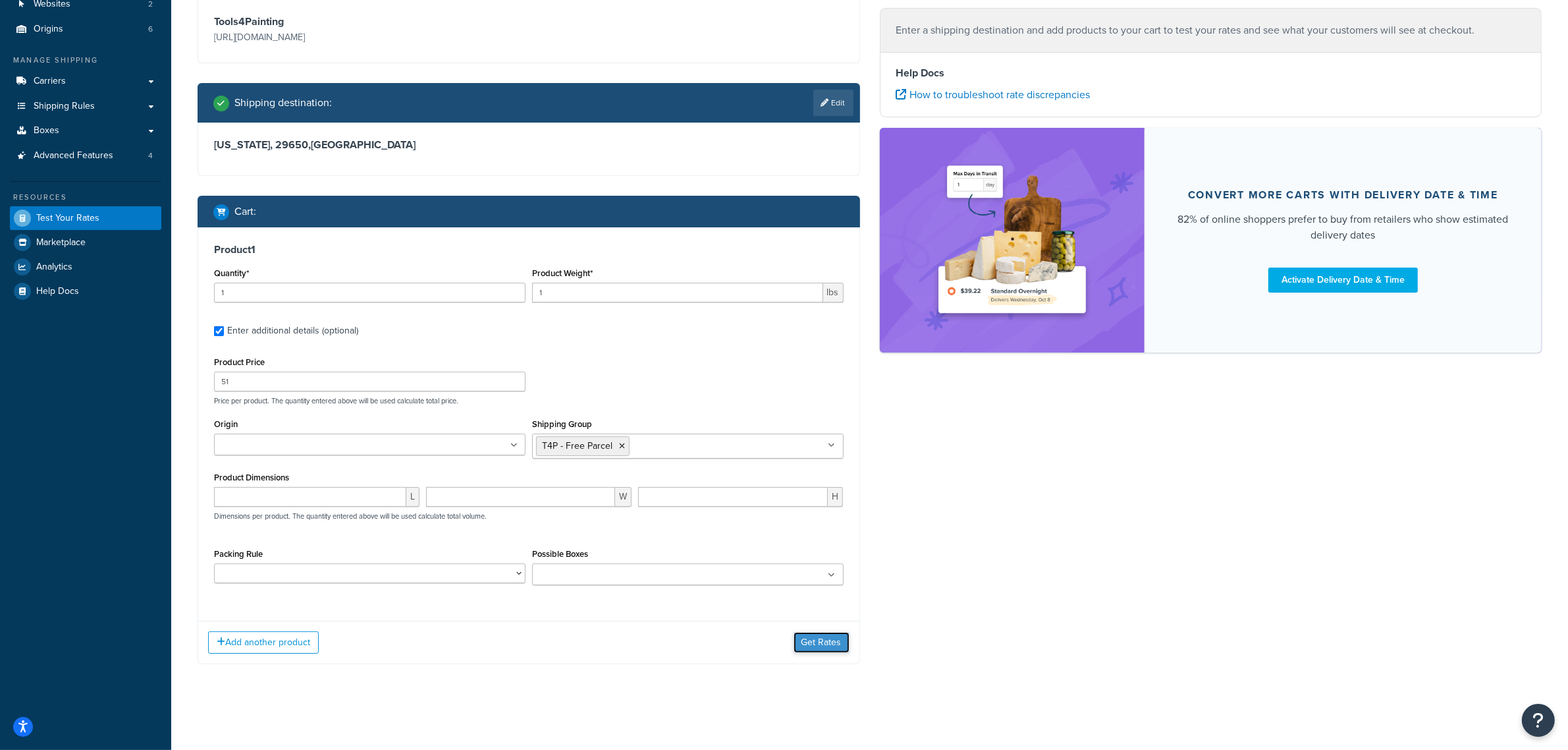
click at [819, 650] on button "Get Rates" at bounding box center [821, 642] width 56 height 21
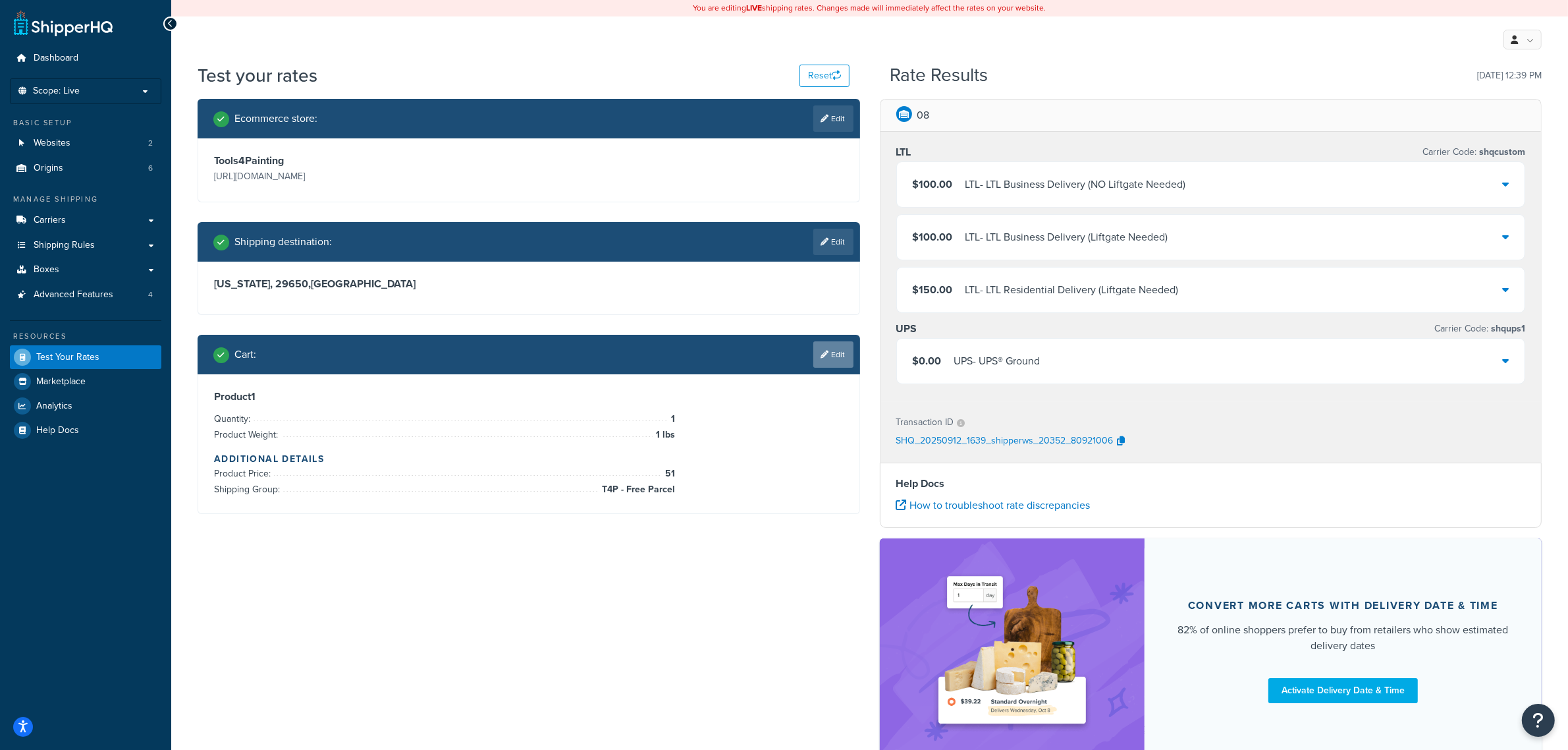
click at [820, 347] on link "Edit" at bounding box center [833, 354] width 40 height 26
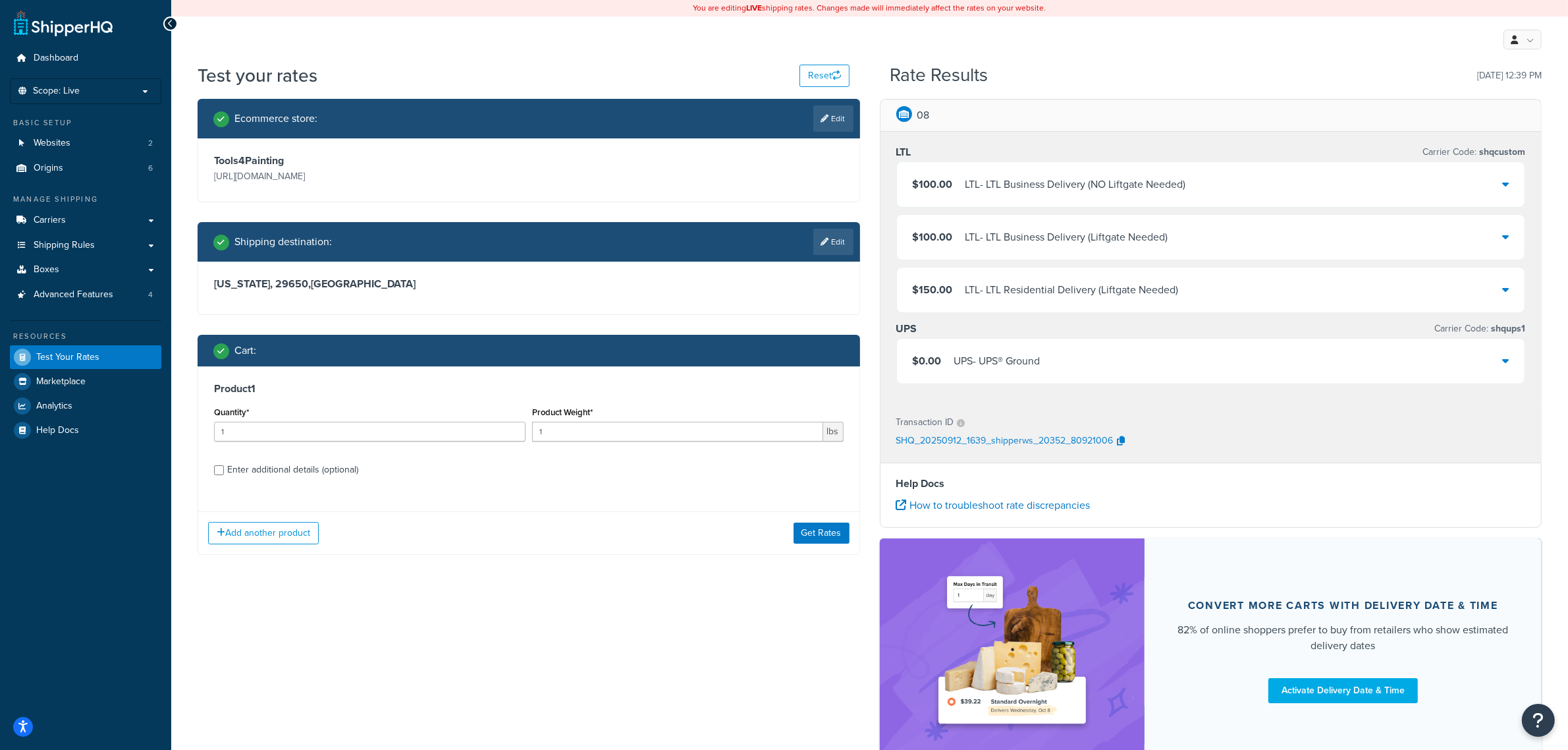
click at [340, 468] on div "Enter additional details (optional)" at bounding box center [292, 470] width 131 height 18
click at [224, 468] on input "Enter additional details (optional)" at bounding box center [219, 470] width 10 height 10
checkbox input "true"
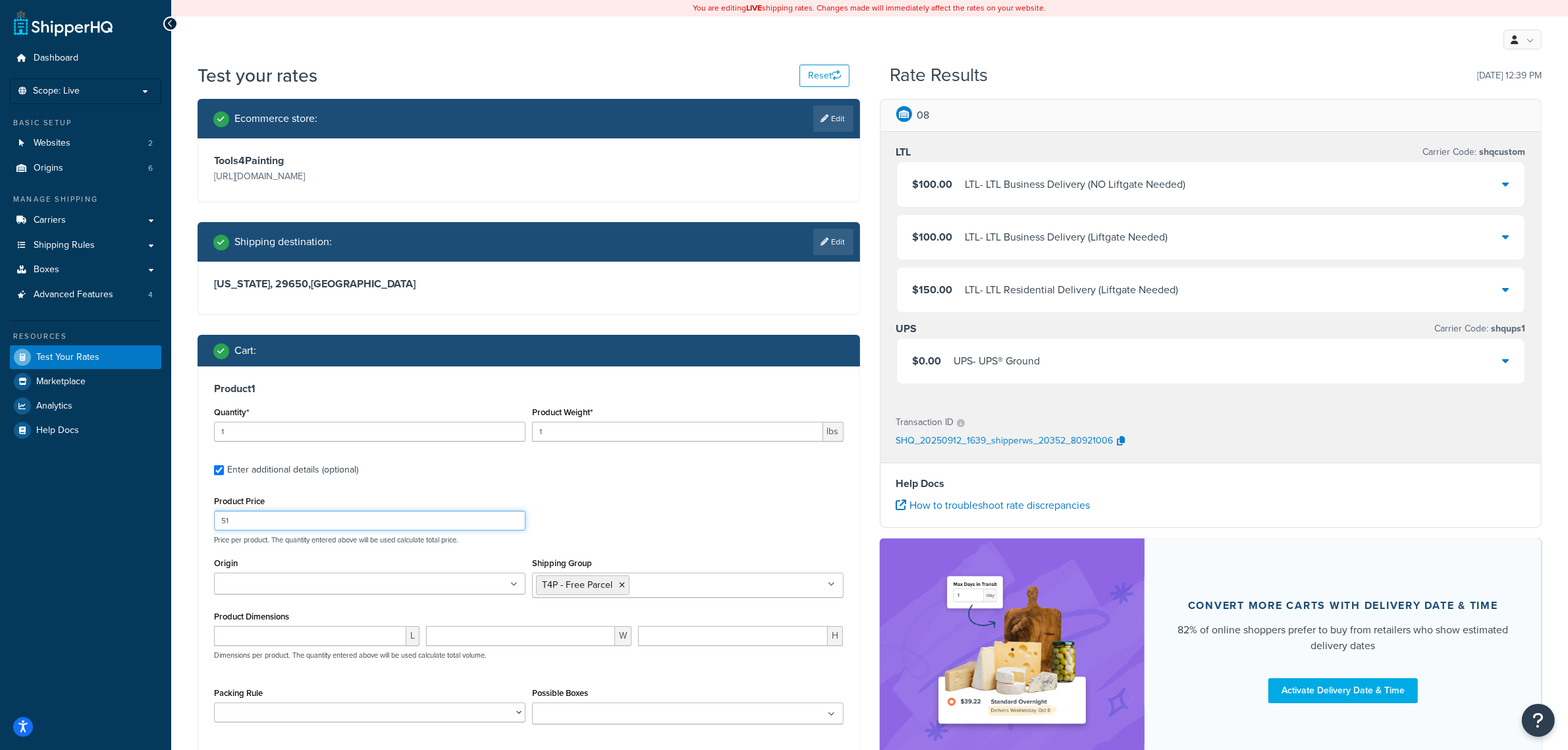
drag, startPoint x: 258, startPoint y: 517, endPoint x: 168, endPoint y: 518, distance: 90.0
click at [169, 518] on div "Dashboard Scope: Live Basic Setup Websites 2 Origins 6 Manage Shipping Carriers…" at bounding box center [784, 445] width 1568 height 890
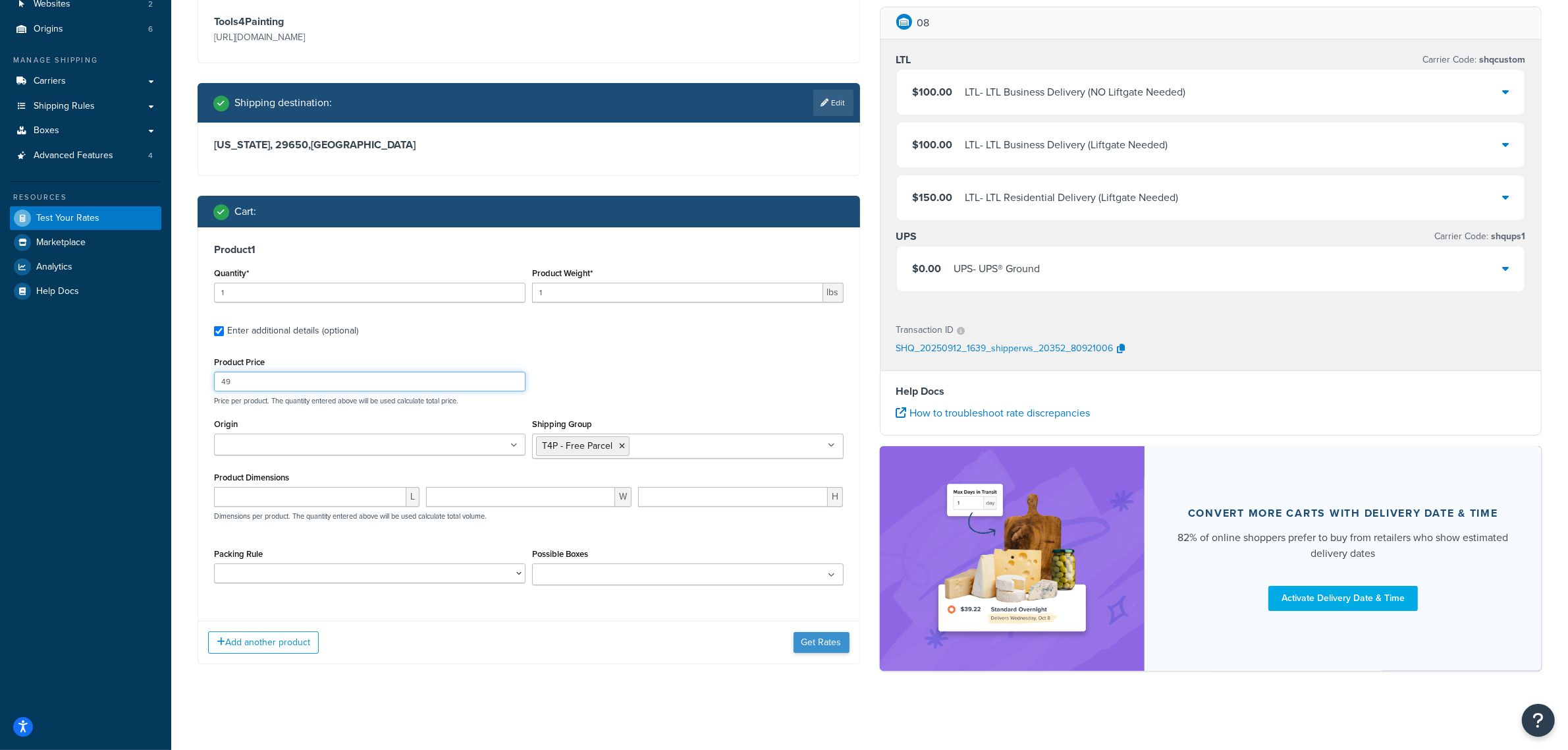
type input "49"
click at [808, 646] on button "Get Rates" at bounding box center [821, 642] width 56 height 21
